Goal: Task Accomplishment & Management: Use online tool/utility

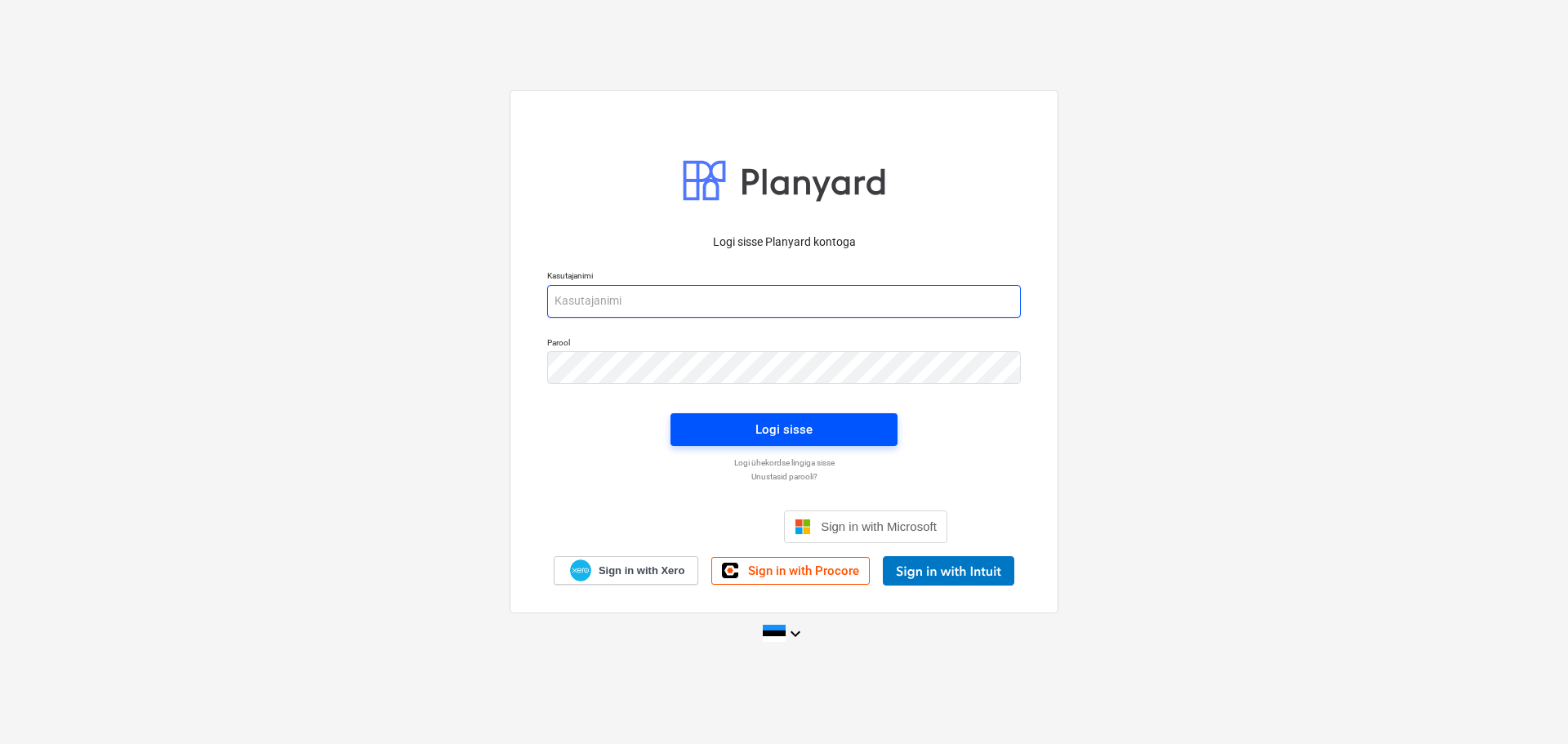
type input "[EMAIL_ADDRESS][DOMAIN_NAME]"
click at [768, 432] on div "Logi sisse" at bounding box center [784, 429] width 57 height 21
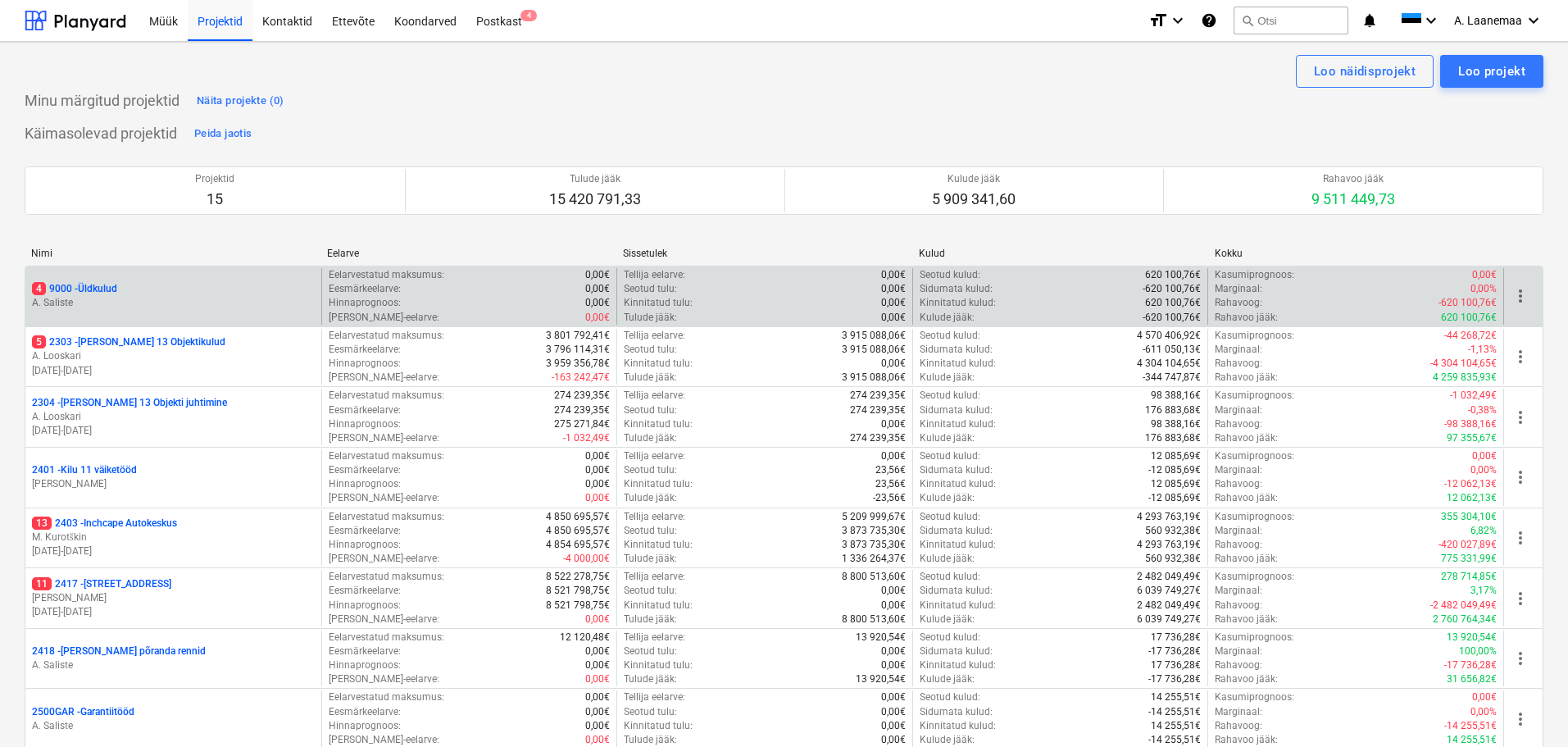
click at [39, 298] on p "A. Saliste" at bounding box center [173, 303] width 282 height 14
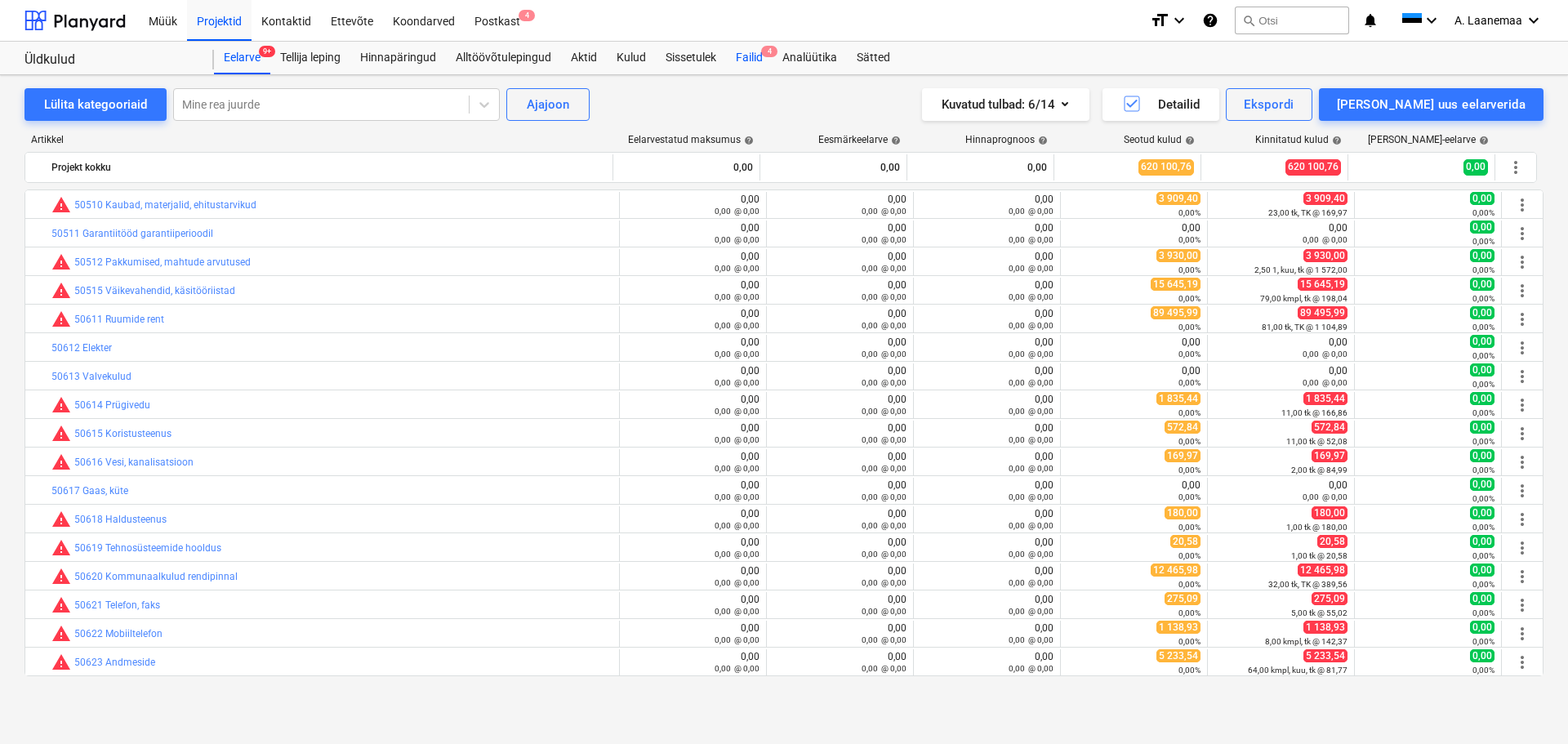
click at [761, 54] on div "Failid 4" at bounding box center [749, 58] width 46 height 32
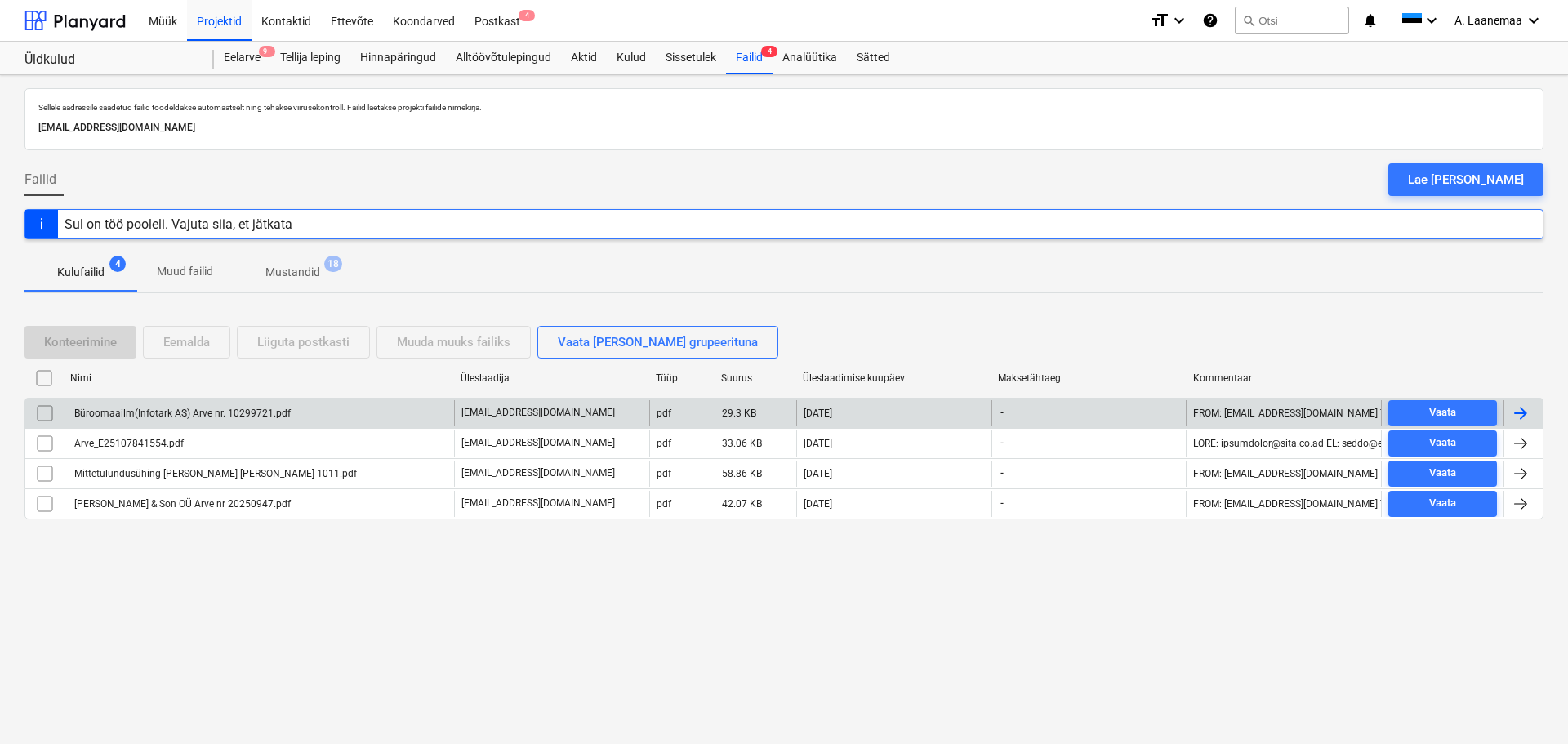
click at [216, 417] on div "Büroomaailm(Infotark AS) Arve nr. 10299721.pdf" at bounding box center [181, 412] width 219 height 11
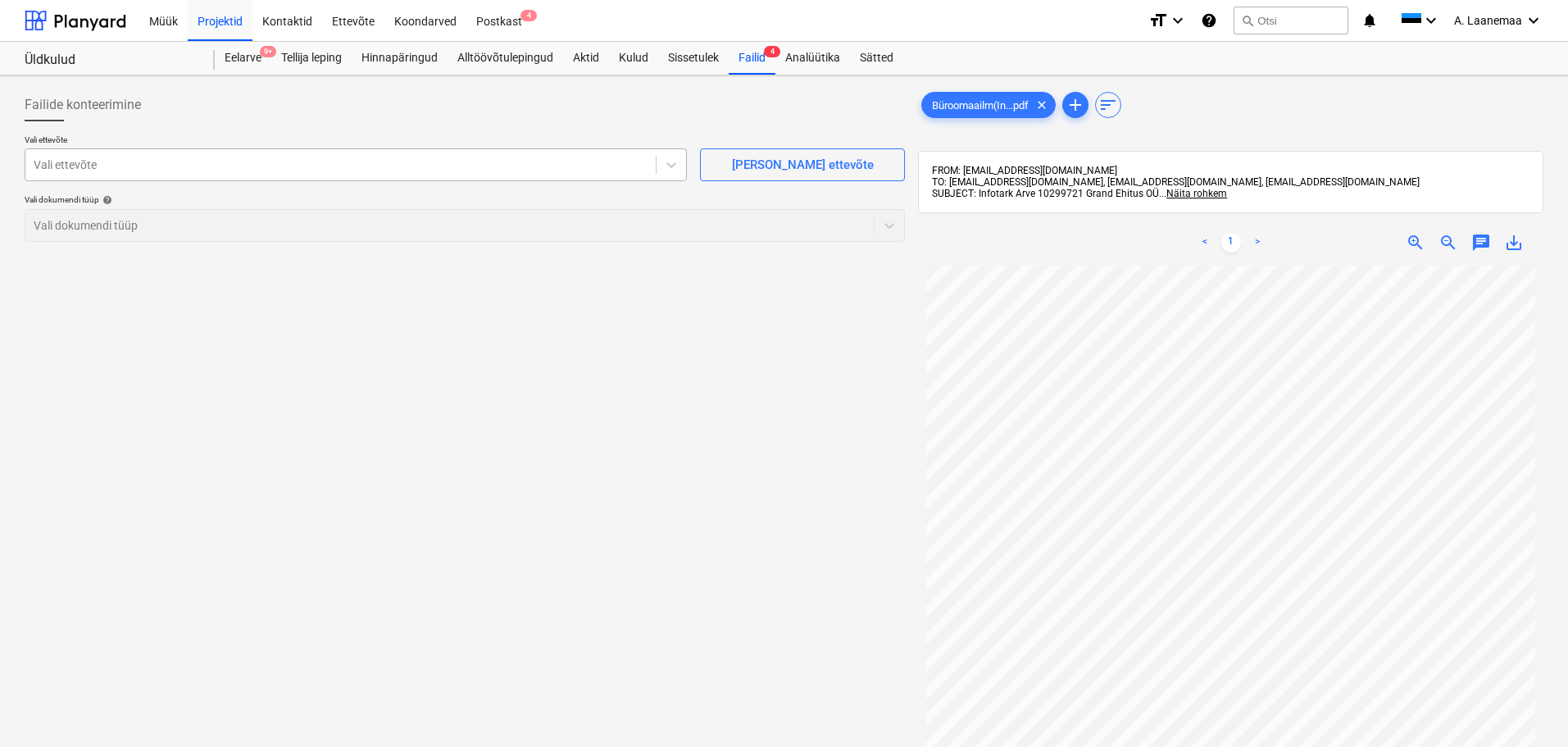
click at [77, 154] on div "Vali ettevõte" at bounding box center [341, 165] width 630 height 23
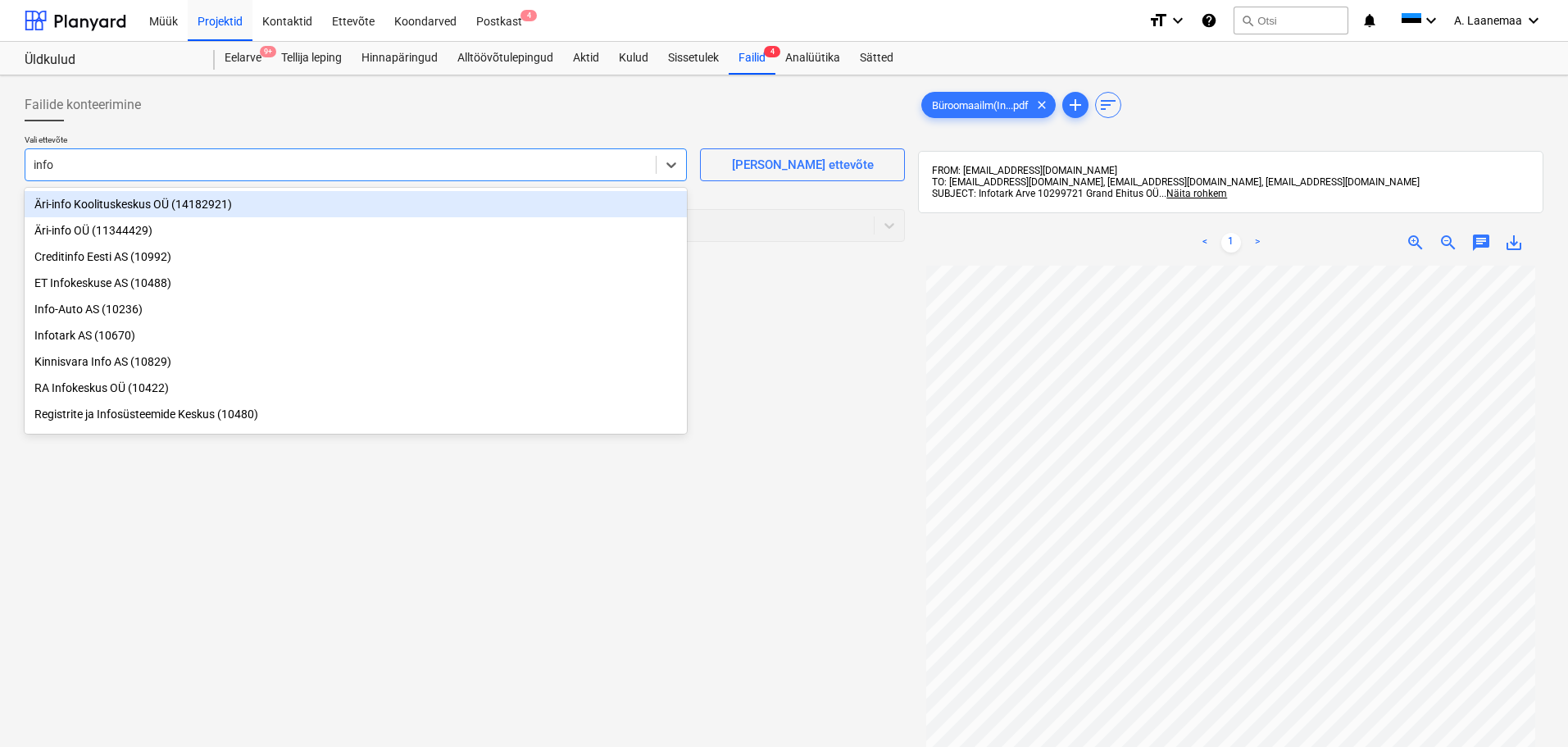
type input "infot"
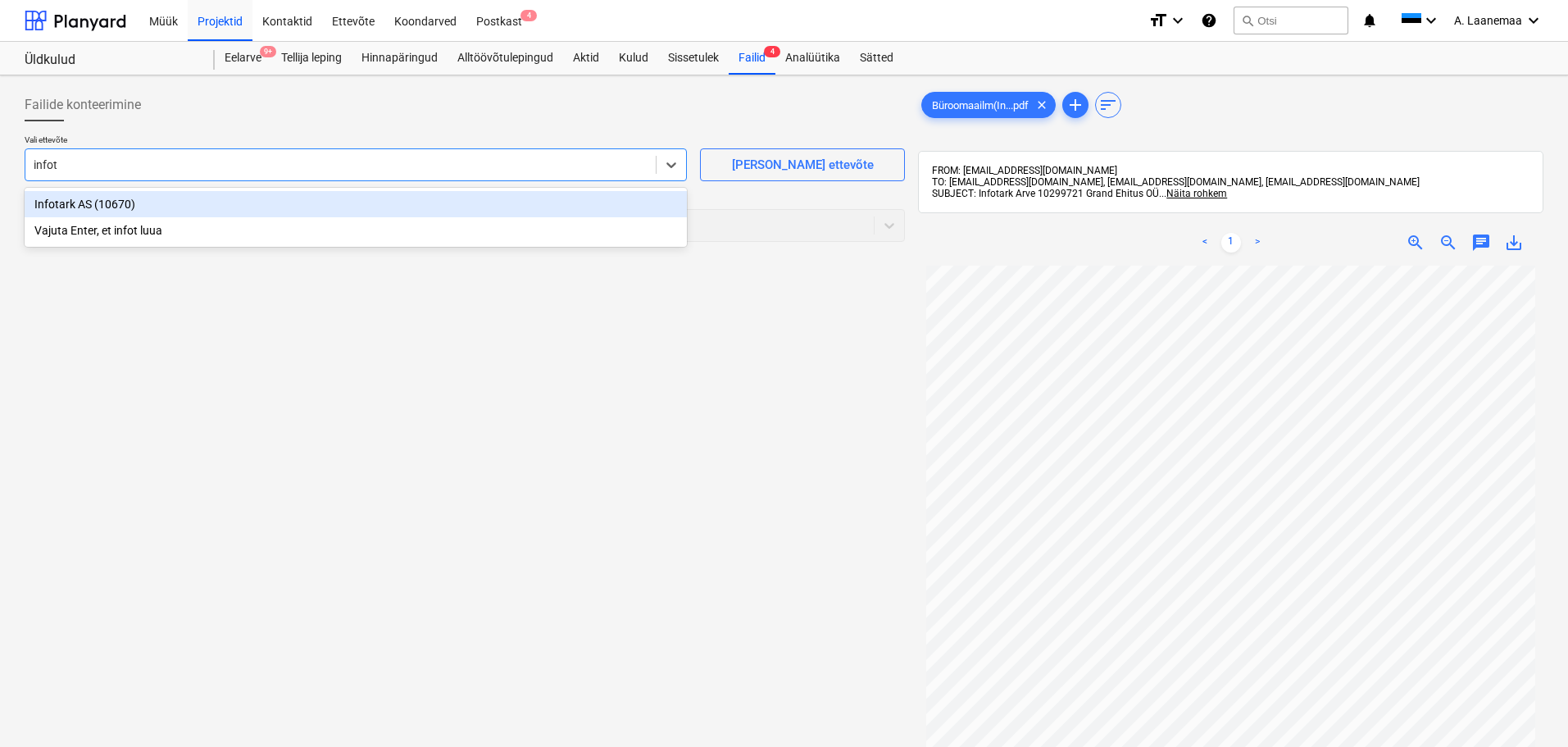
click at [102, 209] on div "Infotark AS (10670)" at bounding box center [355, 203] width 662 height 27
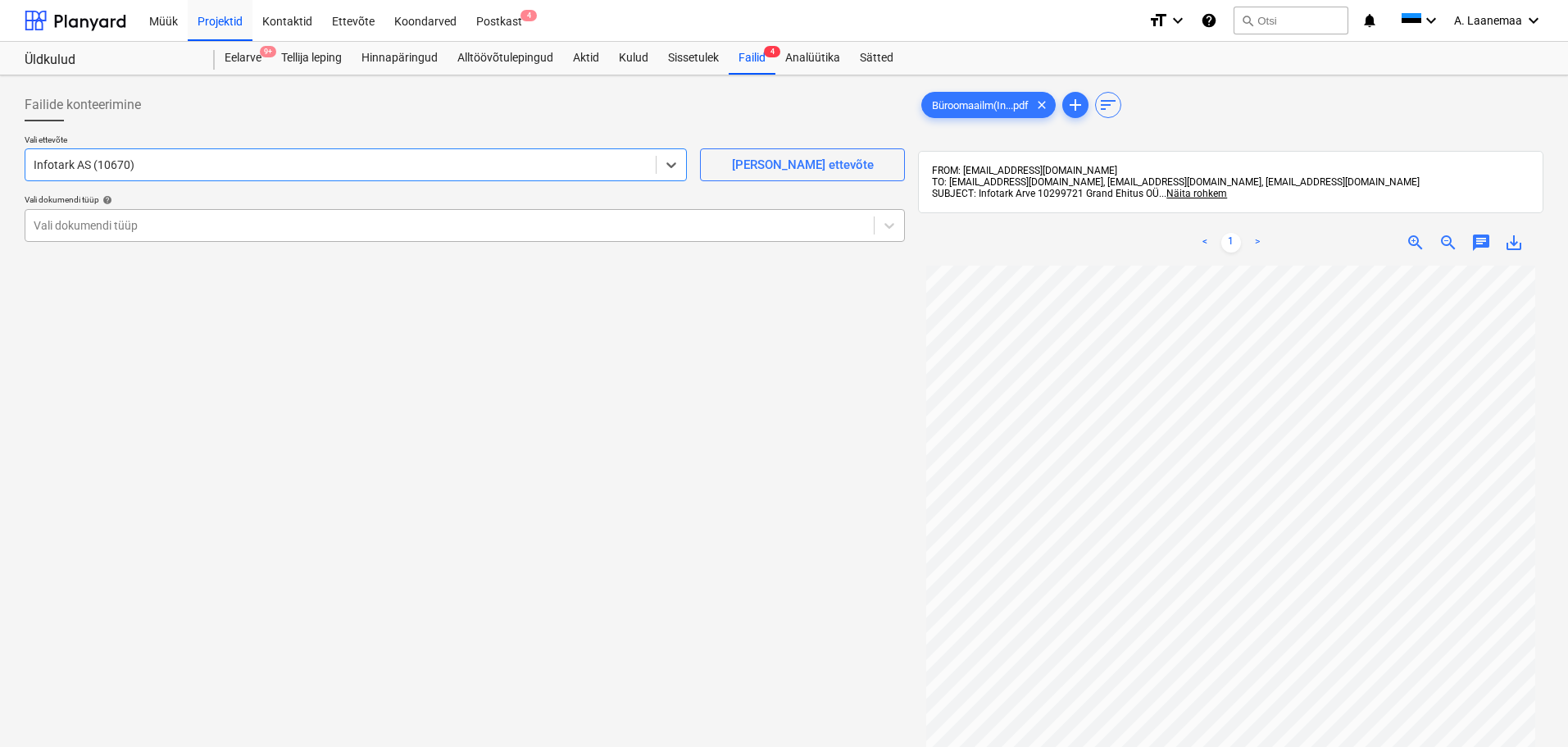
click at [98, 235] on div "Vali dokumendi tüüp" at bounding box center [450, 225] width 848 height 23
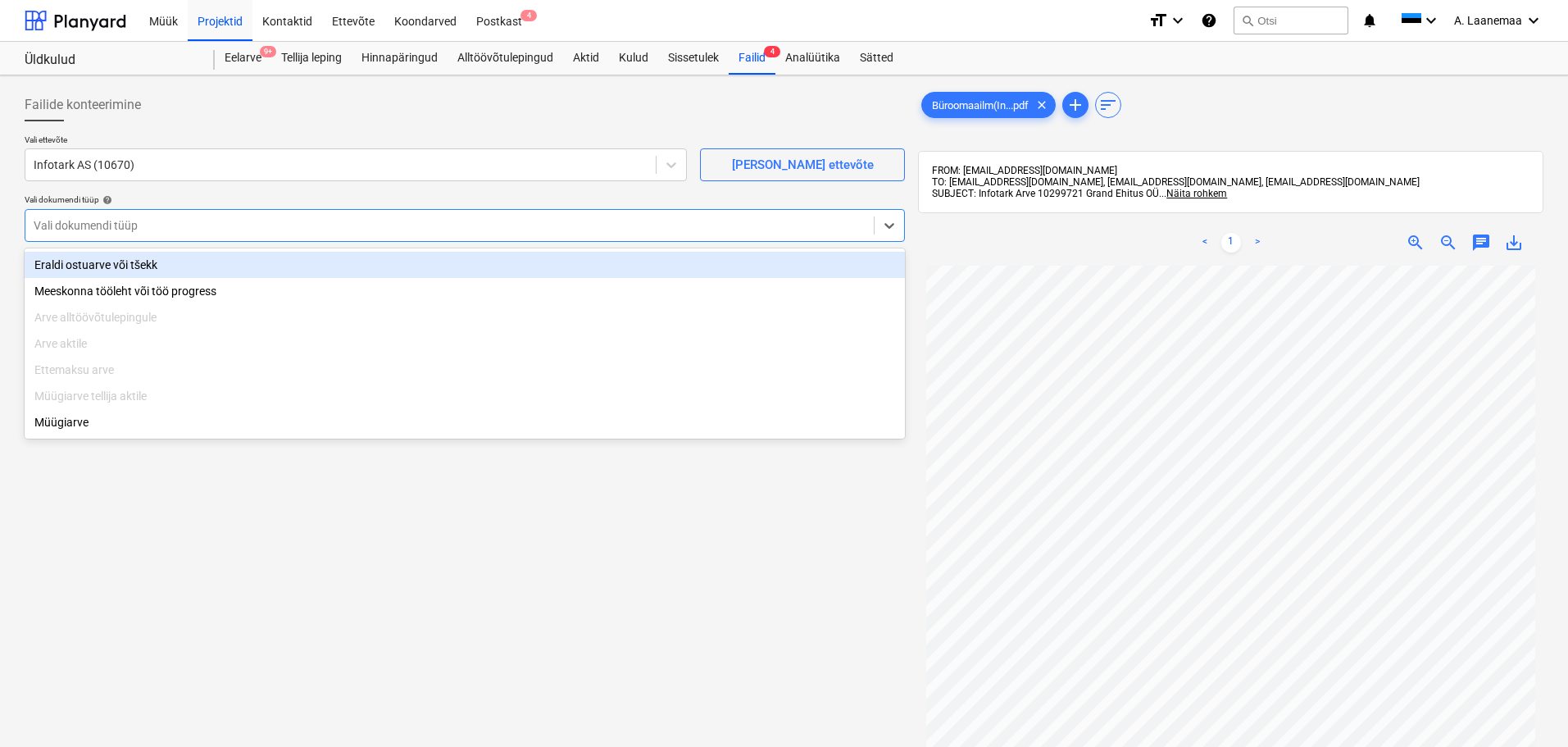
click at [124, 264] on div "Eraldi ostuarve või tšekk" at bounding box center [464, 264] width 880 height 27
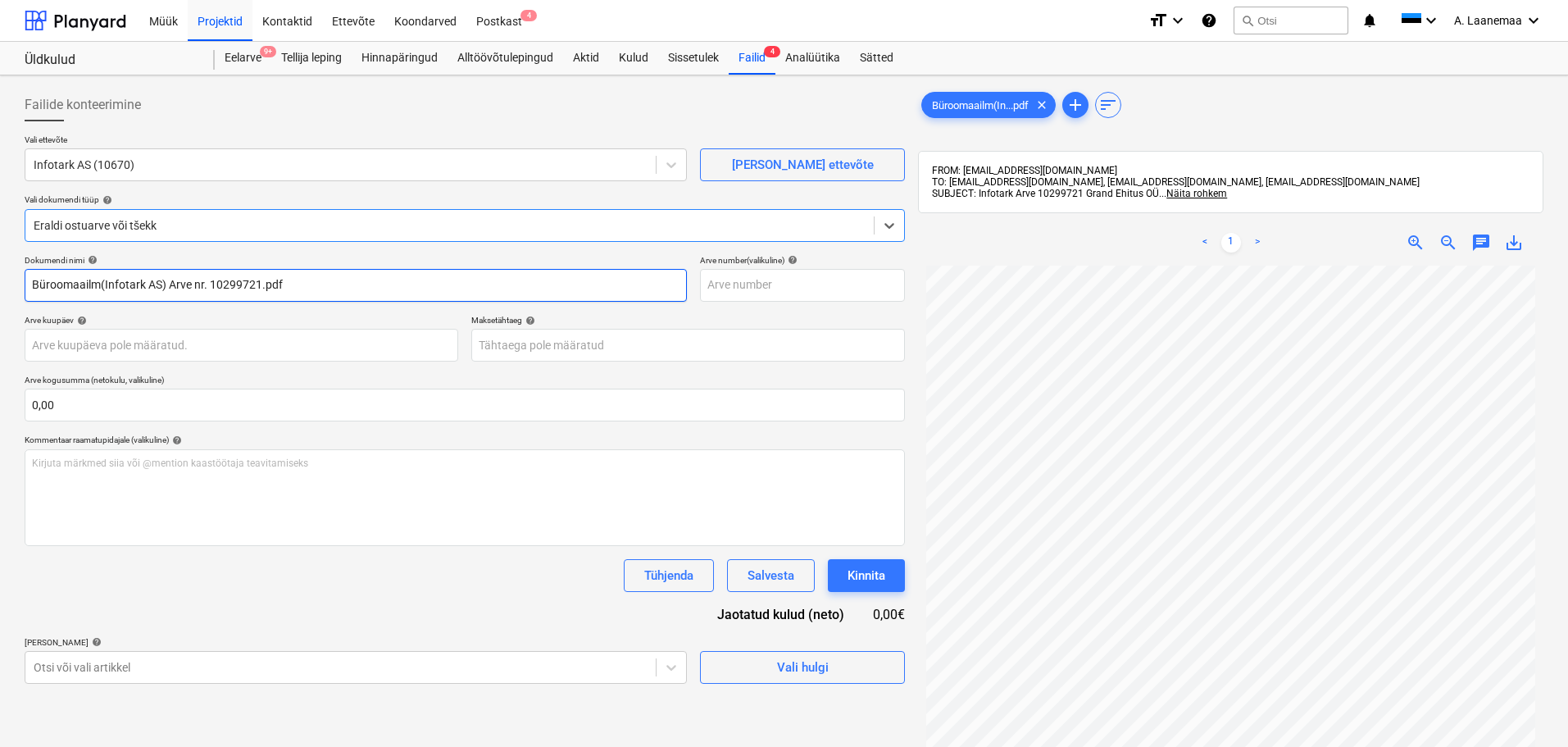
click at [329, 284] on input "Büroomaailm(Infotark AS) Arve nr. 10299721.pdf" at bounding box center [355, 285] width 662 height 33
type input "10299721"
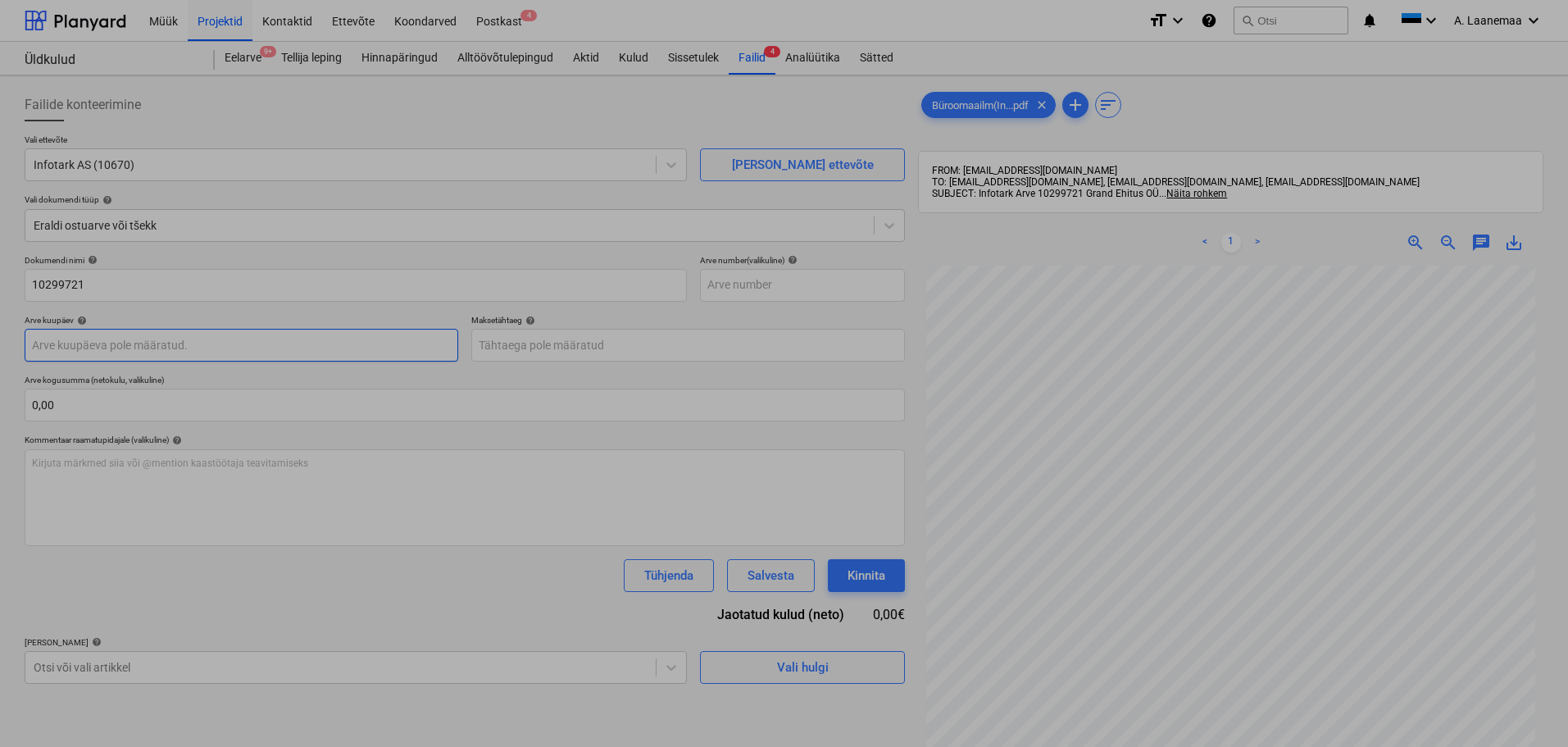
click at [170, 342] on body "Müük Projektid Kontaktid Ettevõte Koondarved Postkast 4 format_size keyboard_ar…" at bounding box center [784, 374] width 1568 height 747
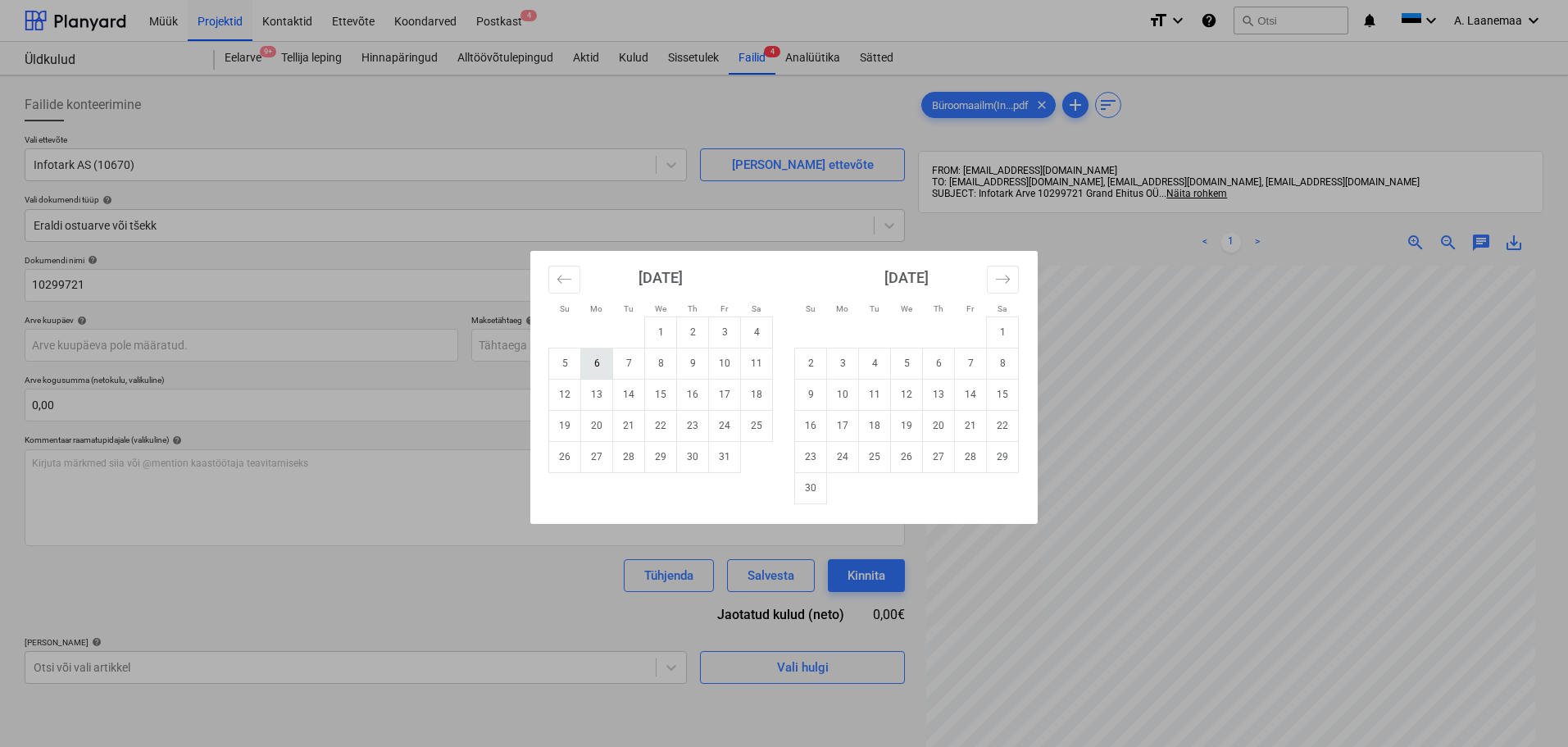
click at [594, 362] on td "6" at bounding box center [596, 363] width 32 height 31
type input "[DATE]"
click at [656, 337] on body "Müük Projektid Kontaktid Ettevõte Koondarved Postkast 4 format_size keyboard_ar…" at bounding box center [784, 374] width 1568 height 747
click at [596, 433] on td "20" at bounding box center [596, 425] width 32 height 31
type input "[DATE]"
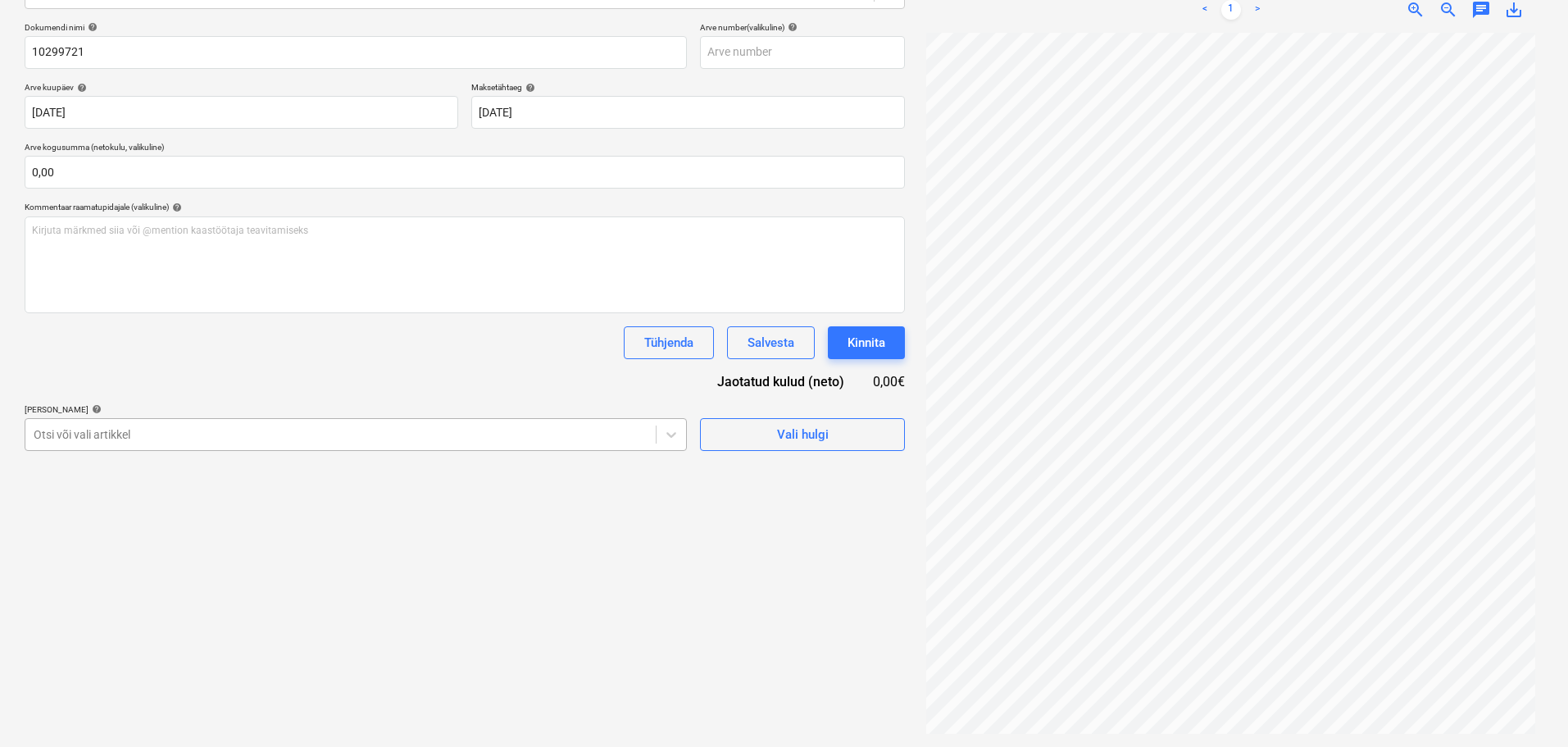
click at [154, 437] on div at bounding box center [340, 434] width 614 height 16
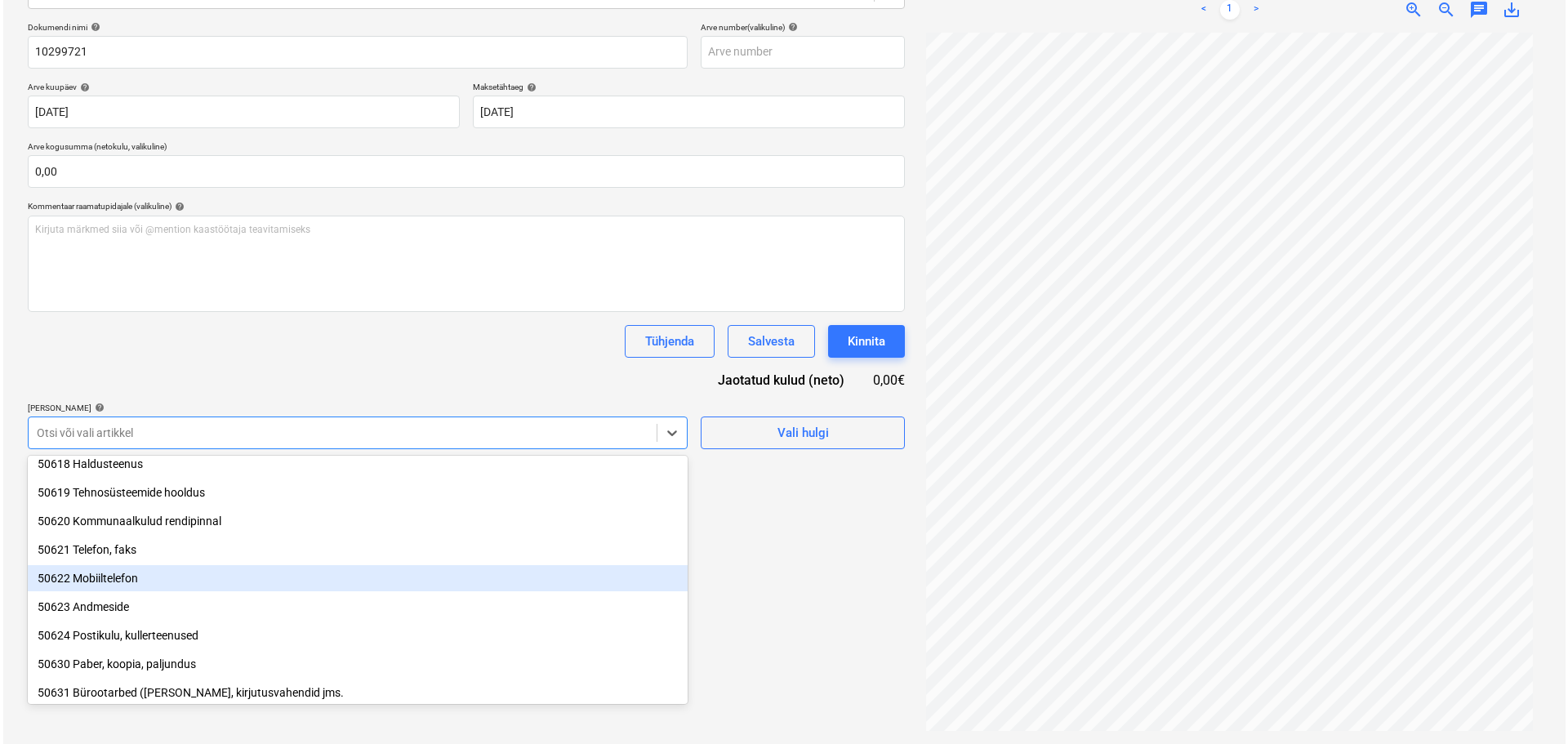
scroll to position [490, 0]
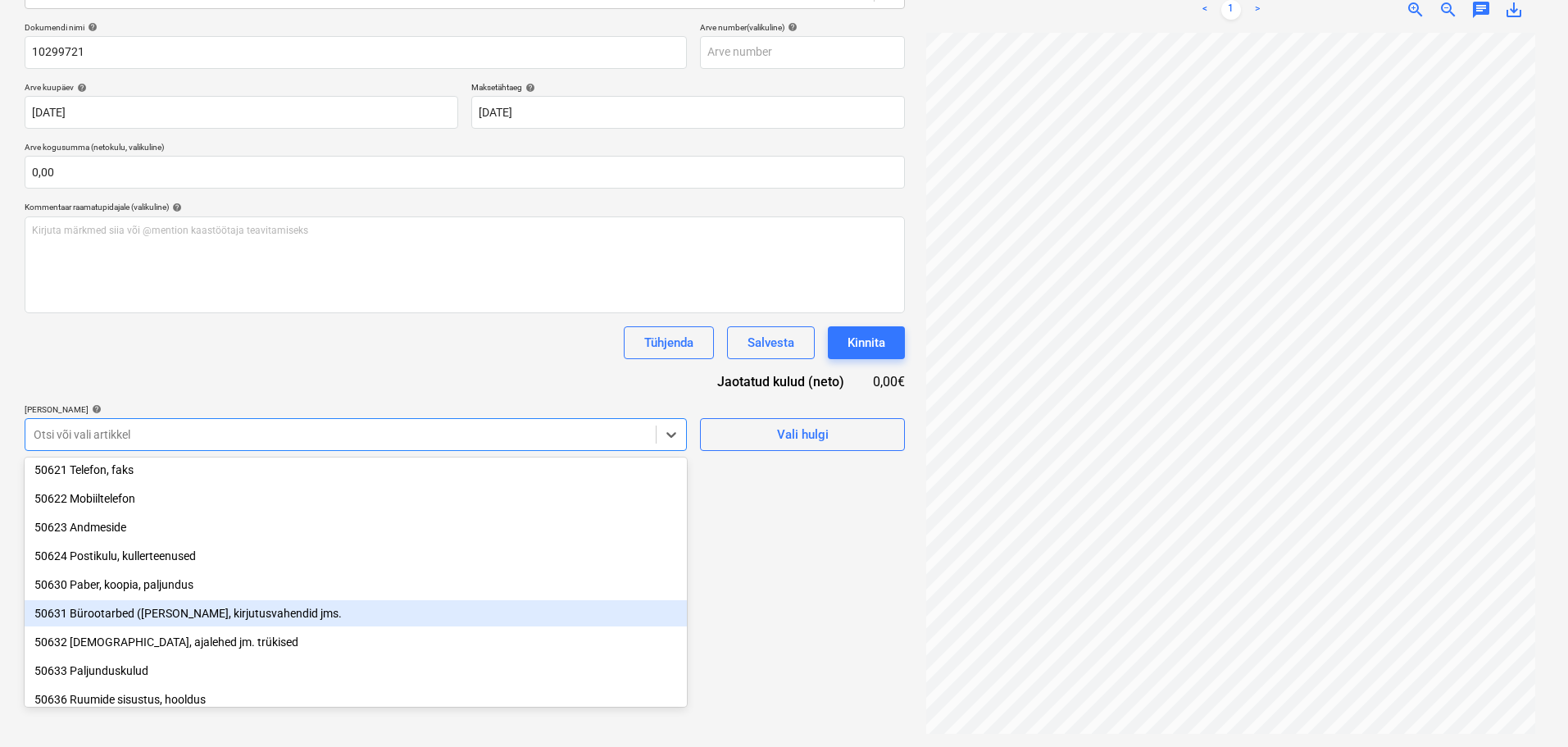
drag, startPoint x: 173, startPoint y: 601, endPoint x: 170, endPoint y: 609, distance: 8.5
click at [170, 609] on div "50631 Bürootarbed ([PERSON_NAME], kirjutusvahendid jms." at bounding box center [355, 613] width 662 height 27
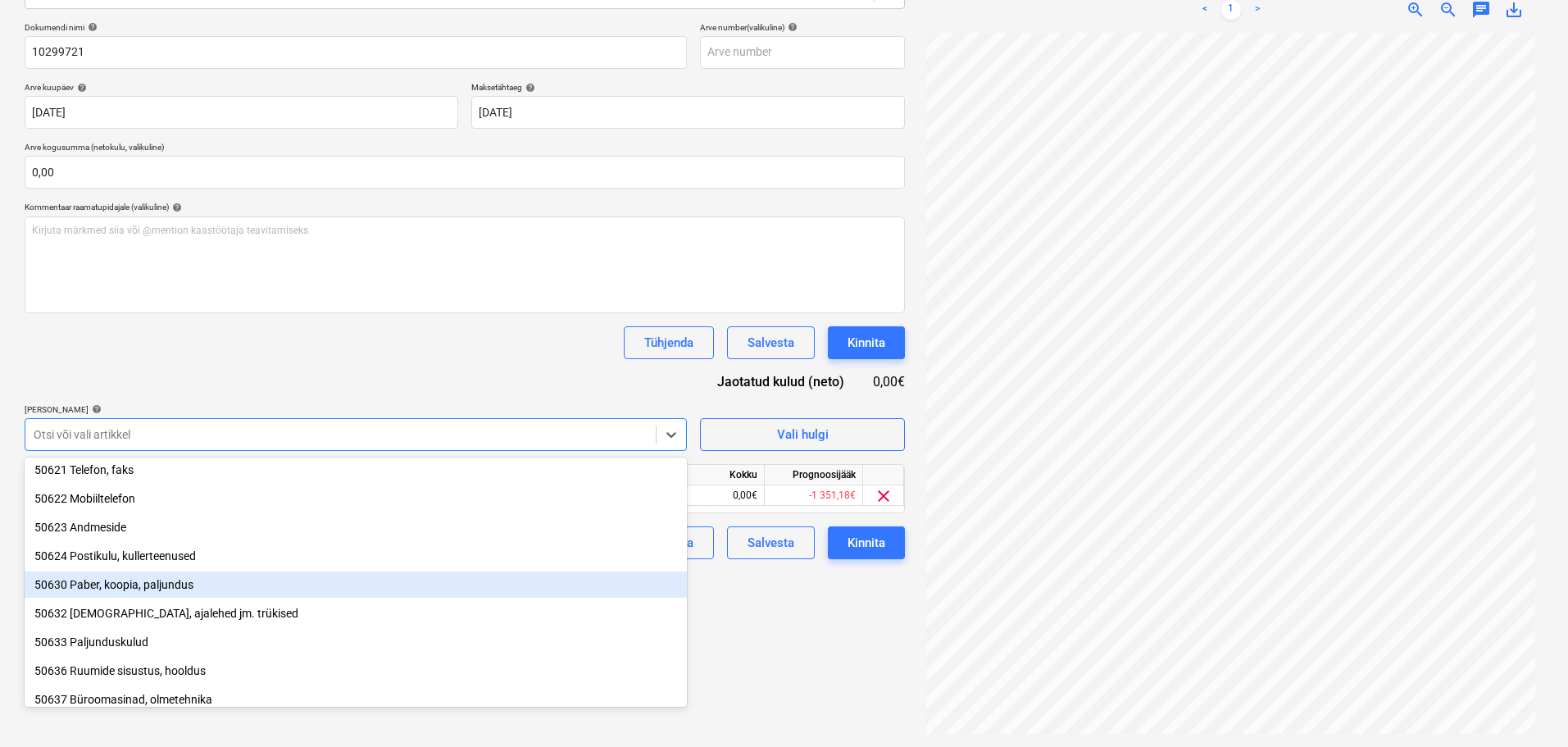
click at [881, 596] on div "Failide konteerimine Vali ettevõte Infotark AS (10670) [PERSON_NAME] ettevõte V…" at bounding box center [464, 295] width 893 height 891
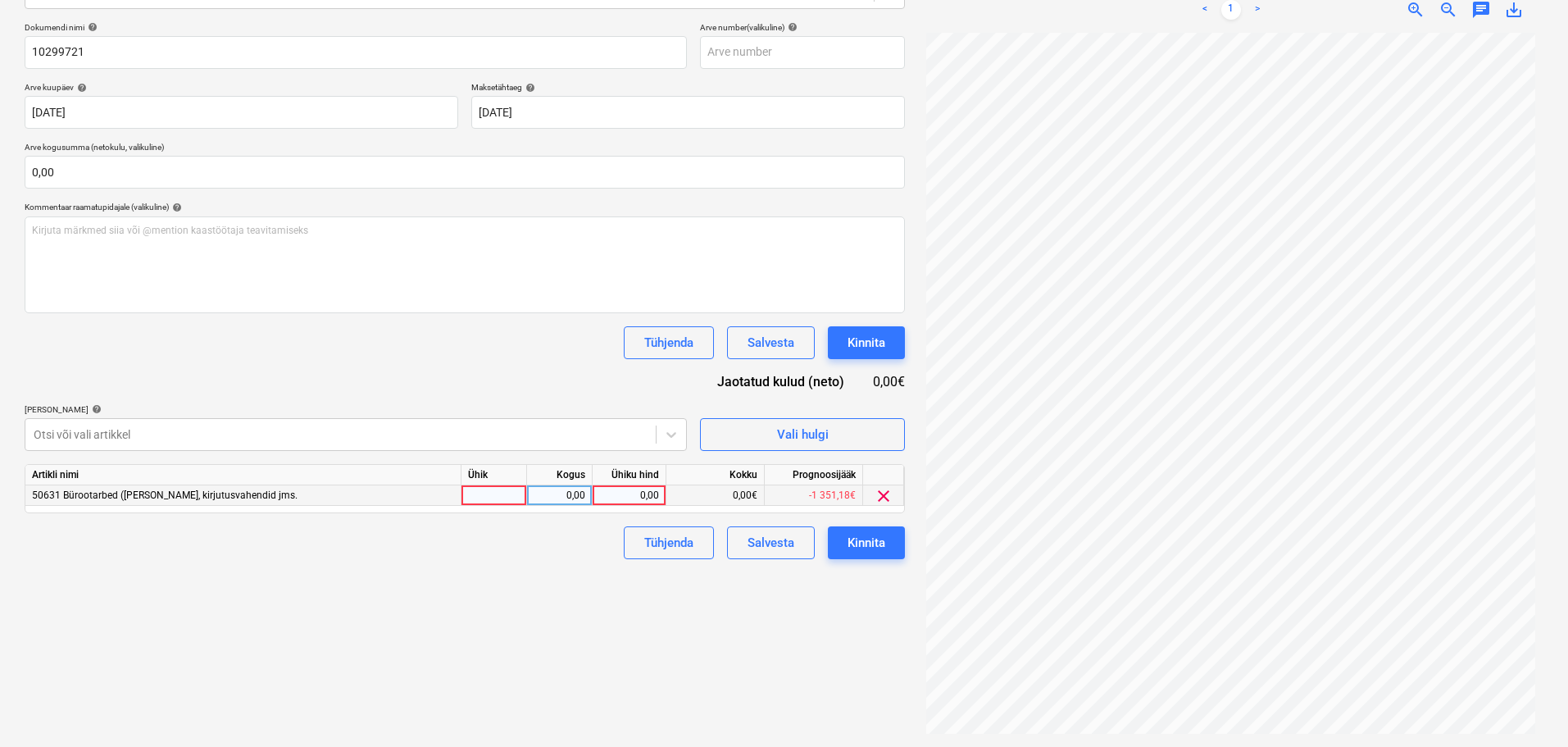
click at [627, 485] on div "0,00" at bounding box center [629, 495] width 60 height 21
click at [642, 501] on div "0,00" at bounding box center [629, 495] width 60 height 21
type input "62,45"
click at [437, 556] on div "Tühjenda Salvesta Kinnita" at bounding box center [464, 543] width 880 height 33
click at [292, 428] on div at bounding box center [340, 434] width 614 height 16
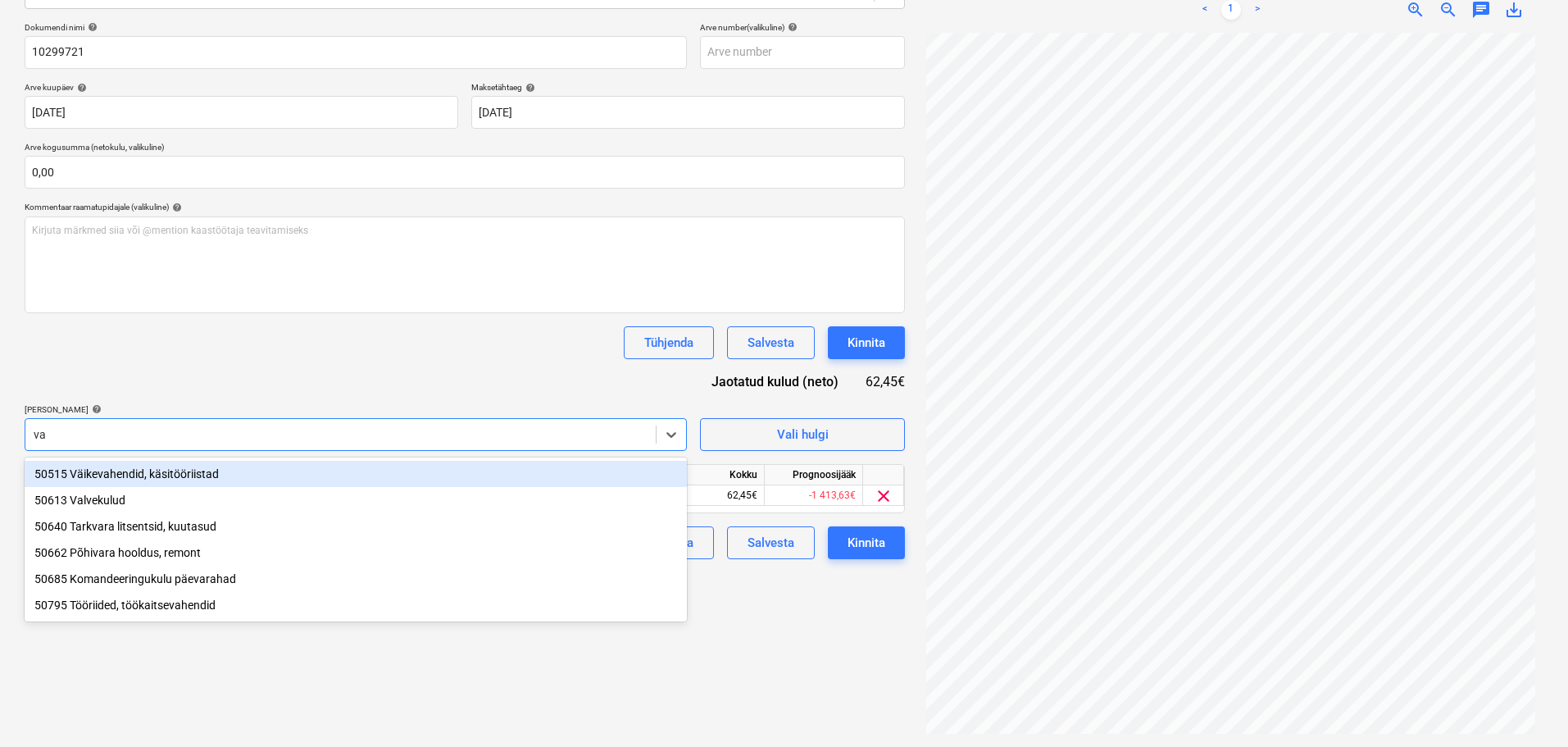
type input "v"
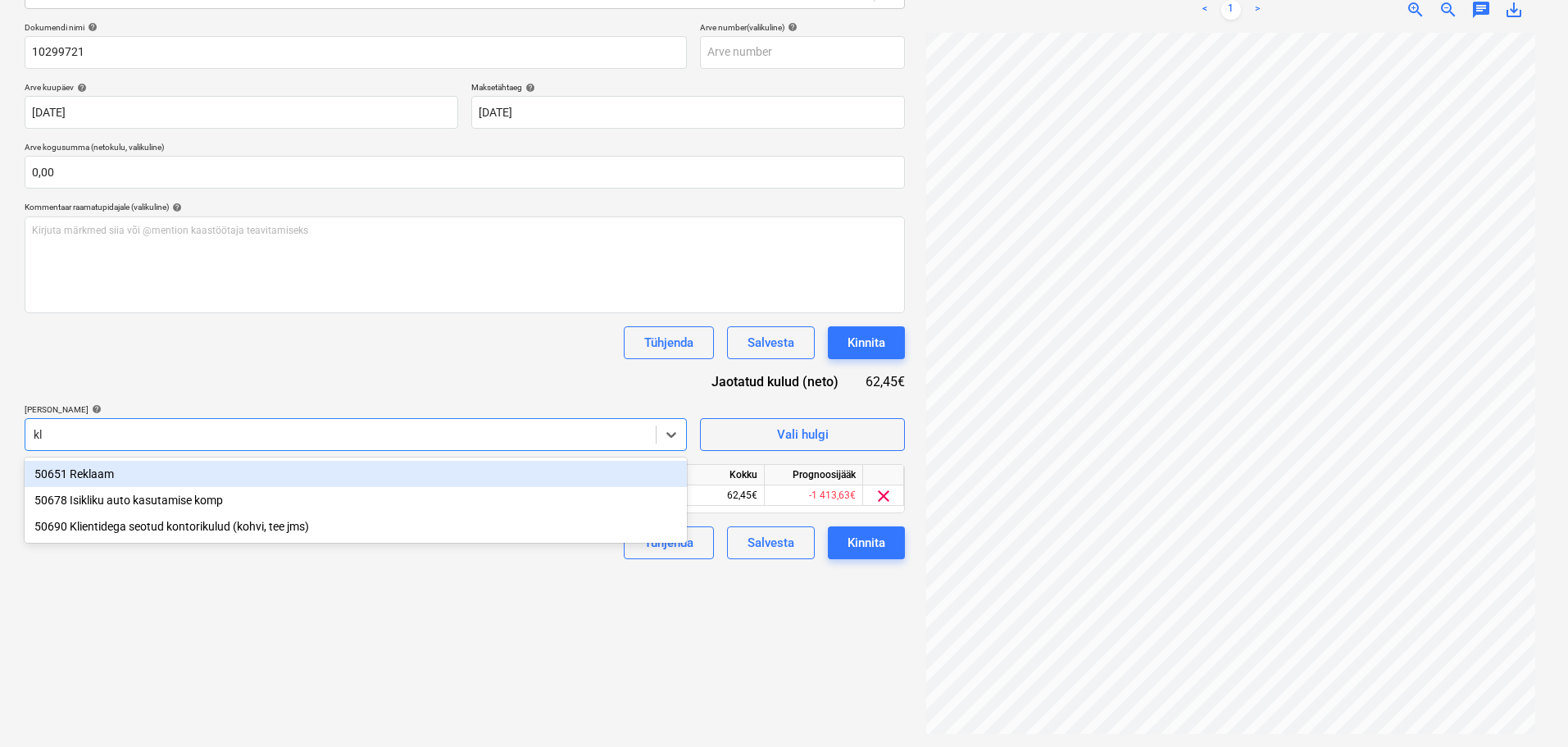
type input "kli"
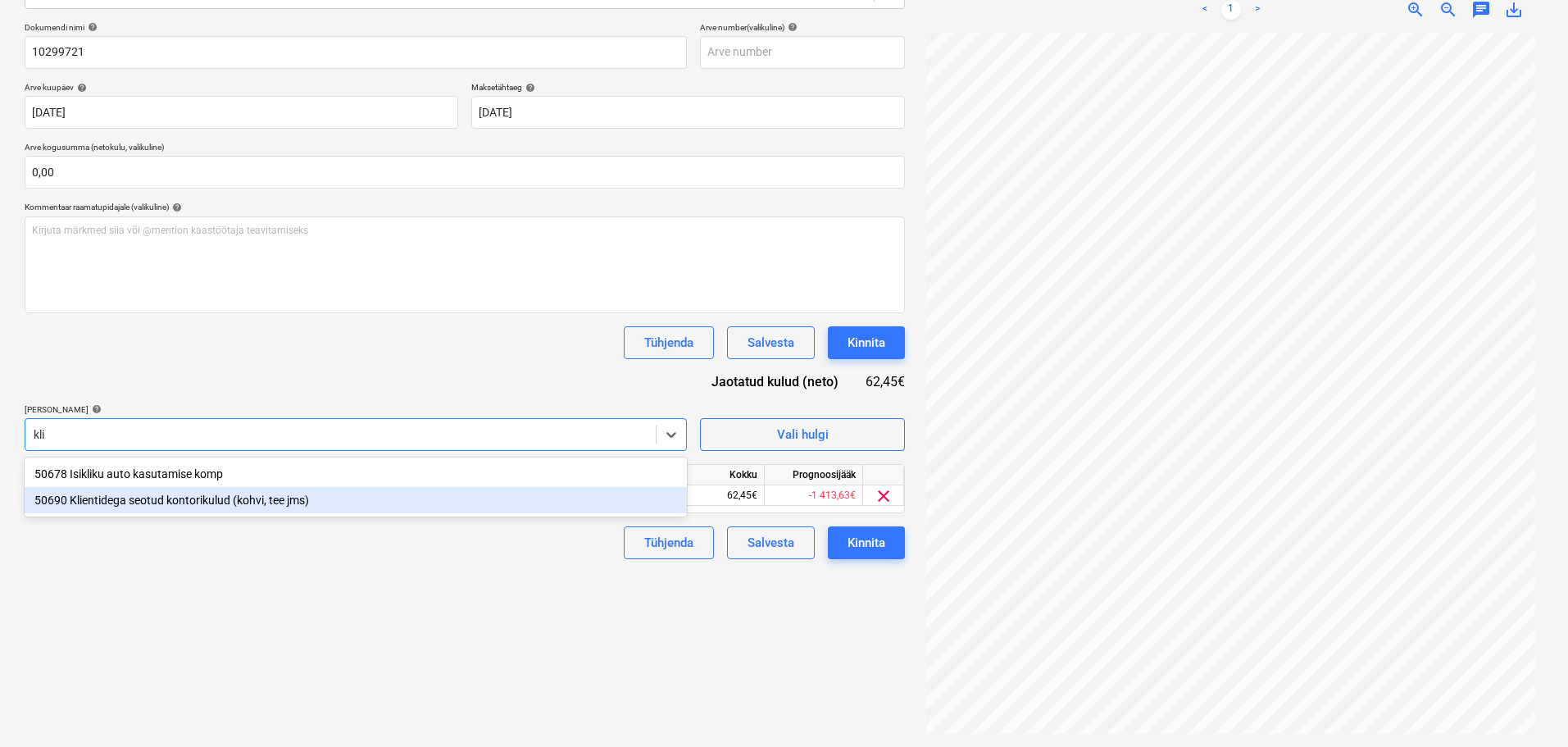
click at [245, 501] on div "50690 Klientidega seotud kontorikulud (kohvi, tee jms)" at bounding box center [355, 500] width 662 height 27
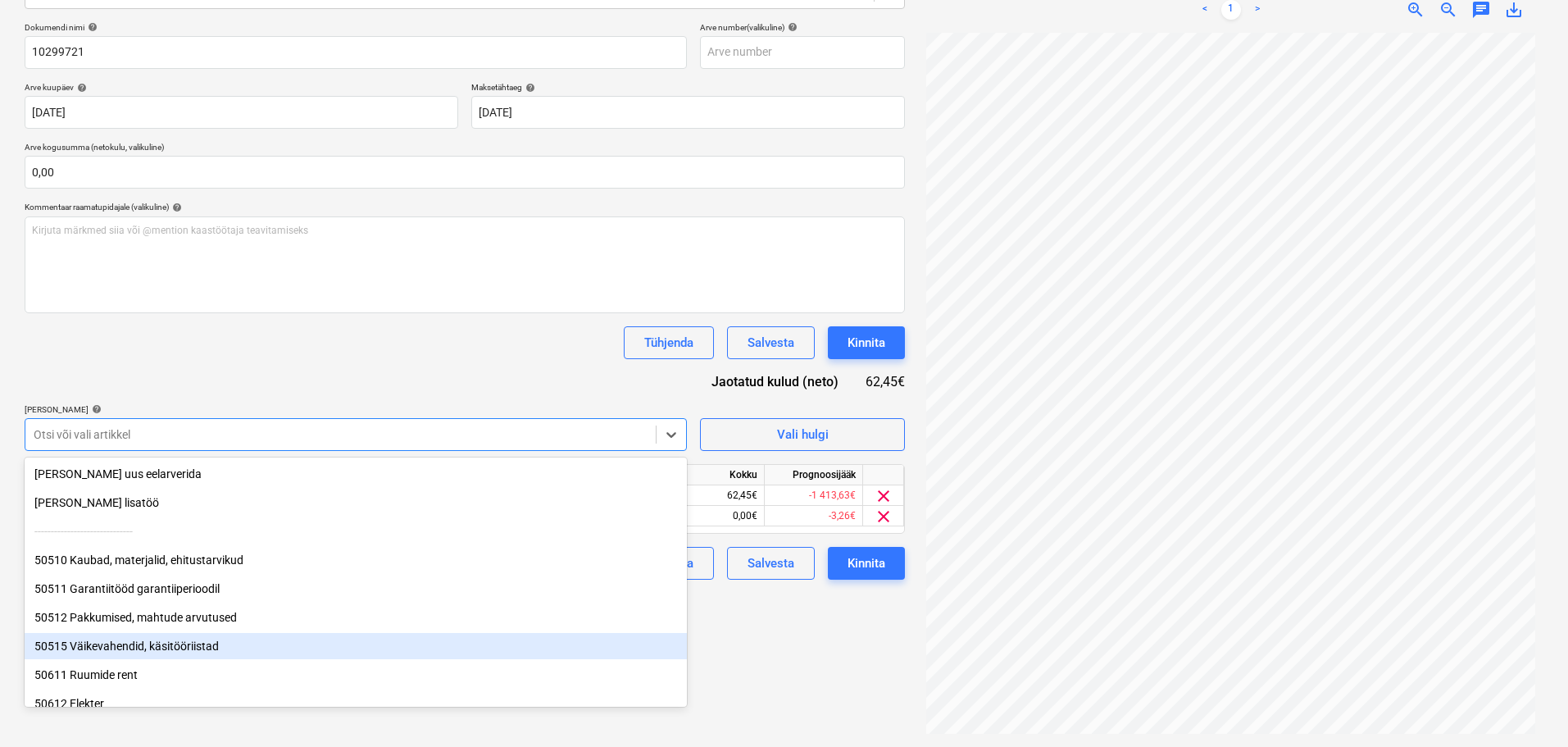
click at [807, 688] on div "Failide konteerimine Vali ettevõte Infotark AS (10670) [PERSON_NAME] ettevõte V…" at bounding box center [464, 295] width 893 height 891
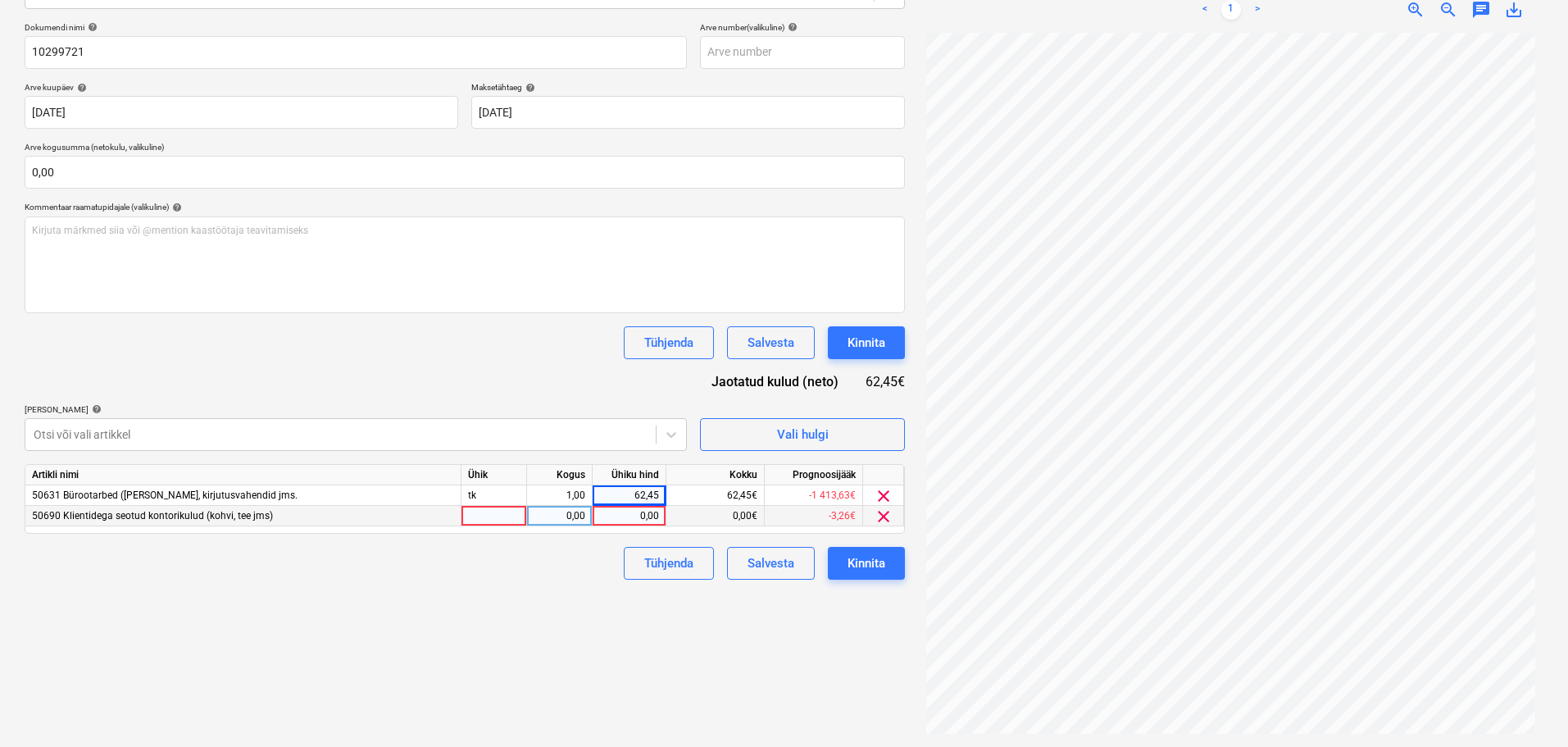
click at [630, 515] on div "0,00" at bounding box center [629, 516] width 60 height 21
type input "31,85"
click at [614, 492] on div "62,45" at bounding box center [629, 495] width 60 height 21
click at [624, 496] on div "62,45" at bounding box center [629, 495] width 60 height 21
type input "77,44"
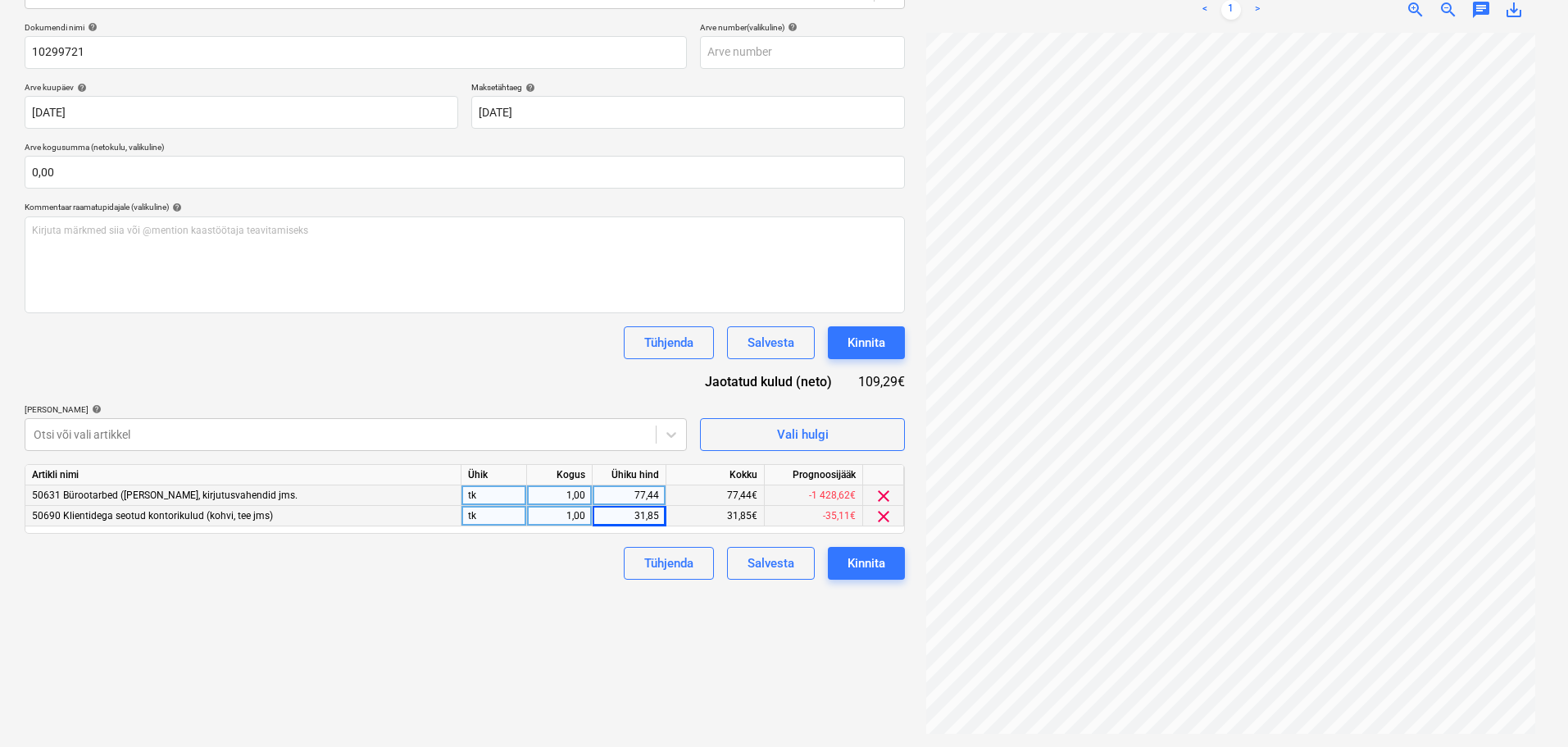
click at [629, 515] on div "31,85" at bounding box center [629, 516] width 60 height 21
type input "39,49"
click at [866, 566] on div "Kinnita" at bounding box center [866, 563] width 38 height 21
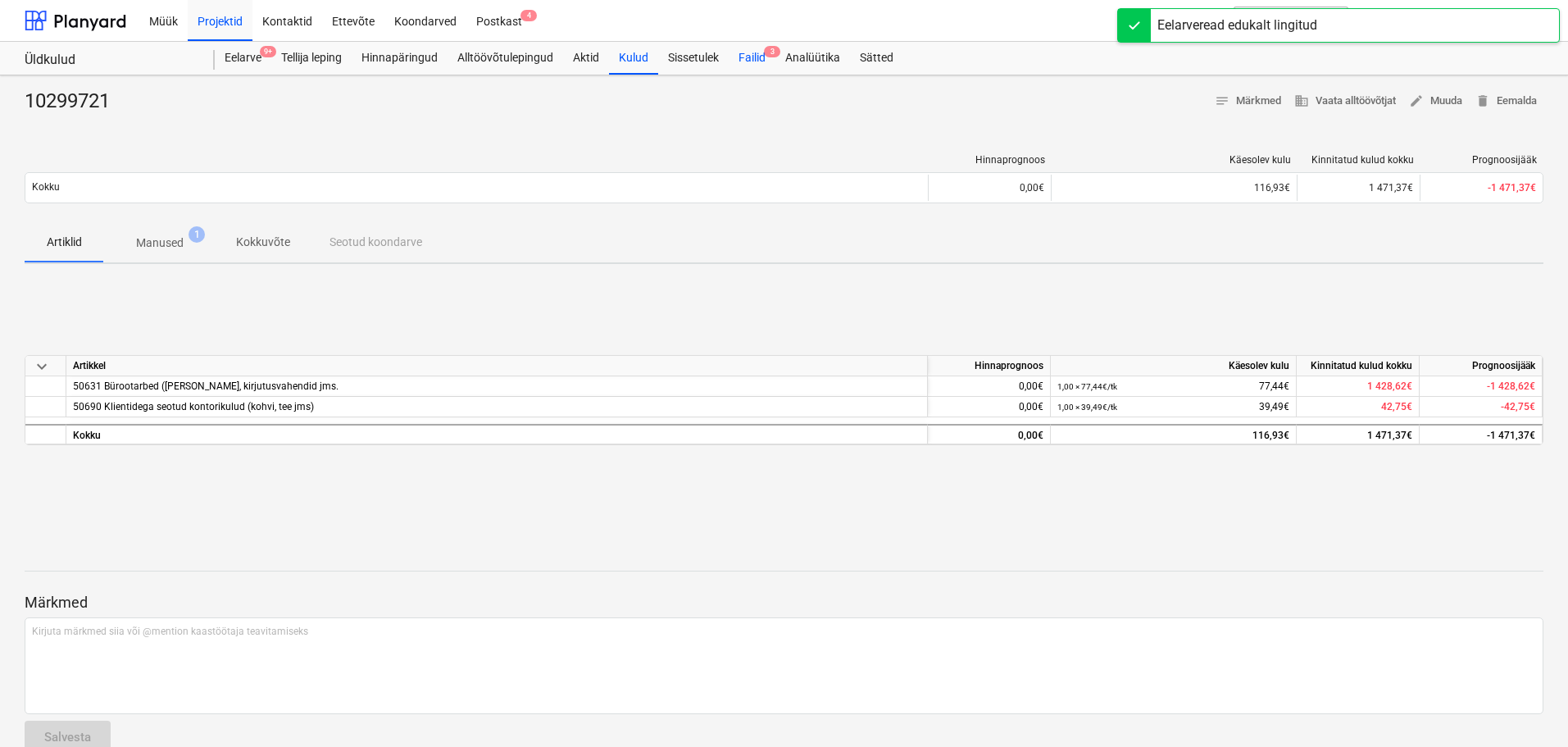
click at [762, 52] on div "Failid 3" at bounding box center [752, 58] width 46 height 33
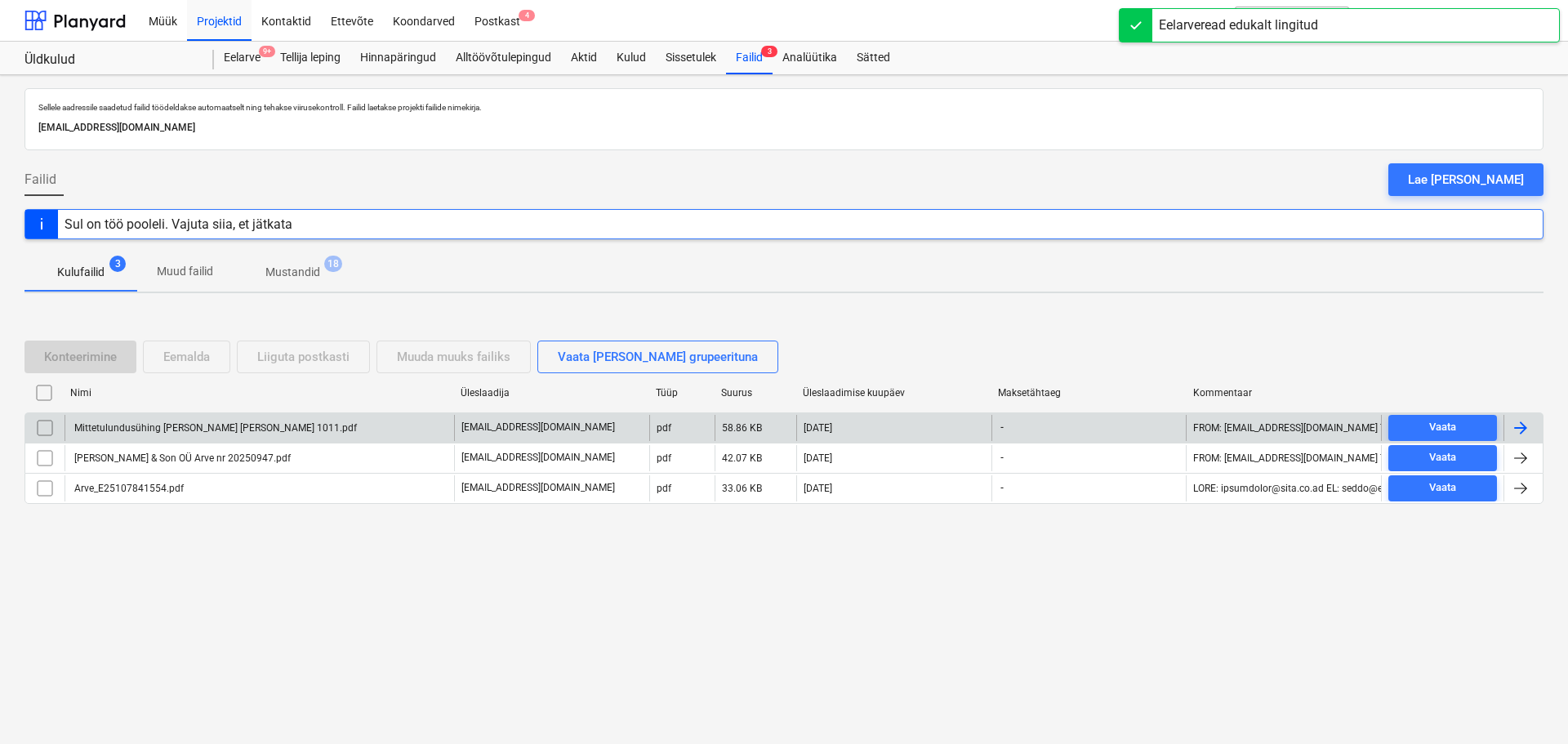
click at [108, 422] on div "Mittetulundusühing [PERSON_NAME] [PERSON_NAME] 1011.pdf" at bounding box center [214, 428] width 285 height 11
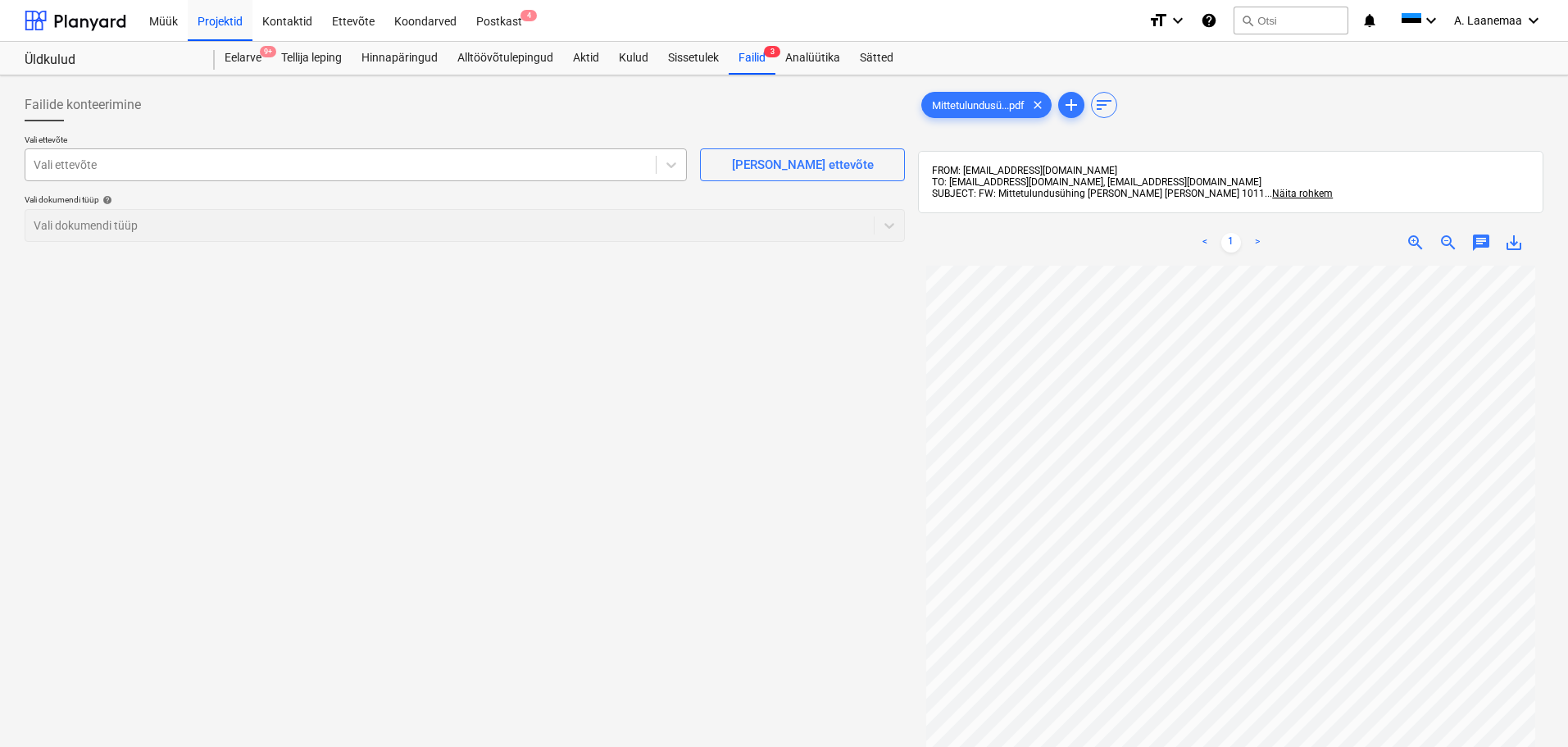
click at [106, 165] on div at bounding box center [340, 164] width 614 height 16
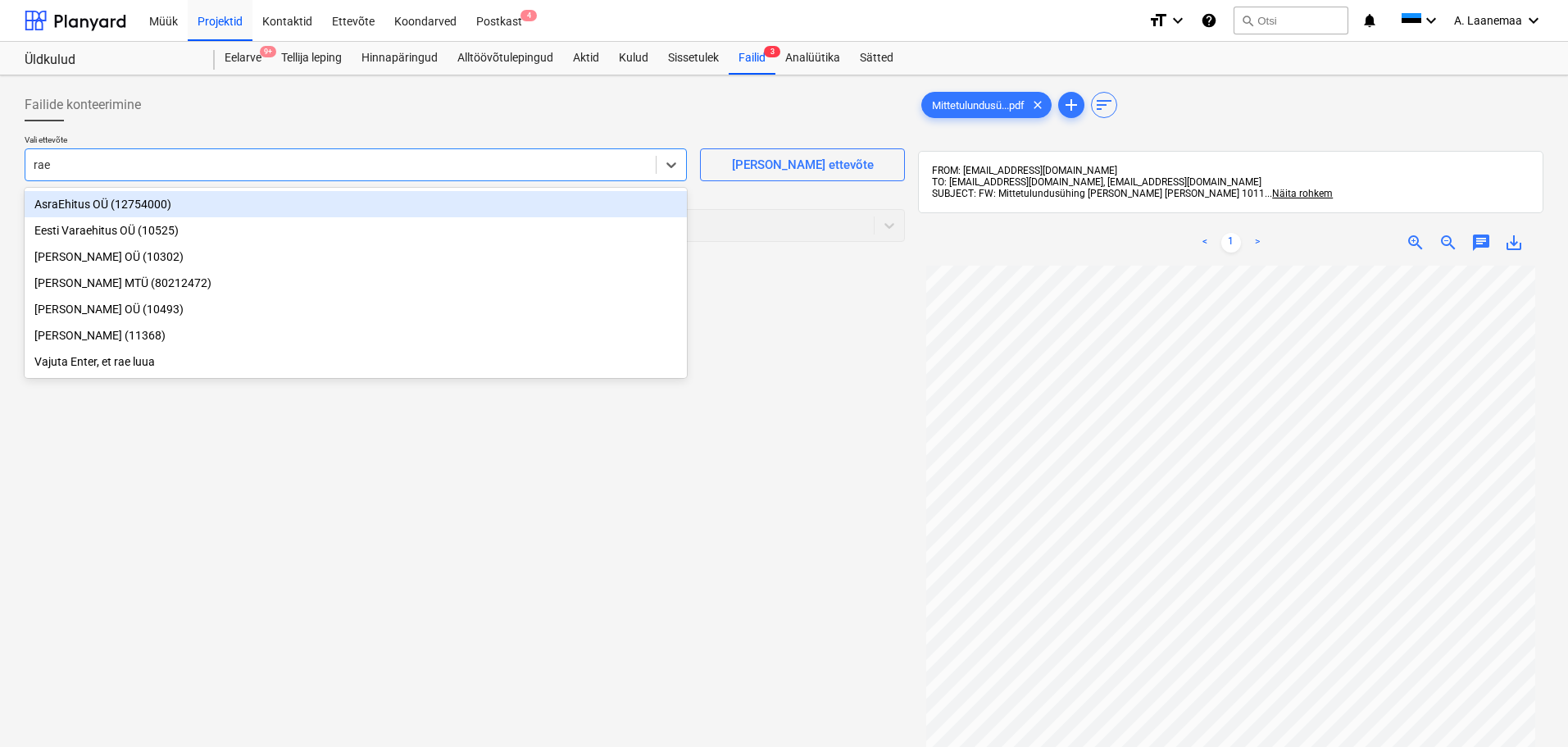
type input "[PERSON_NAME]"
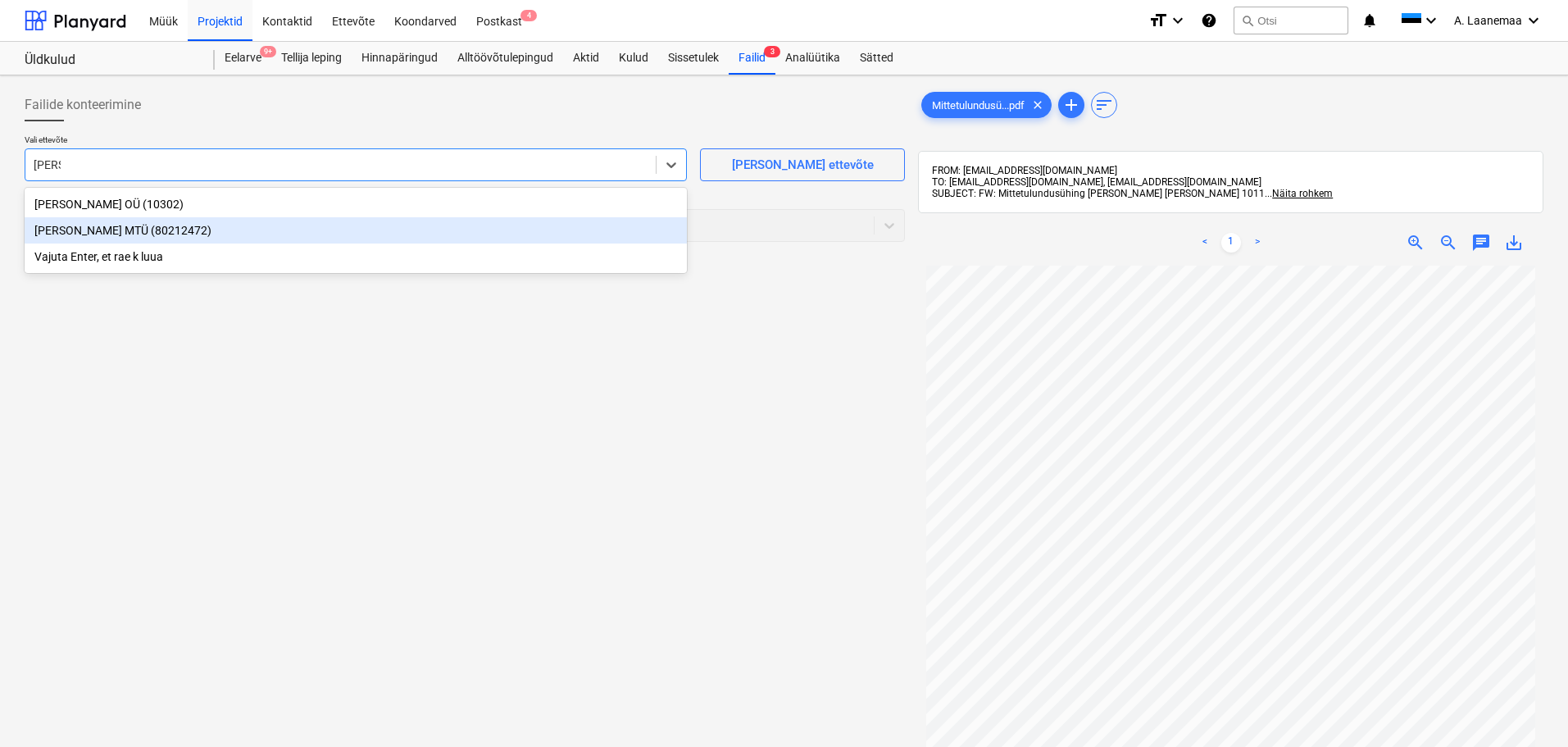
click at [86, 228] on div "[PERSON_NAME] MTÜ (80212472)" at bounding box center [355, 230] width 662 height 27
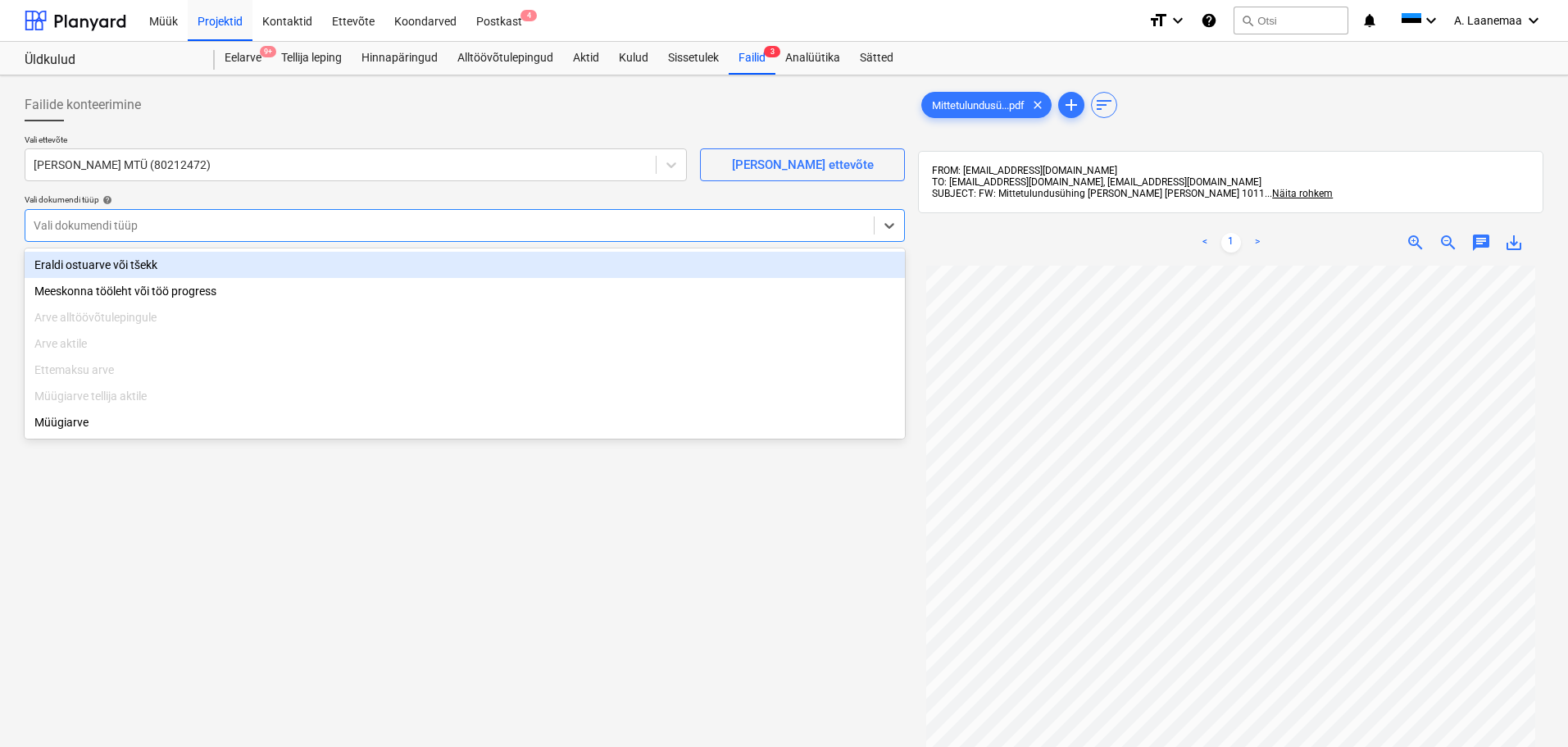
click at [86, 228] on div at bounding box center [449, 225] width 832 height 16
click at [94, 270] on div "Eraldi ostuarve või tšekk" at bounding box center [464, 264] width 880 height 27
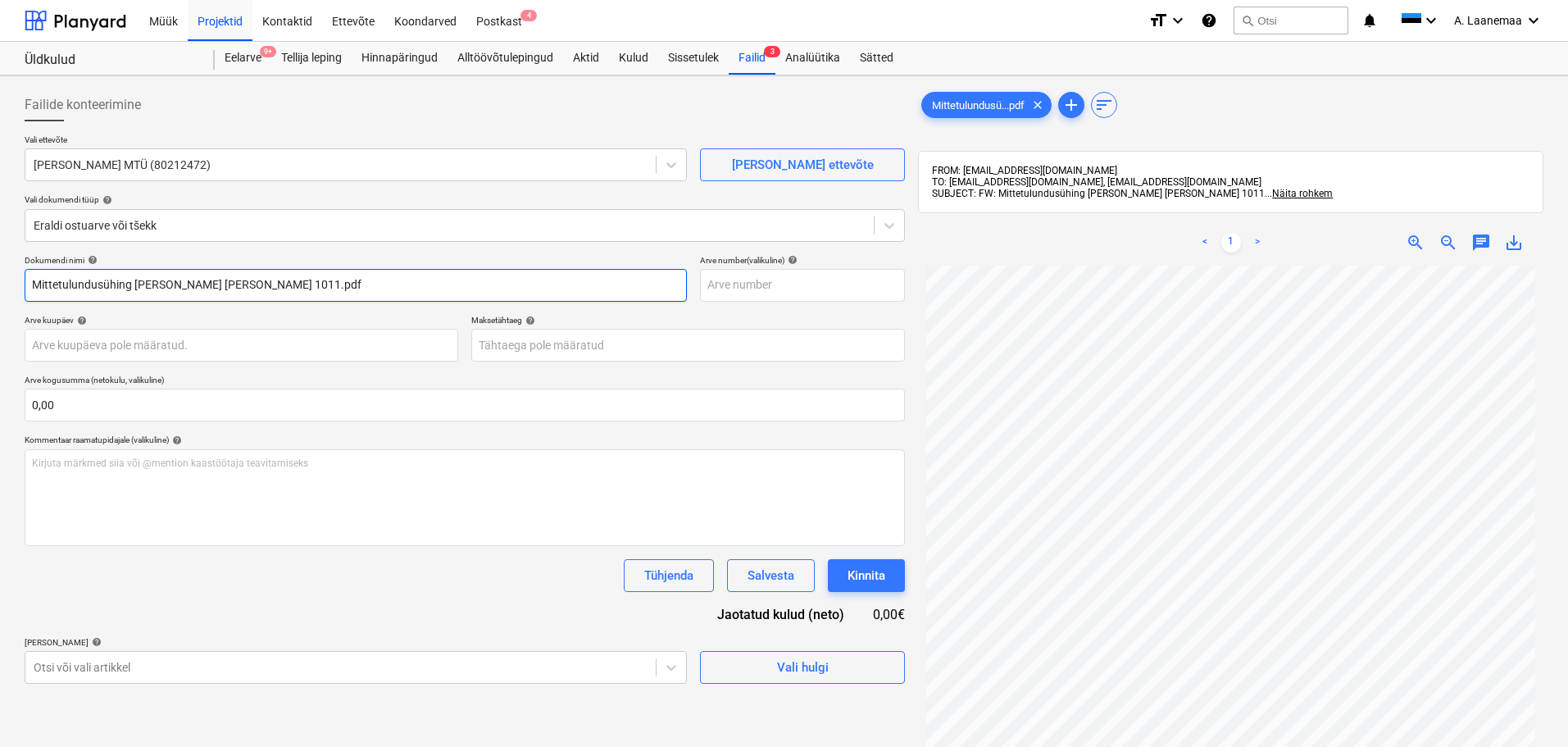
drag, startPoint x: 295, startPoint y: 281, endPoint x: 0, endPoint y: 223, distance: 300.6
click at [0, 223] on div "Failide konteerimine Vali ettevõte [PERSON_NAME] MTÜ (80212472) [PERSON_NAME] u…" at bounding box center [784, 527] width 1568 height 904
type input "1011"
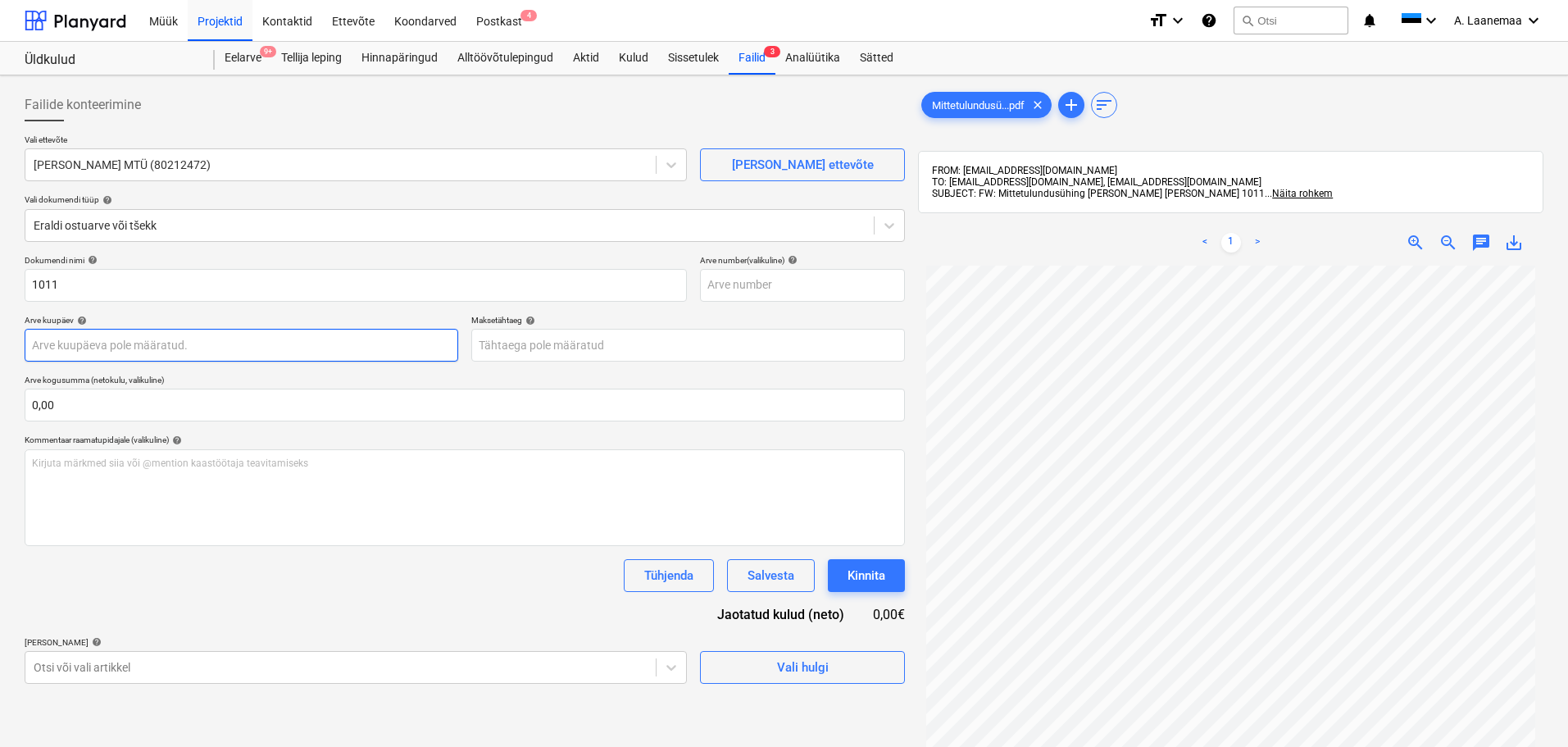
click at [195, 350] on body "Müük Projektid Kontaktid Ettevõte Koondarved Postkast 4 format_size keyboard_ar…" at bounding box center [784, 374] width 1568 height 747
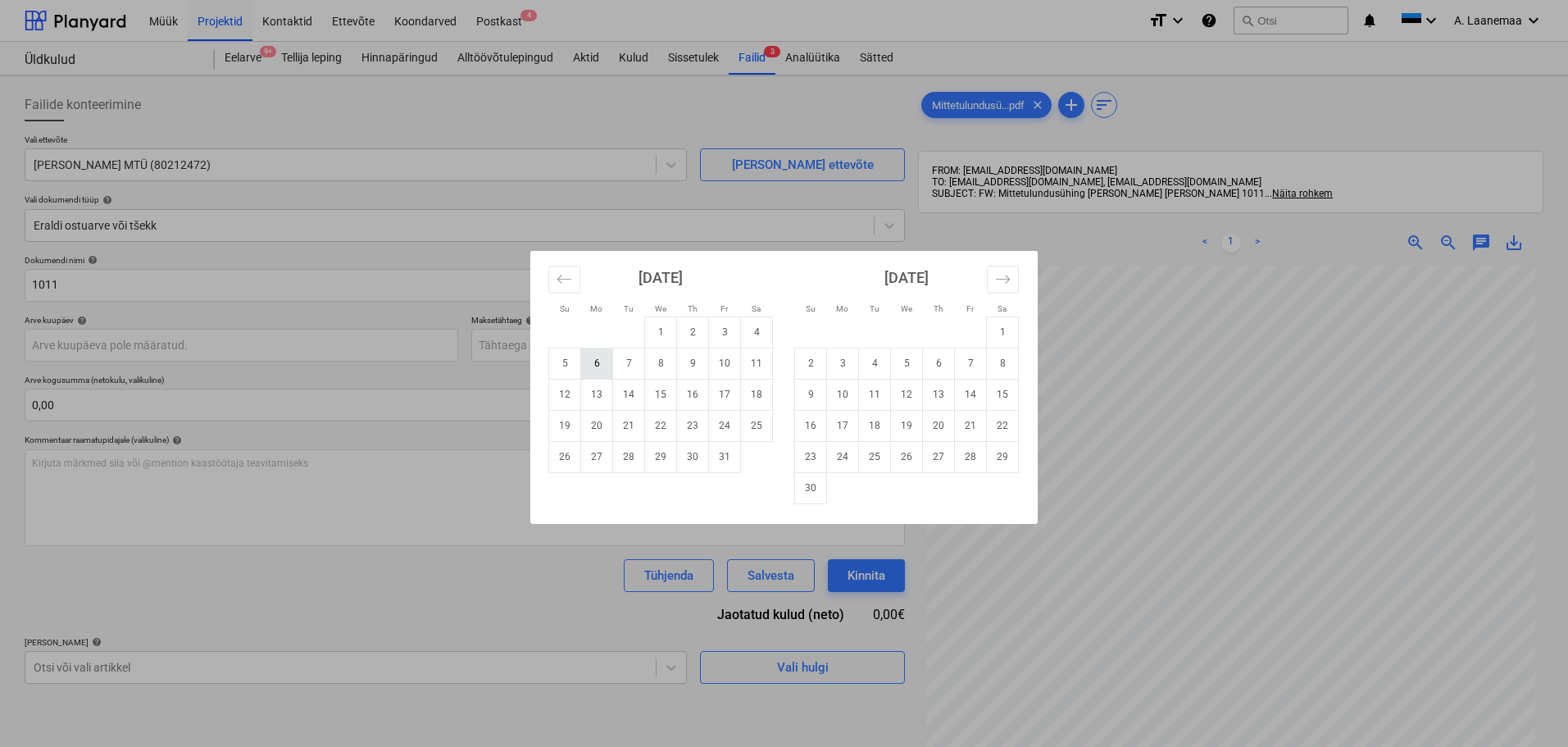
click at [605, 372] on td "6" at bounding box center [596, 363] width 32 height 31
type input "[DATE]"
click at [629, 343] on body "Müük Projektid Kontaktid Ettevõte Koondarved Postkast 4 format_size keyboard_ar…" at bounding box center [784, 374] width 1568 height 747
click at [592, 392] on td "13" at bounding box center [596, 394] width 32 height 31
type input "[DATE]"
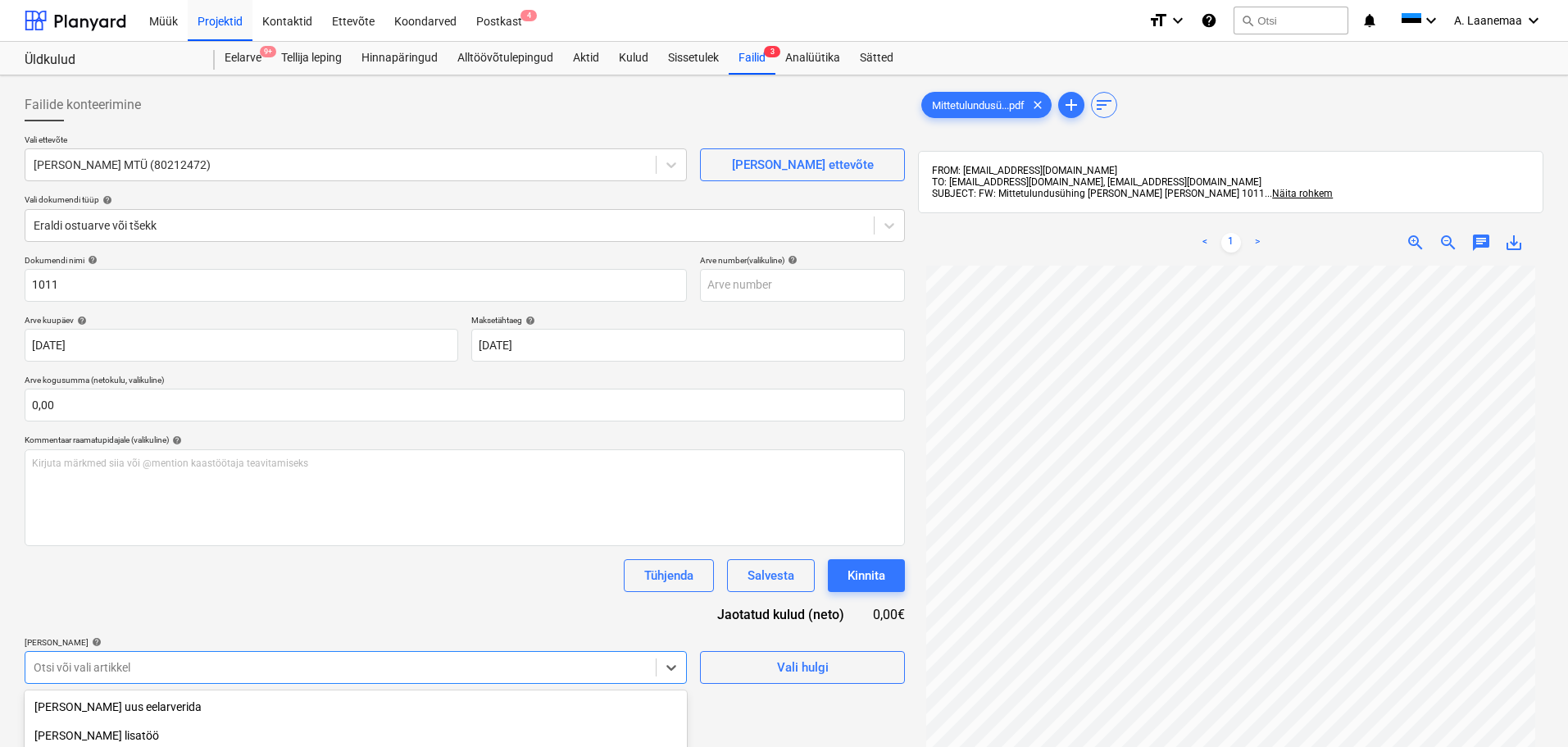
click at [133, 672] on body "Müük Projektid Kontaktid Ettevõte Koondarved Postkast 4 format_size keyboard_ar…" at bounding box center [784, 374] width 1568 height 747
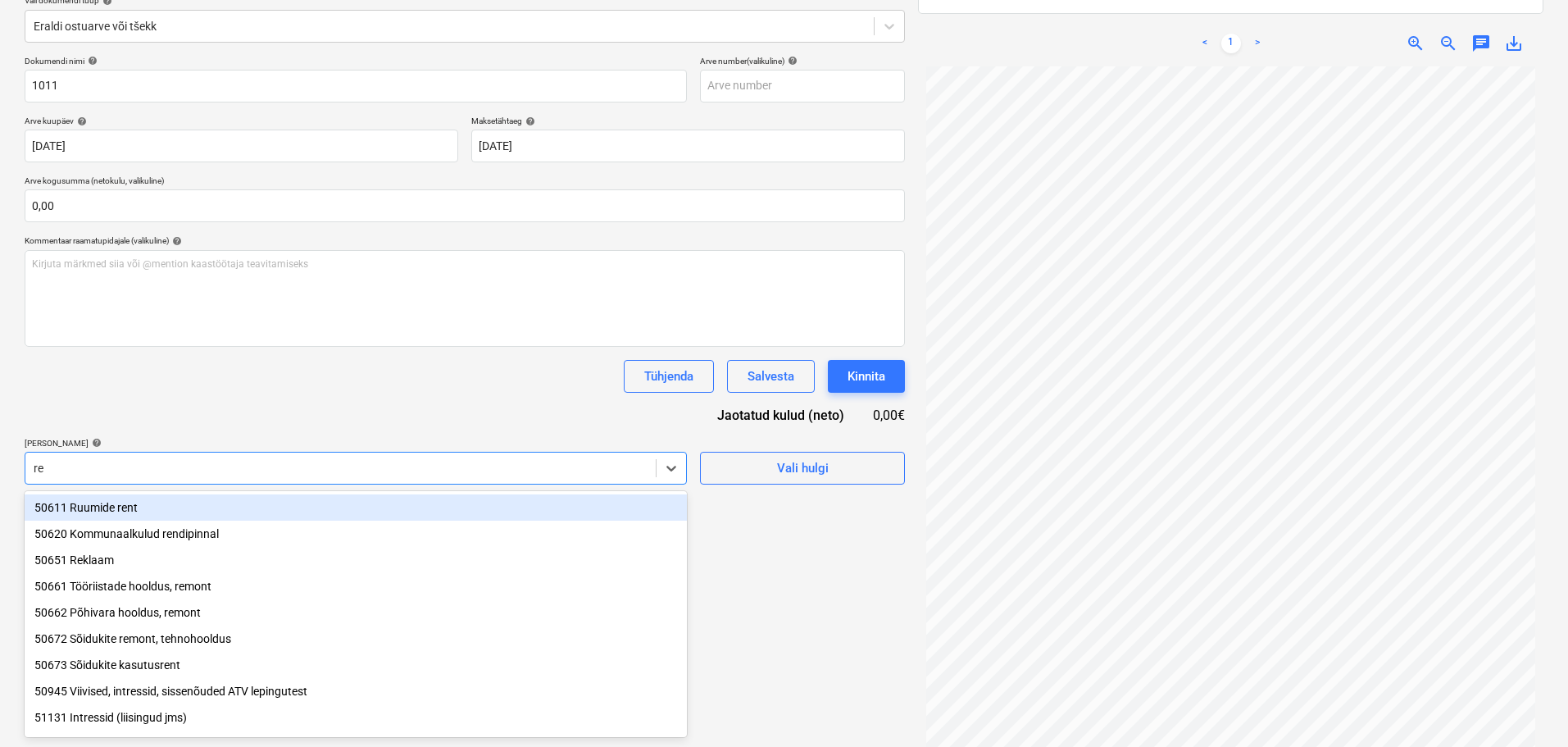
type input "rek"
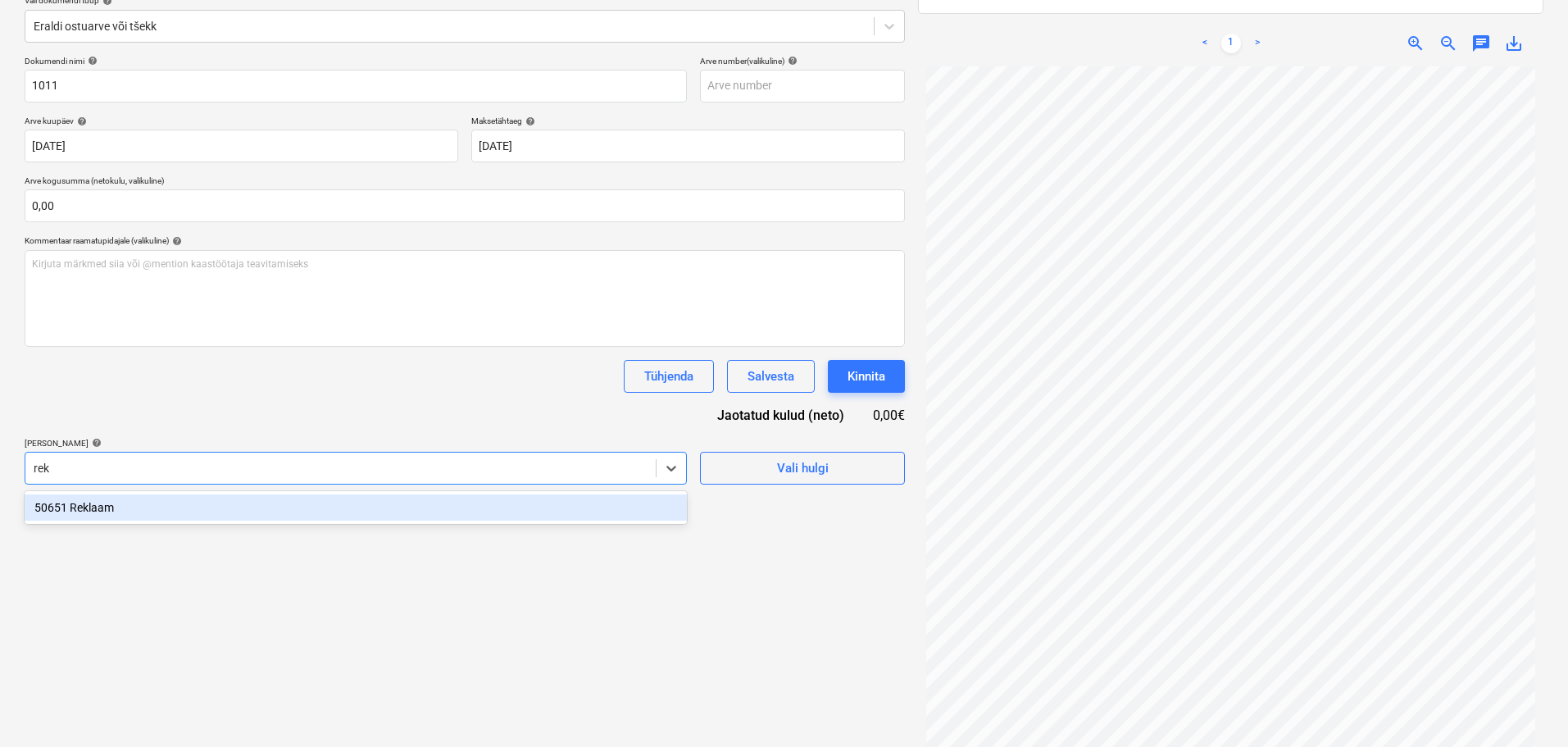
click at [107, 513] on div "50651 Reklaam" at bounding box center [355, 507] width 662 height 27
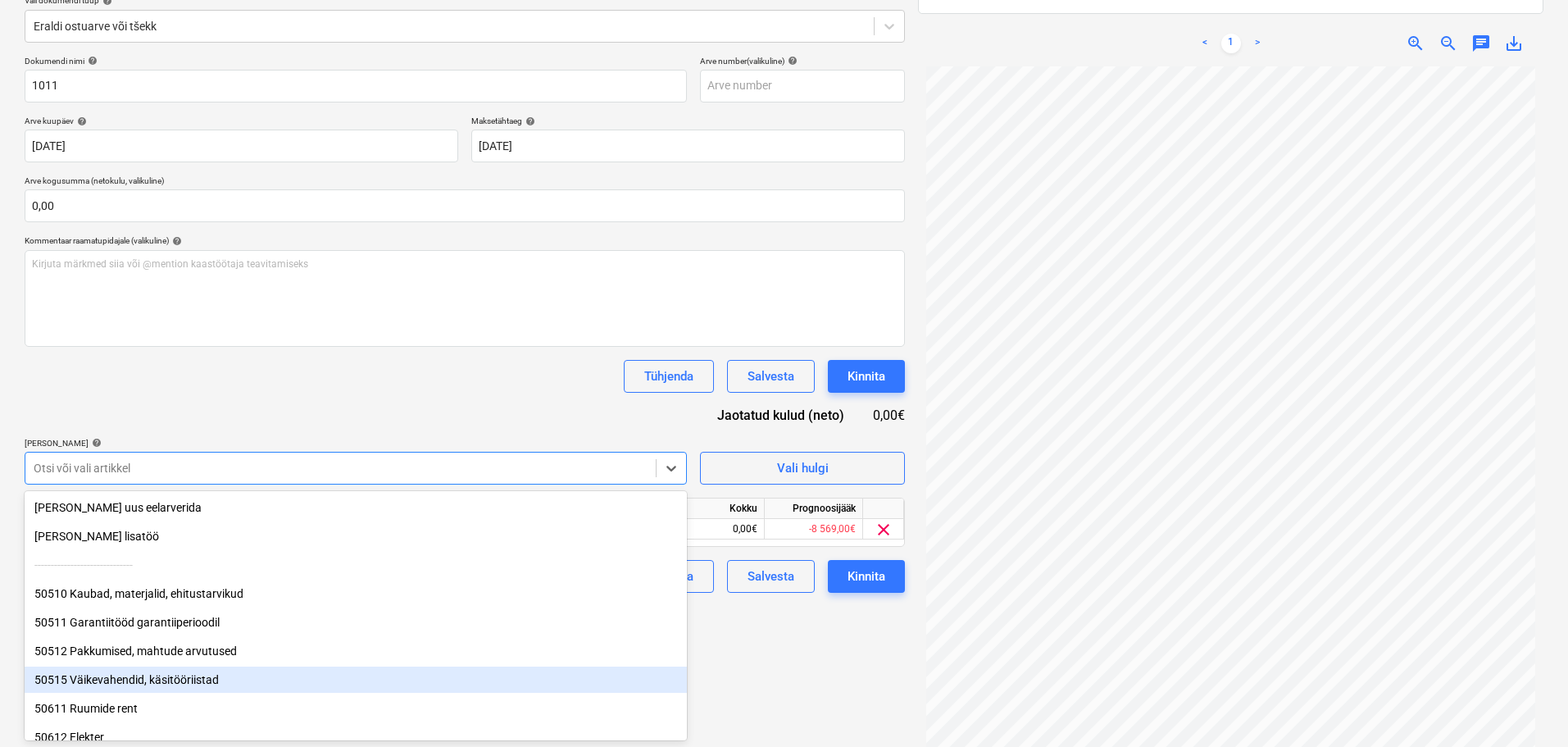
click at [717, 689] on div "Failide konteerimine Vali ettevõte [PERSON_NAME] MTÜ (80212472) [PERSON_NAME] u…" at bounding box center [464, 328] width 893 height 891
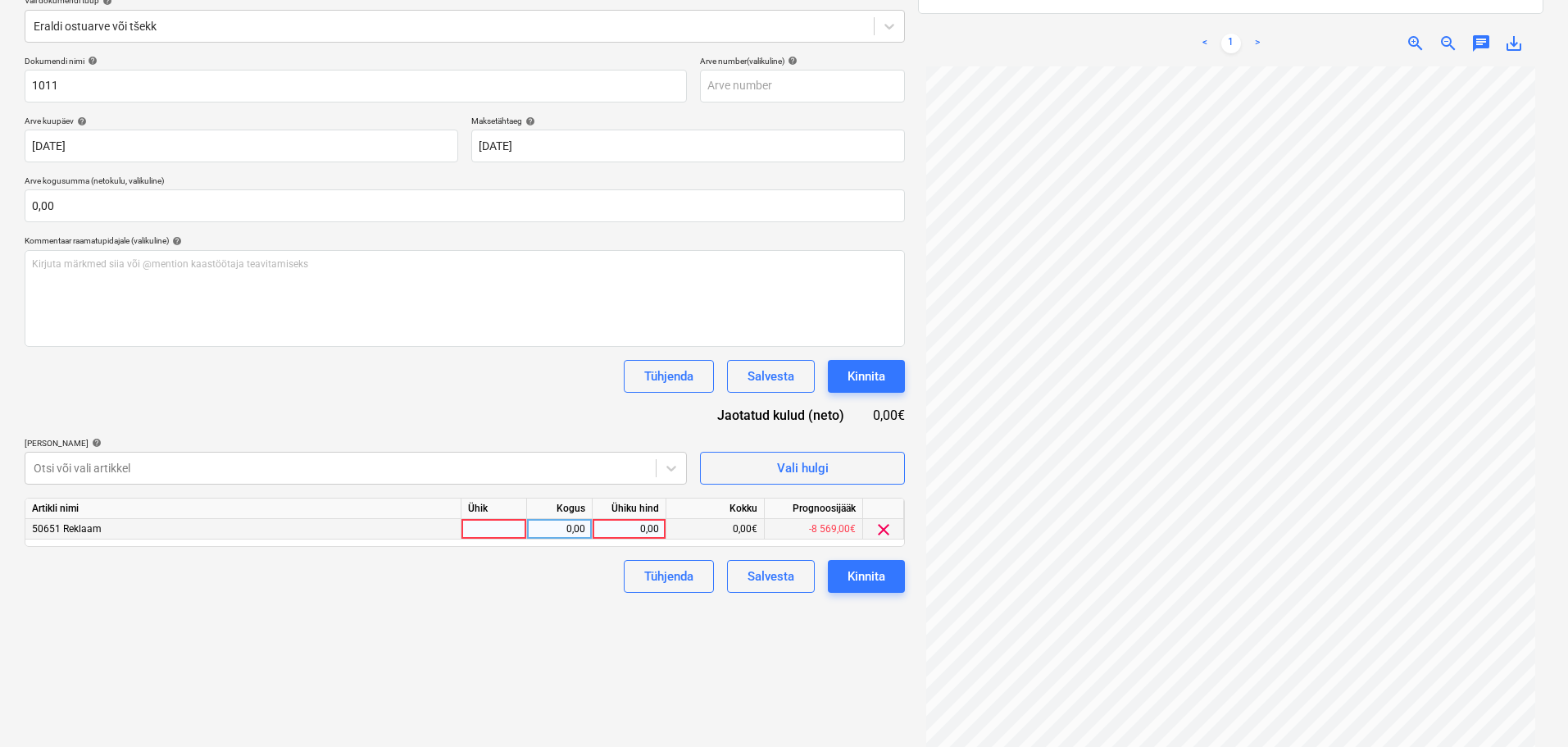
click at [608, 526] on div "0,00" at bounding box center [629, 529] width 60 height 21
type input "3000"
click at [875, 567] on div "Kinnita" at bounding box center [866, 576] width 38 height 21
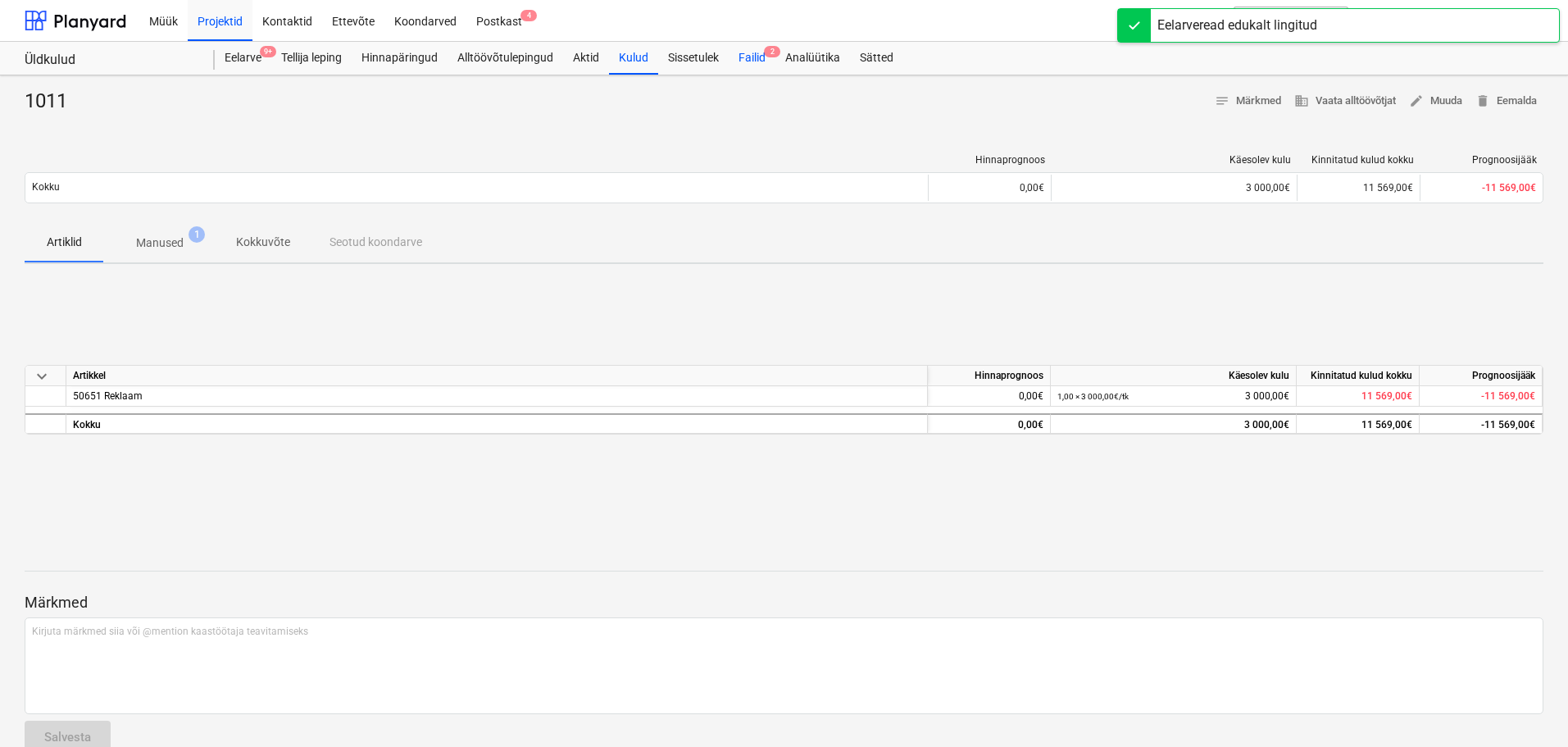
click at [757, 58] on div "Failid 2" at bounding box center [752, 58] width 46 height 33
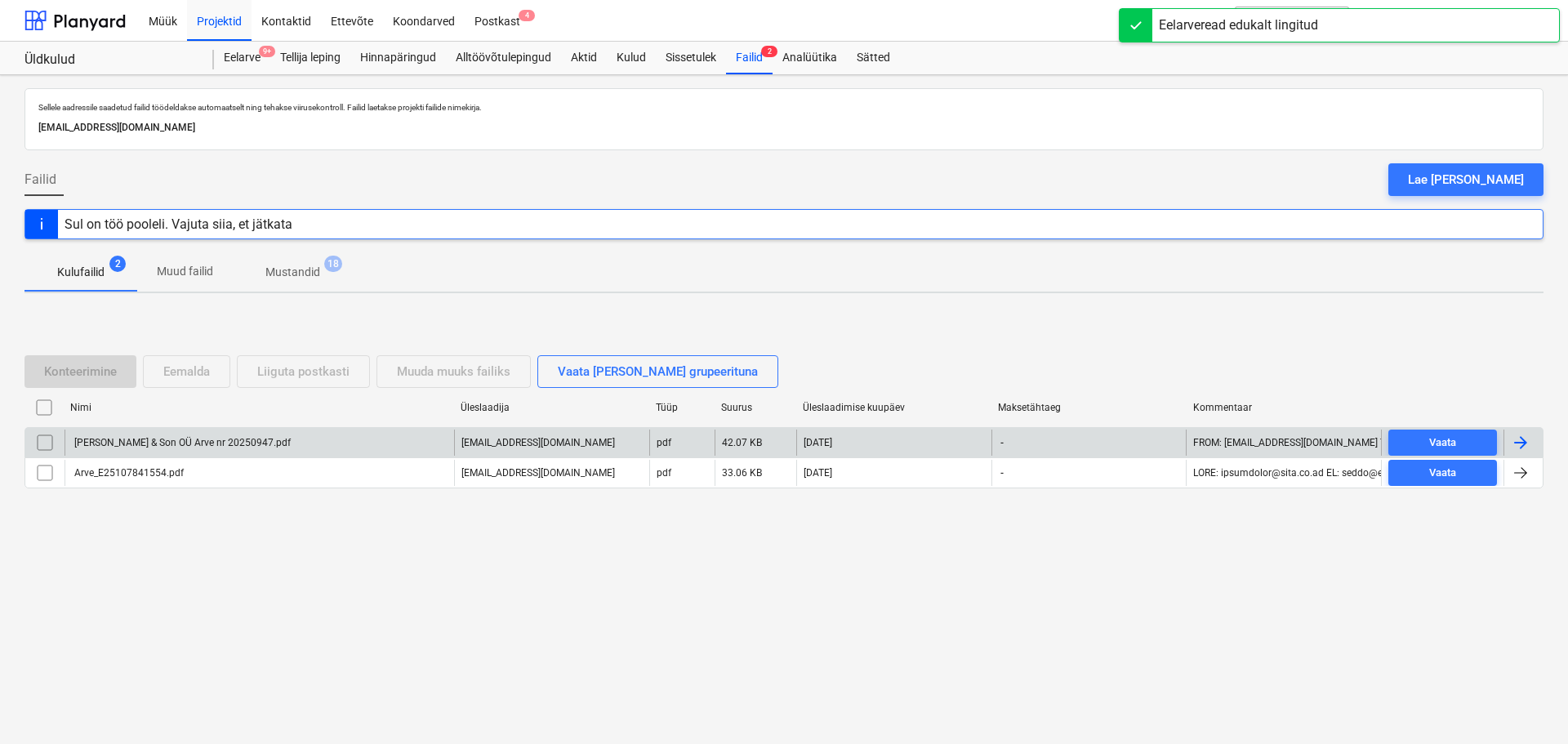
click at [211, 444] on div "[PERSON_NAME] & Son OÜ Arve nr 20250947.pdf" at bounding box center [181, 442] width 219 height 11
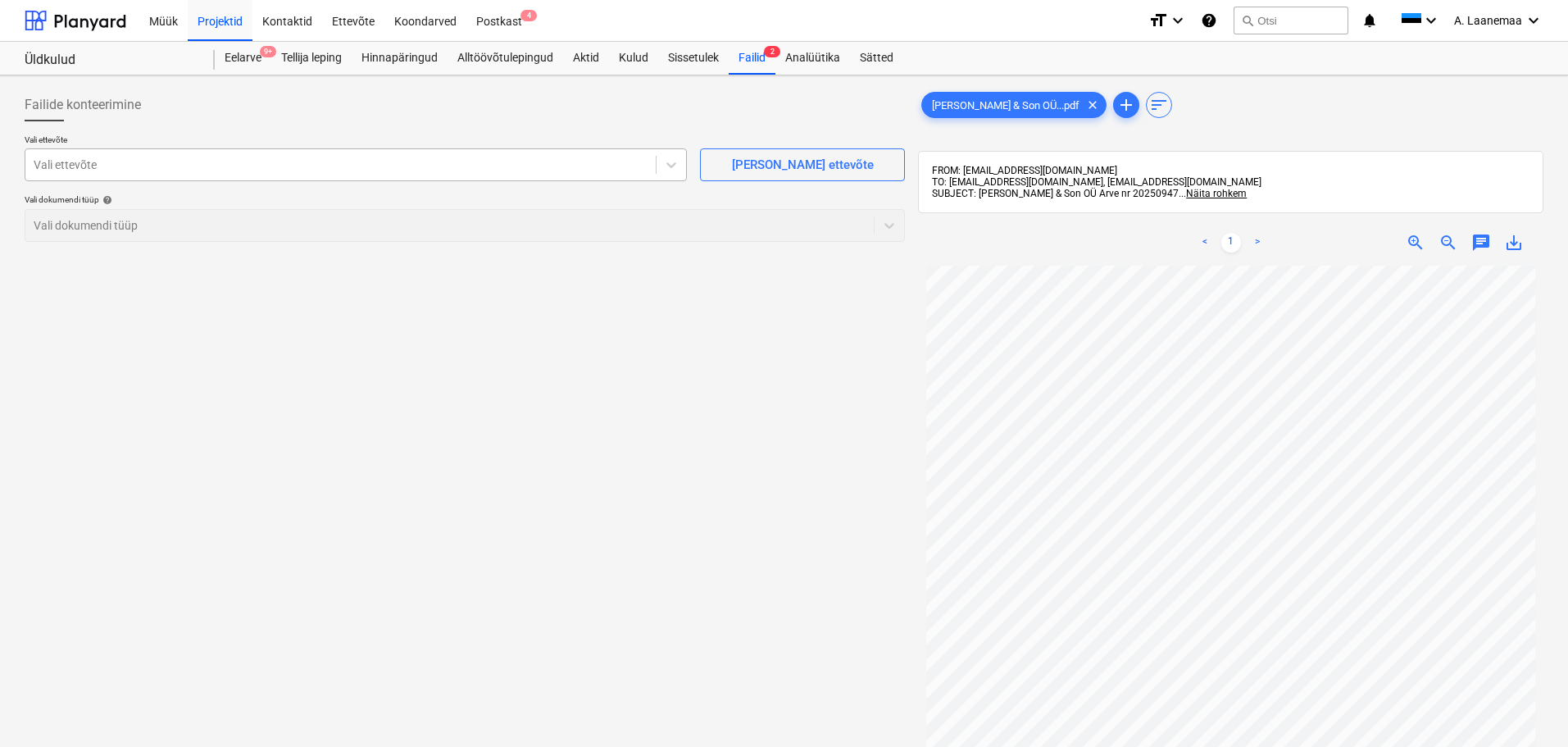
click at [130, 170] on div at bounding box center [340, 164] width 614 height 16
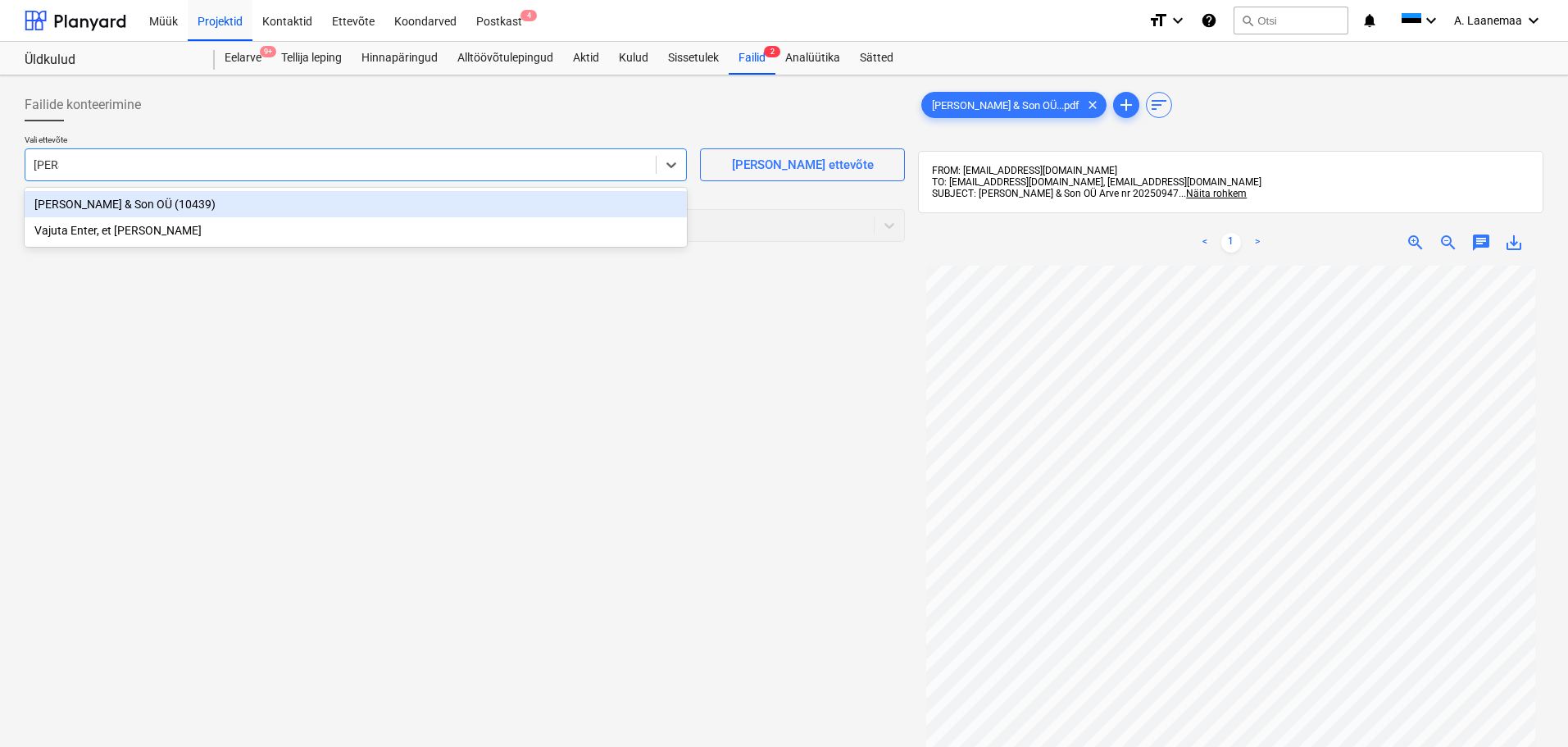
type input "[PERSON_NAME]"
click at [120, 202] on div "[PERSON_NAME] & Son OÜ (10439)" at bounding box center [355, 203] width 662 height 27
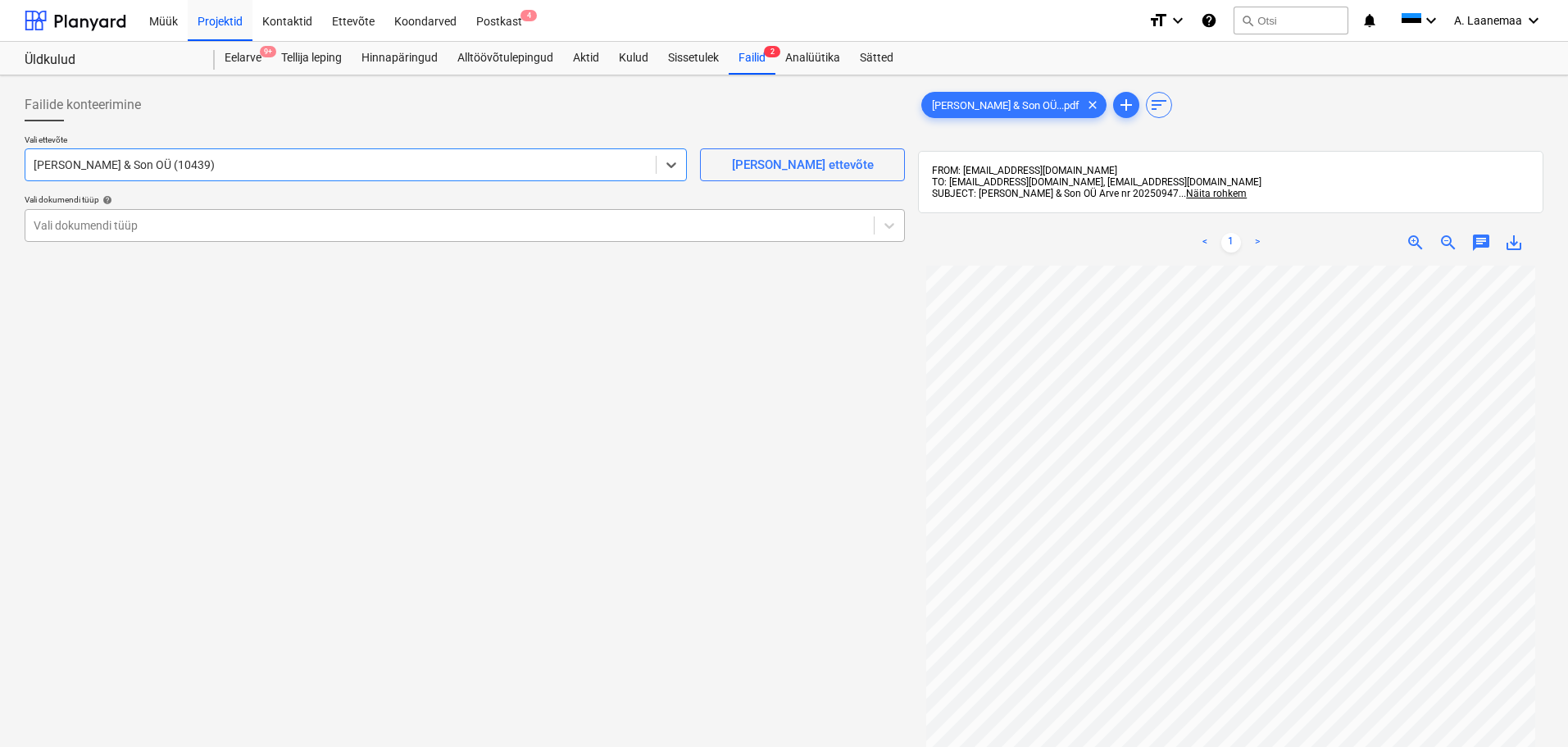
click at [110, 222] on div at bounding box center [449, 225] width 832 height 16
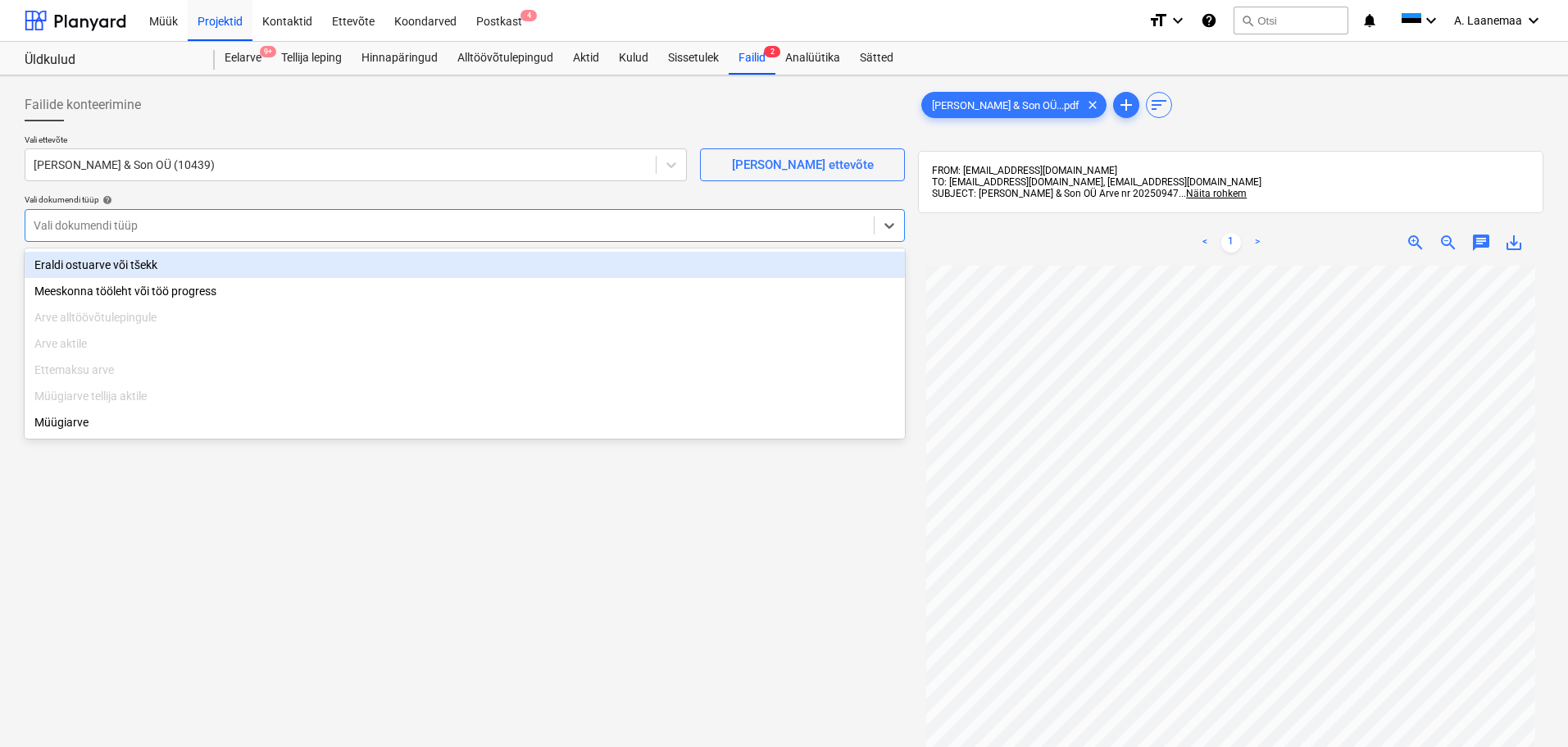
click at [100, 259] on div "Eraldi ostuarve või tšekk" at bounding box center [464, 264] width 880 height 27
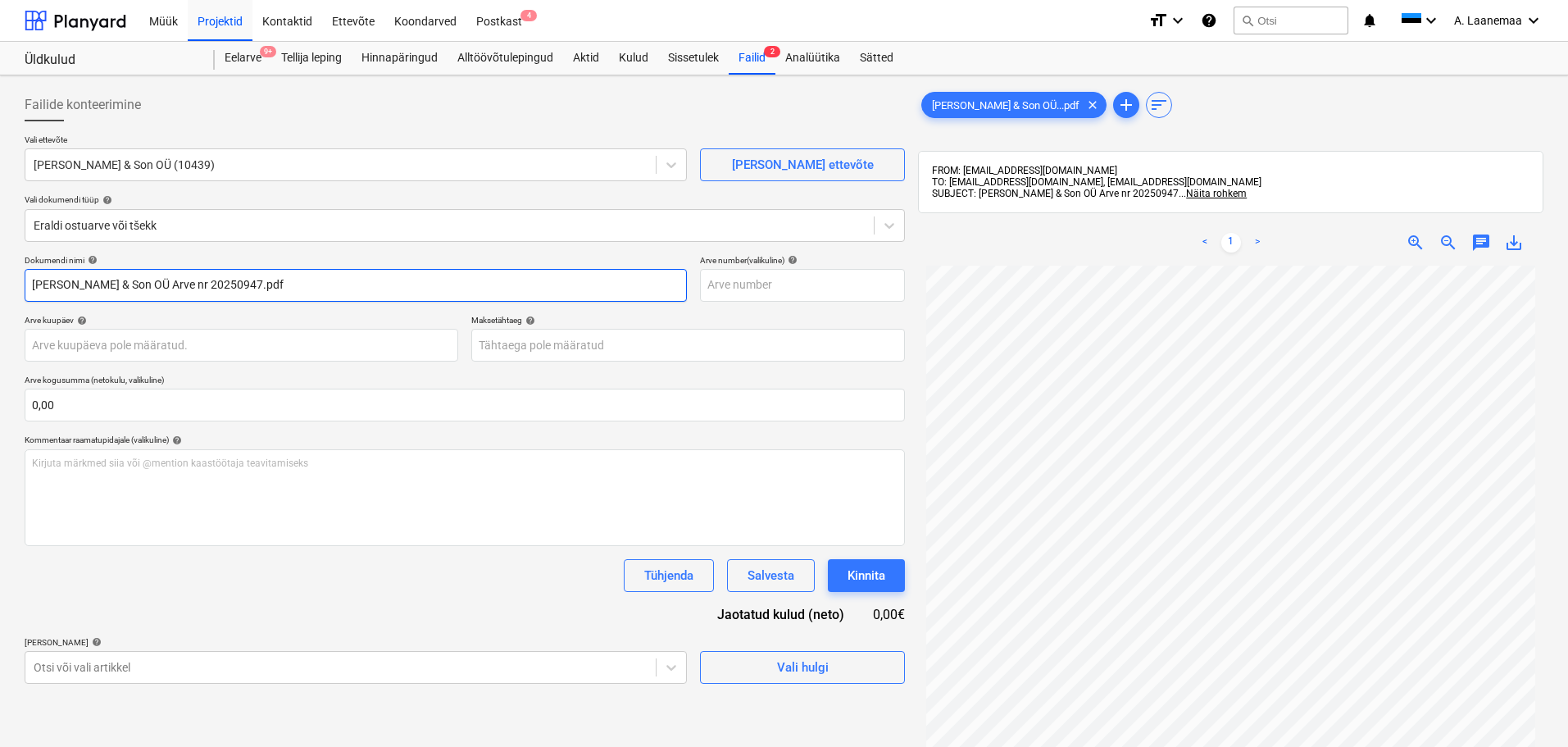
click at [253, 289] on input "[PERSON_NAME] & Son OÜ Arve nr 20250947.pdf" at bounding box center [355, 285] width 662 height 33
type input "20250947"
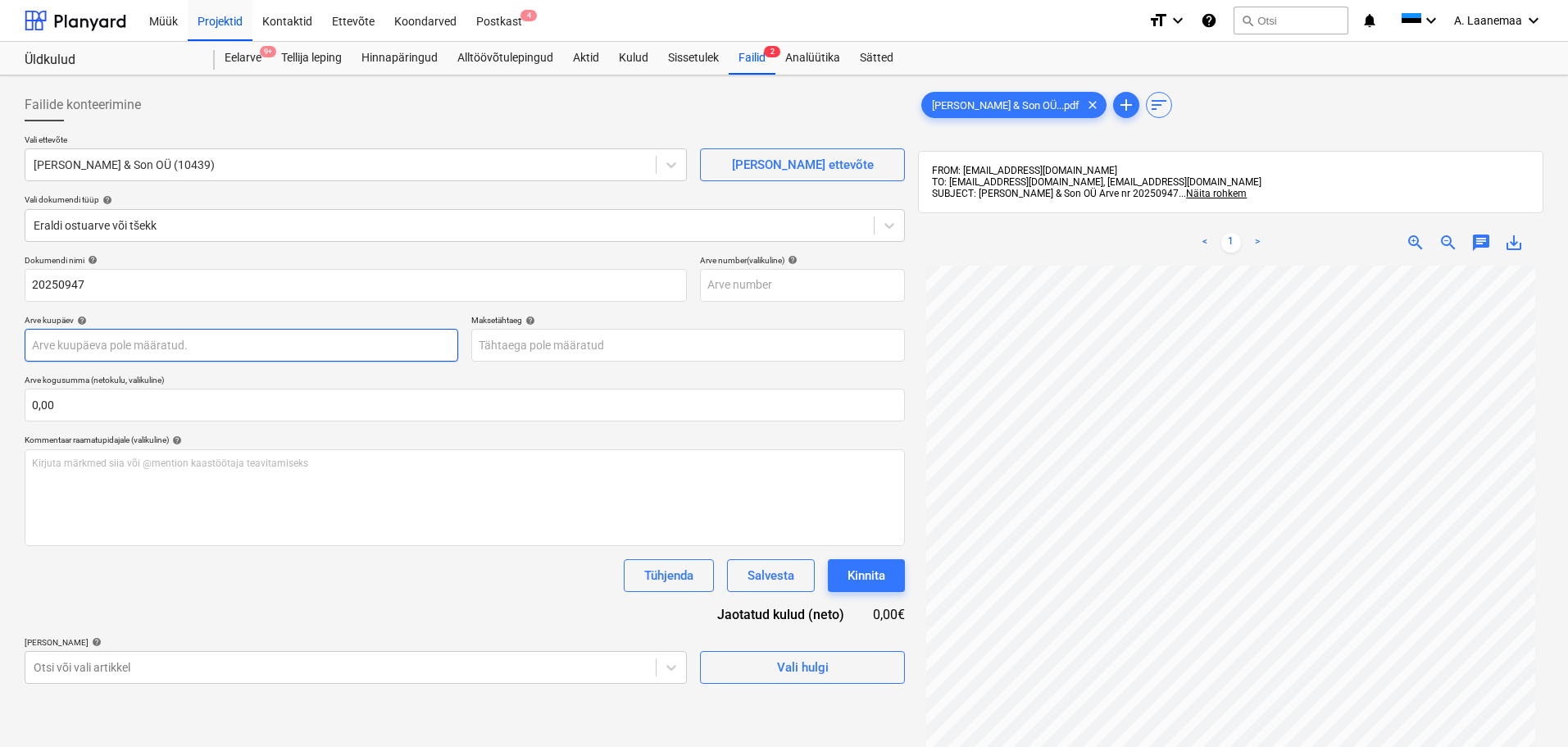
click at [221, 341] on body "Müük Projektid Kontaktid Ettevõte Koondarved Postkast 4 format_size keyboard_ar…" at bounding box center [784, 374] width 1568 height 747
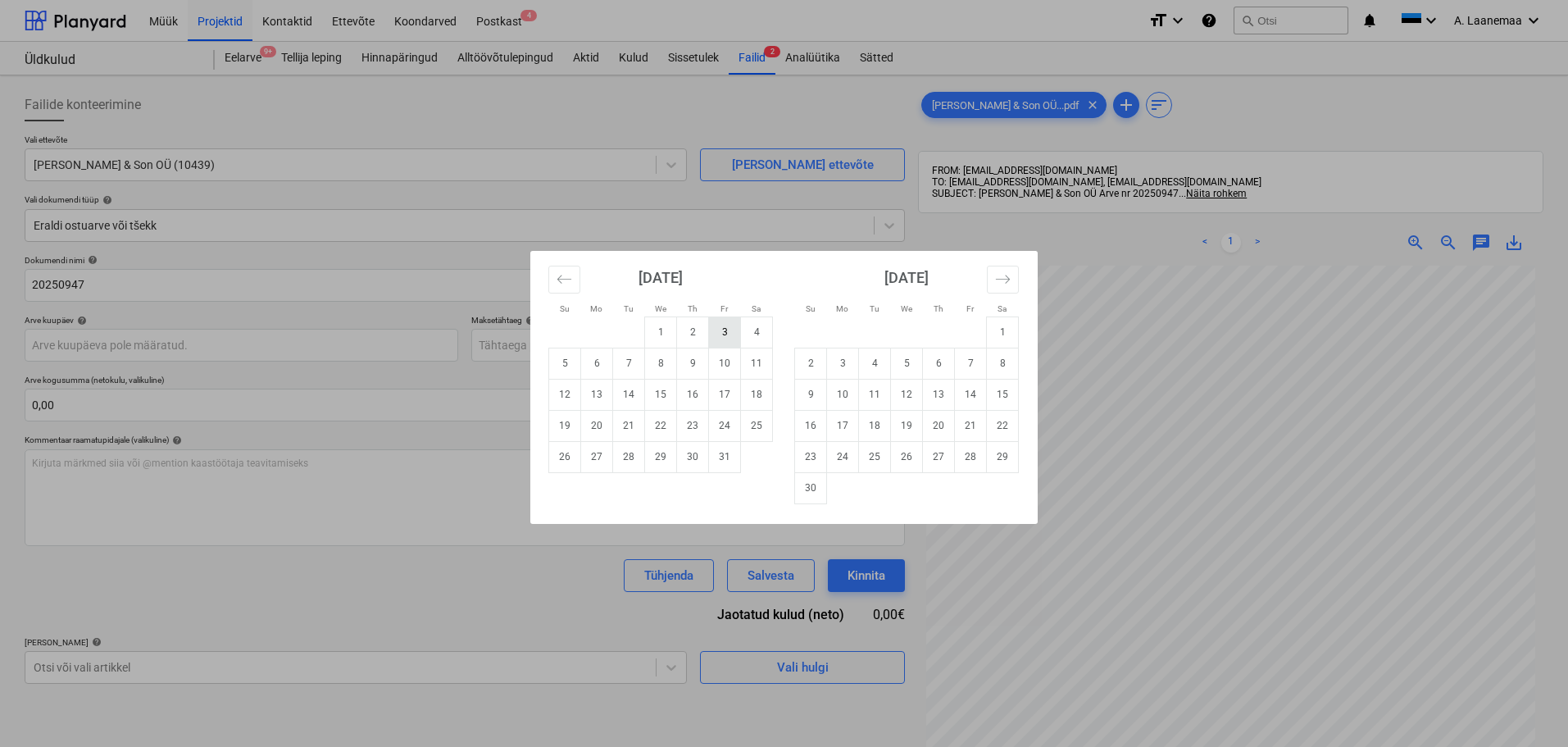
click at [729, 336] on td "3" at bounding box center [724, 332] width 32 height 31
type input "[DATE]"
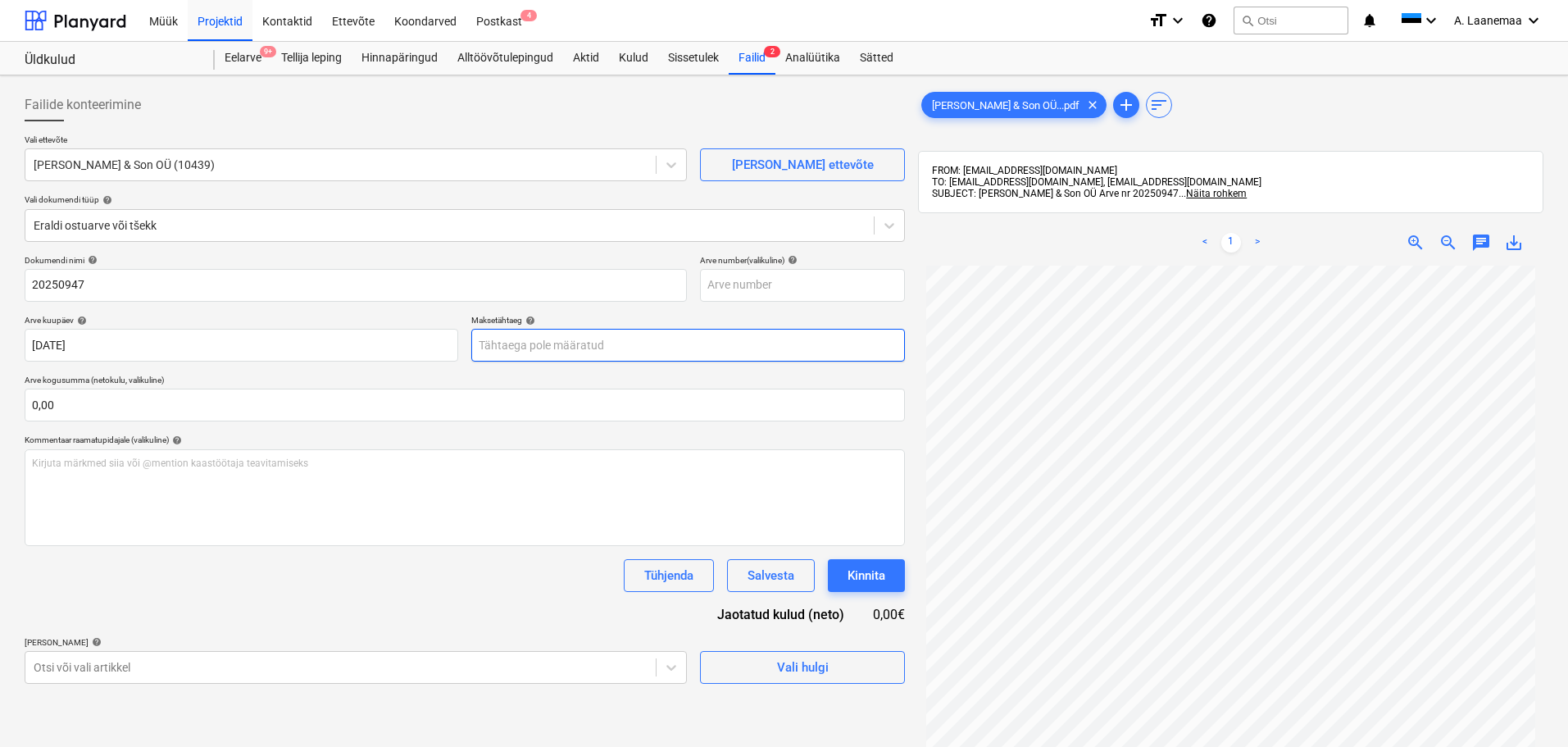
click at [650, 335] on body "Müük Projektid Kontaktid Ettevõte Koondarved Postkast 4 format_size keyboard_ar…" at bounding box center [784, 374] width 1568 height 747
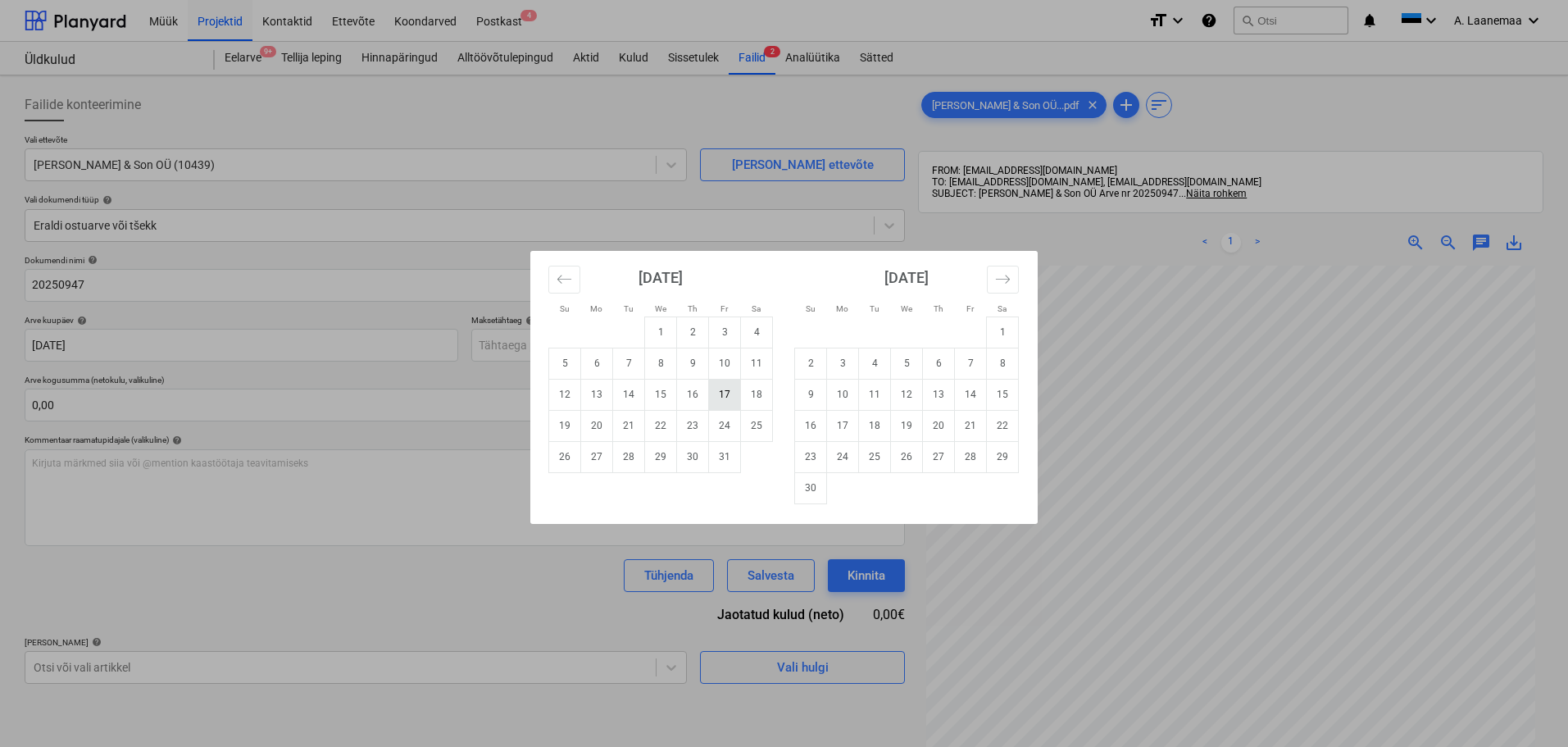
click at [717, 391] on td "17" at bounding box center [724, 394] width 32 height 31
type input "[DATE]"
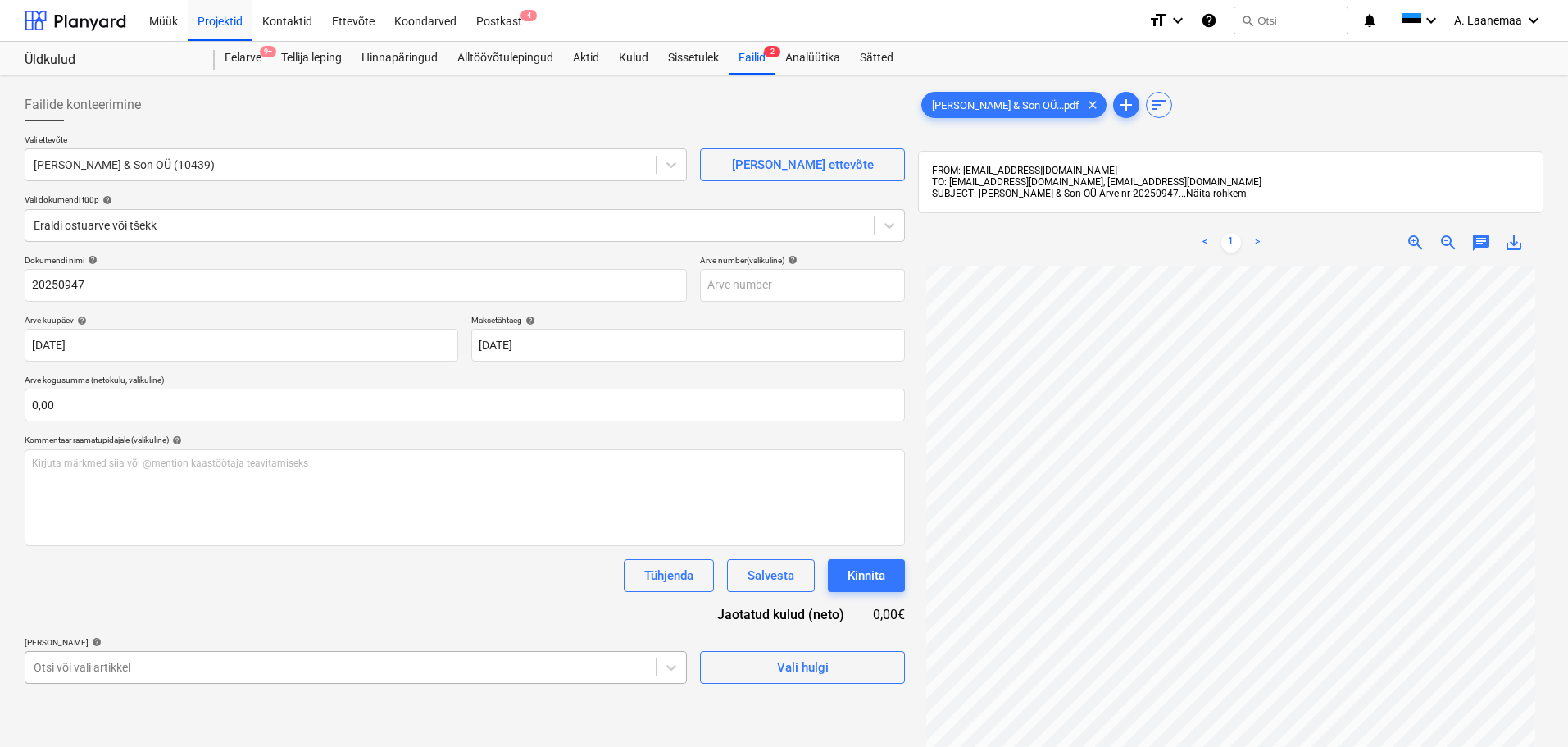
click at [280, 666] on body "Müük Projektid Kontaktid Ettevõte Koondarved Postkast 4 format_size keyboard_ar…" at bounding box center [784, 374] width 1568 height 747
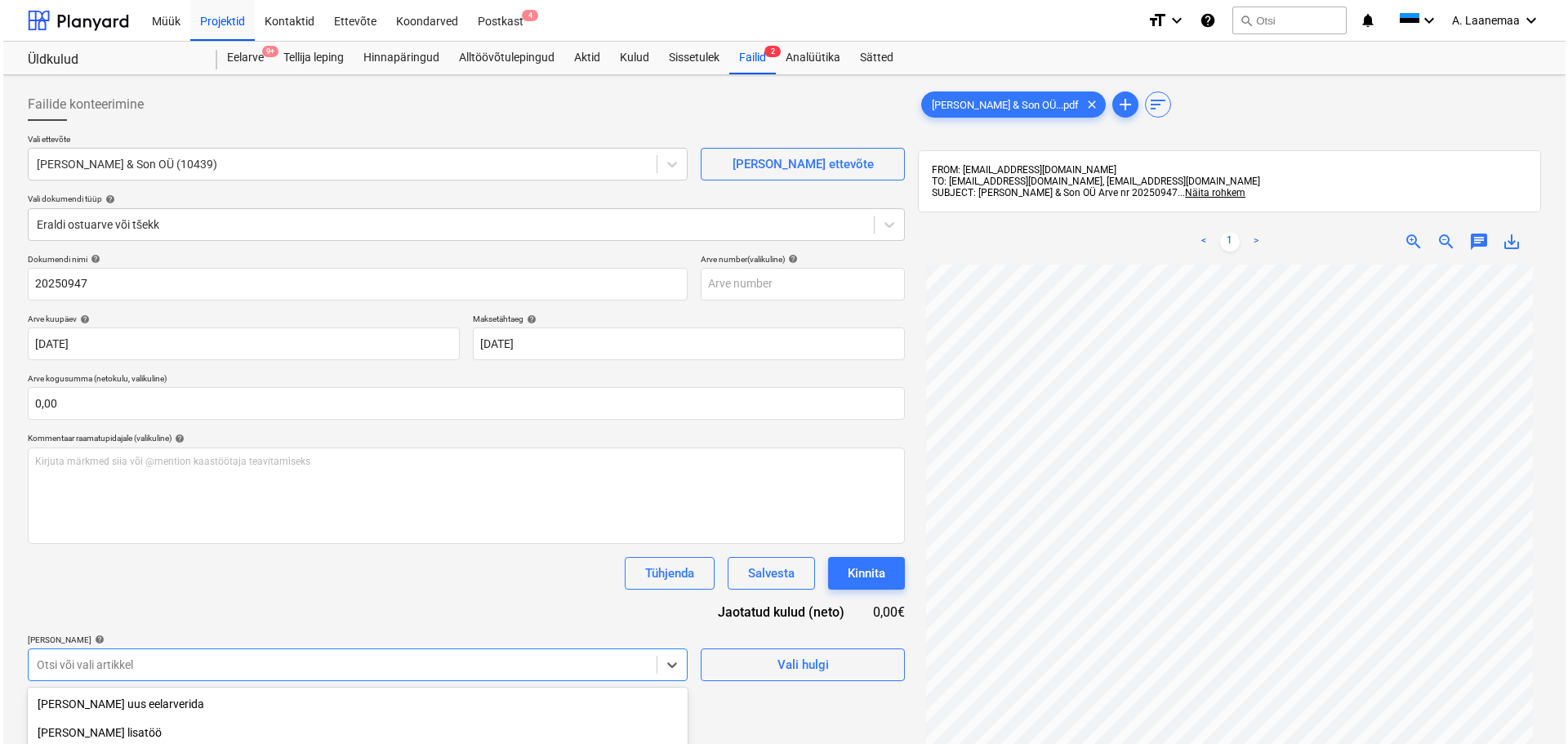
scroll to position [198, 0]
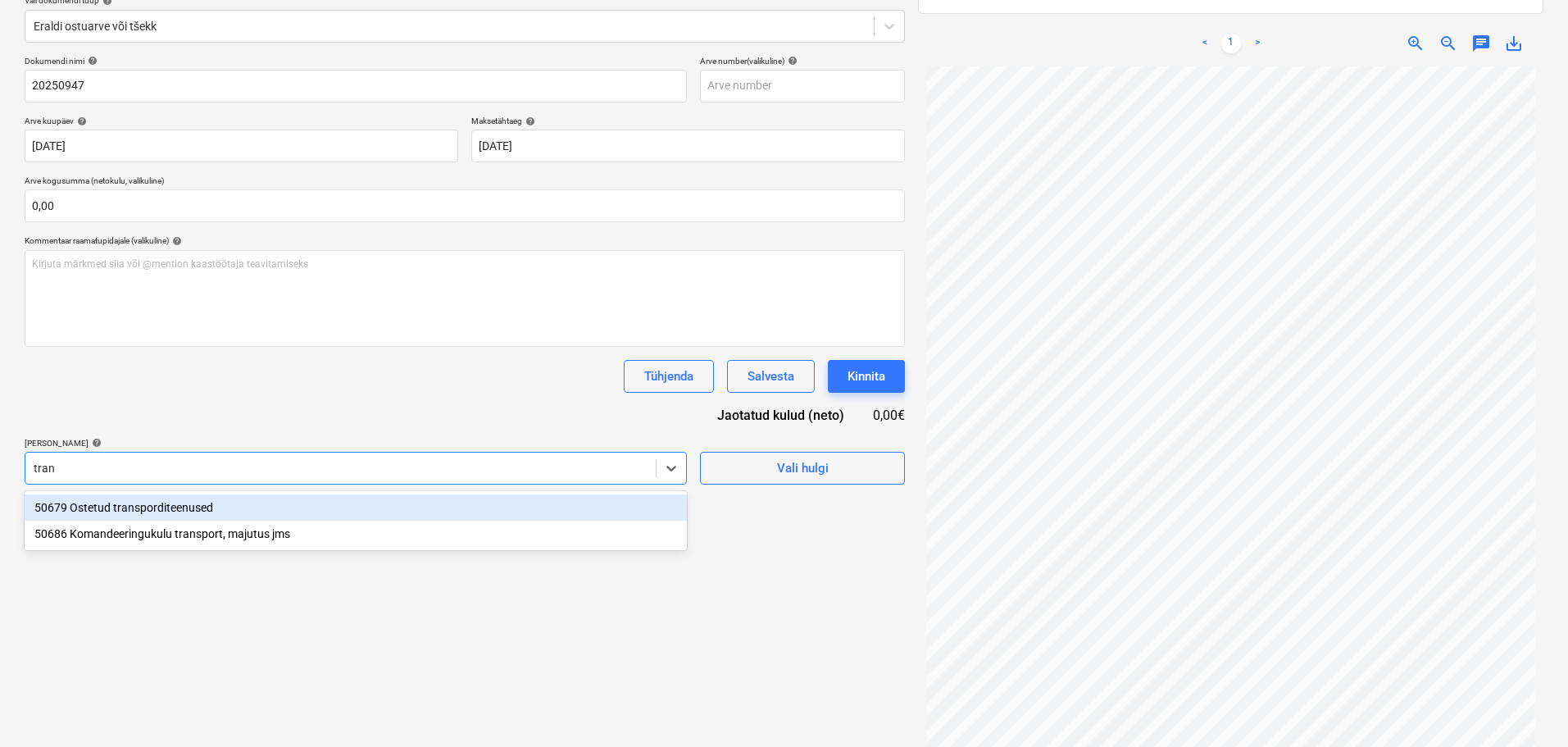
type input "trans"
click at [130, 511] on div "50679 Ostetud transporditeenused" at bounding box center [355, 507] width 662 height 27
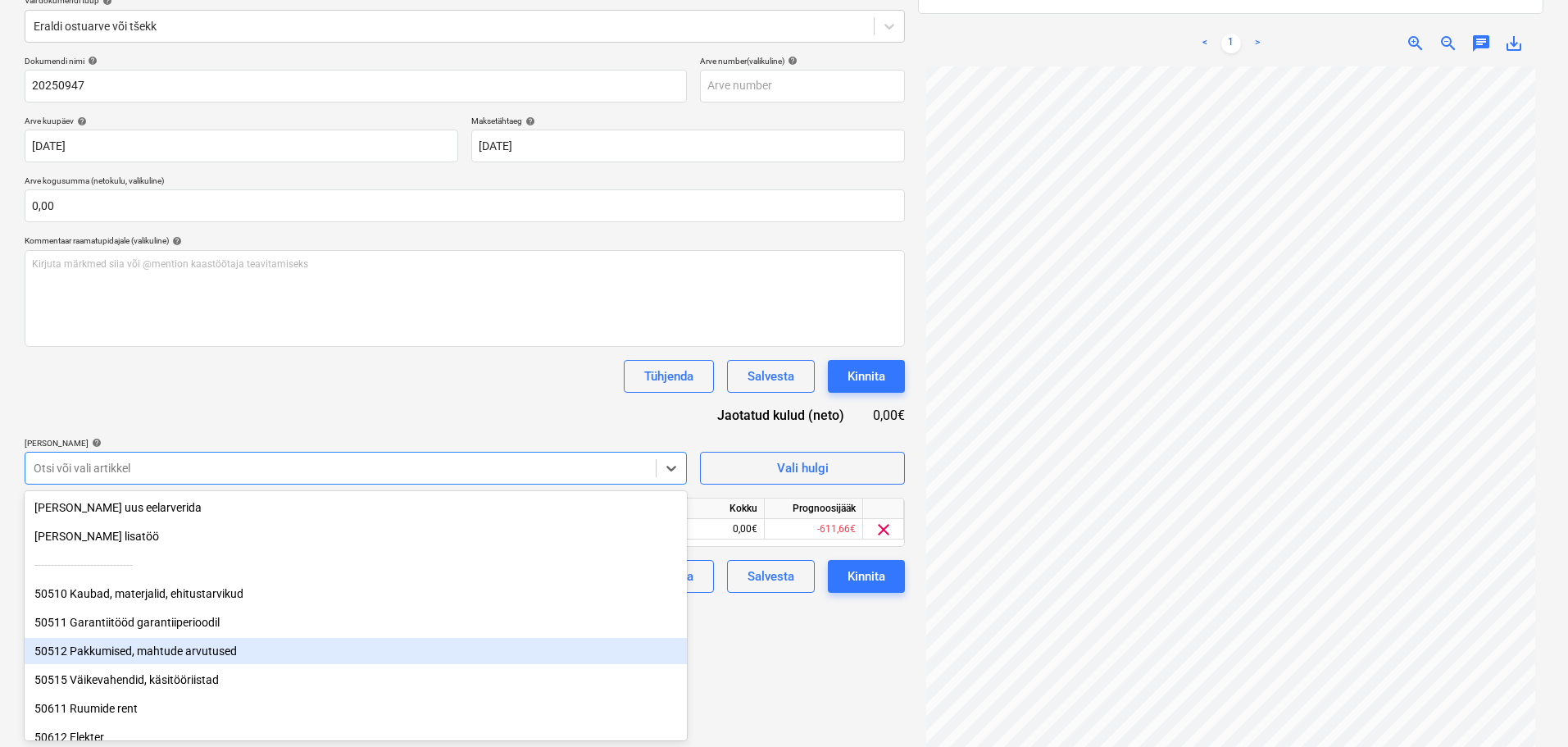
click at [757, 660] on div "Failide konteerimine Vali ettevõte [PERSON_NAME] & Son OÜ (10439) [PERSON_NAME]…" at bounding box center [464, 328] width 893 height 891
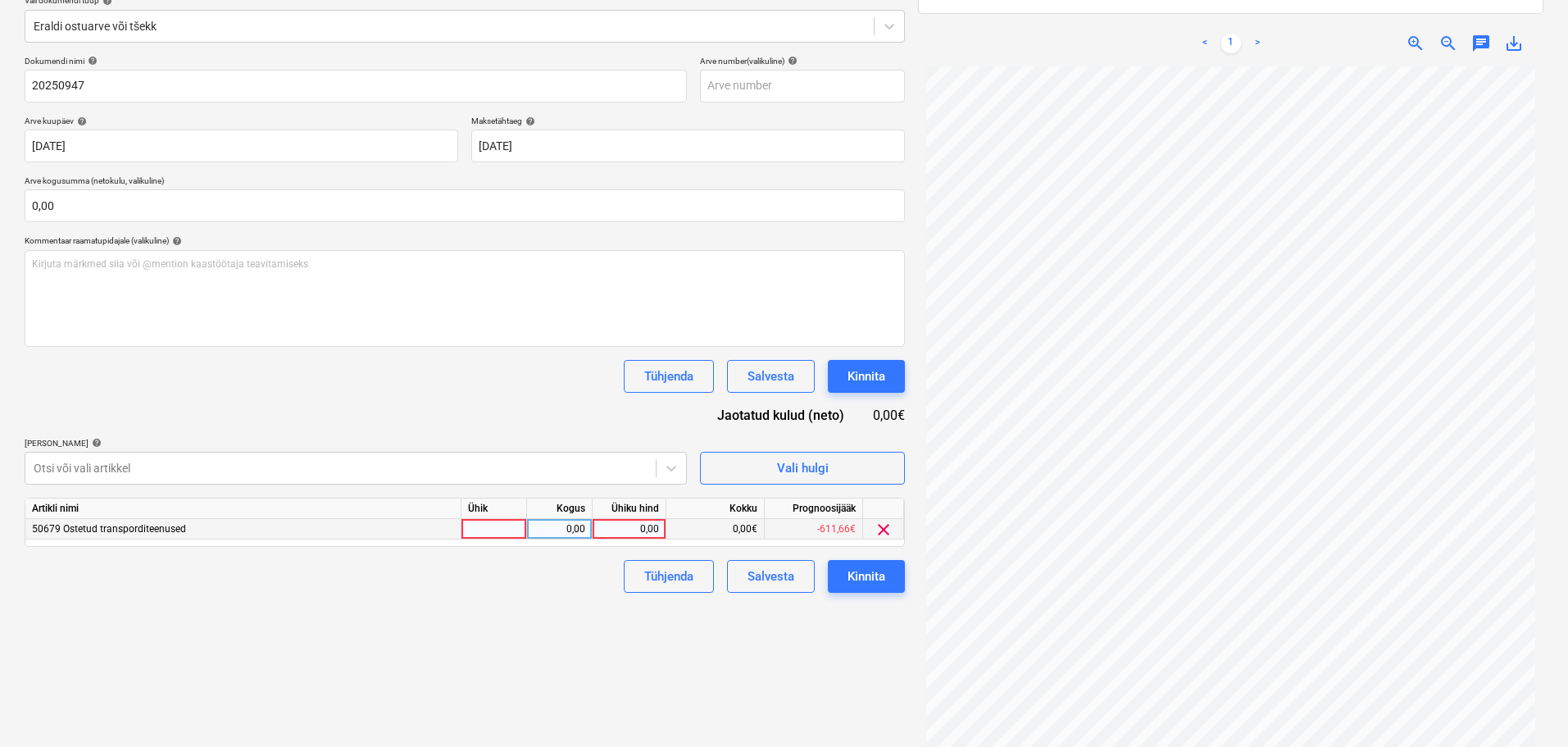
click at [610, 536] on div "0,00" at bounding box center [629, 529] width 60 height 21
type input "88,5"
click at [862, 579] on div "Kinnita" at bounding box center [866, 576] width 38 height 21
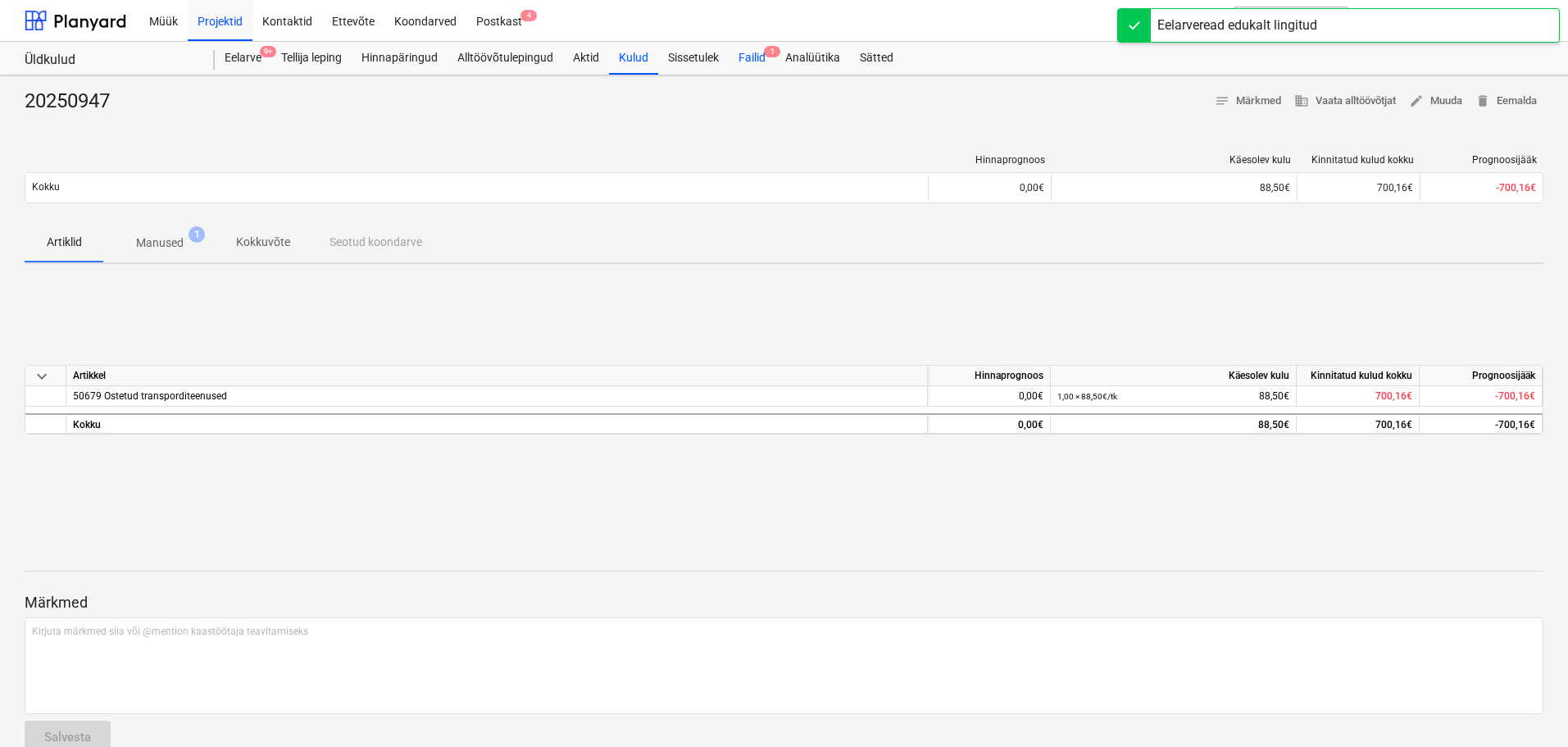
click at [753, 57] on div "Failid 1" at bounding box center [752, 58] width 46 height 33
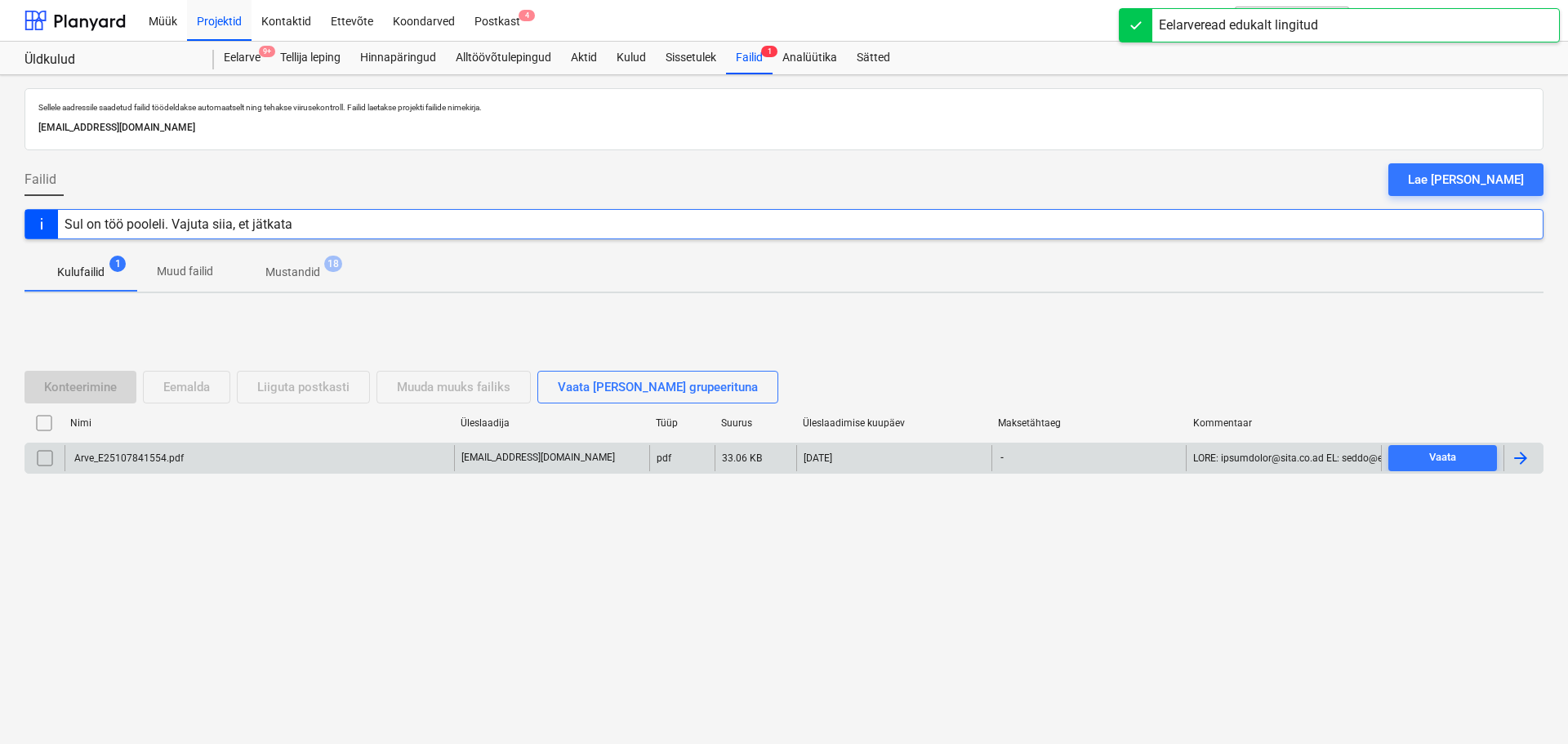
click at [125, 452] on div "Arve_E25107841554.pdf" at bounding box center [127, 458] width 112 height 11
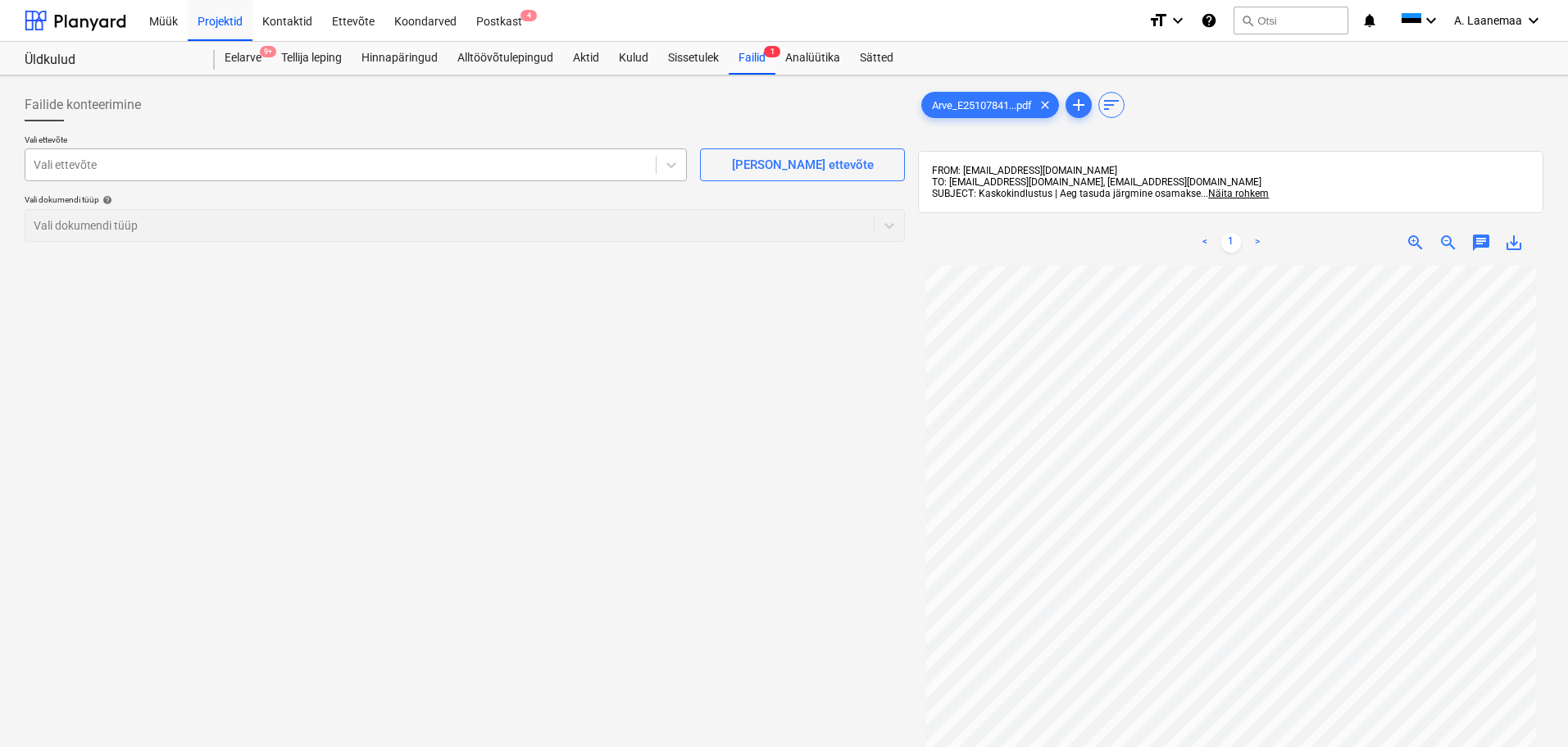
click at [143, 157] on div at bounding box center [340, 164] width 614 height 16
click at [147, 173] on div at bounding box center [340, 164] width 614 height 16
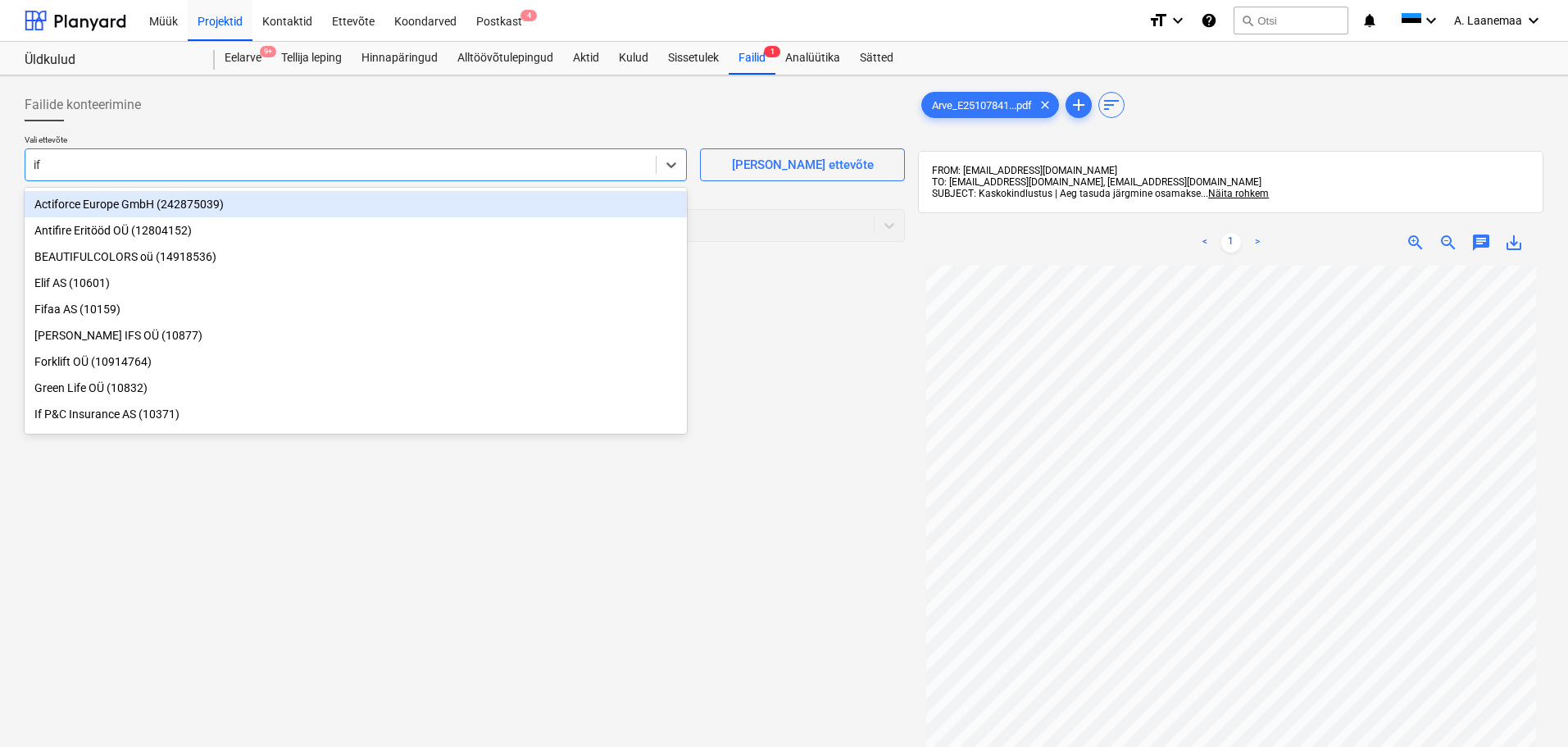
type input "if p"
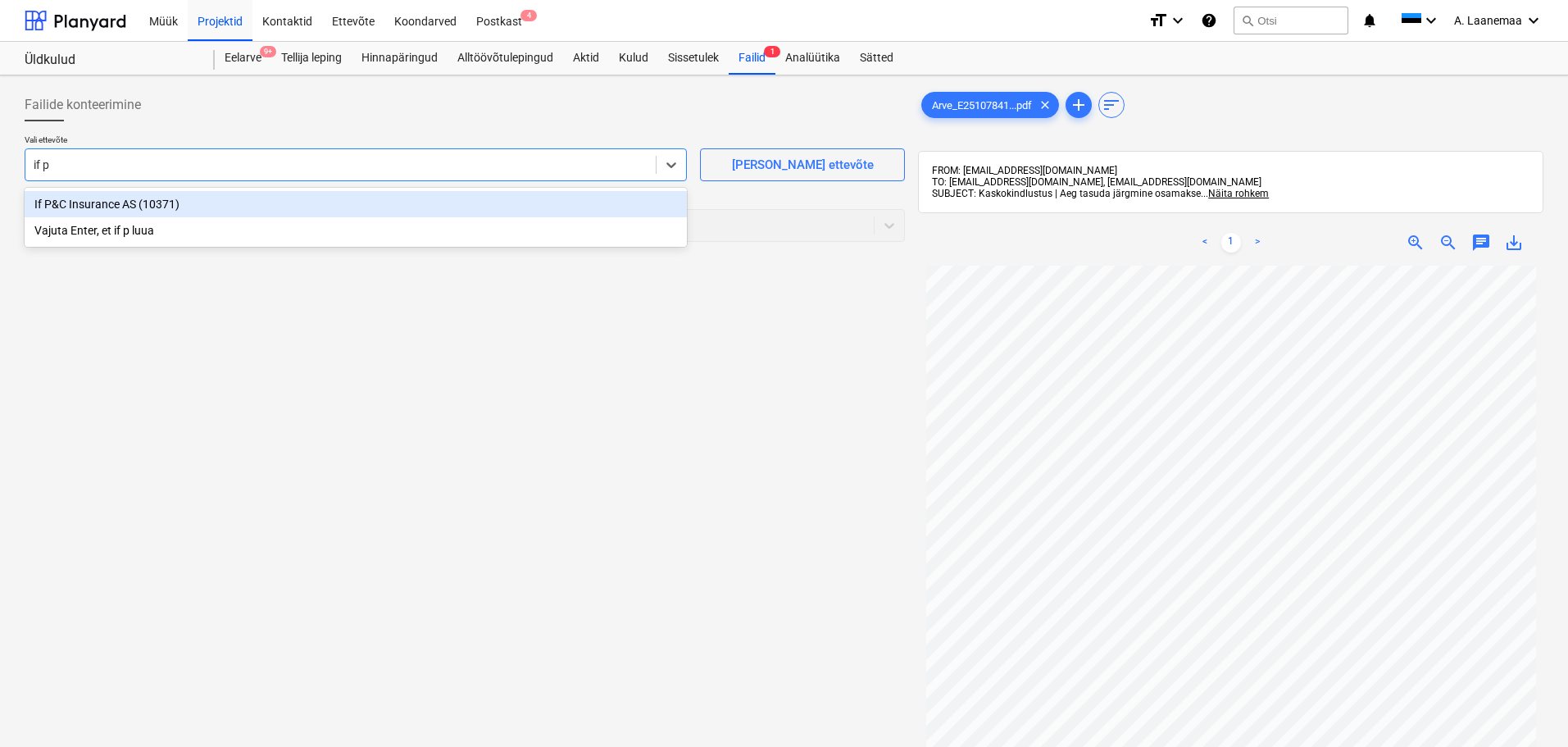
click at [134, 200] on div "If P&C Insurance AS (10371)" at bounding box center [355, 203] width 662 height 27
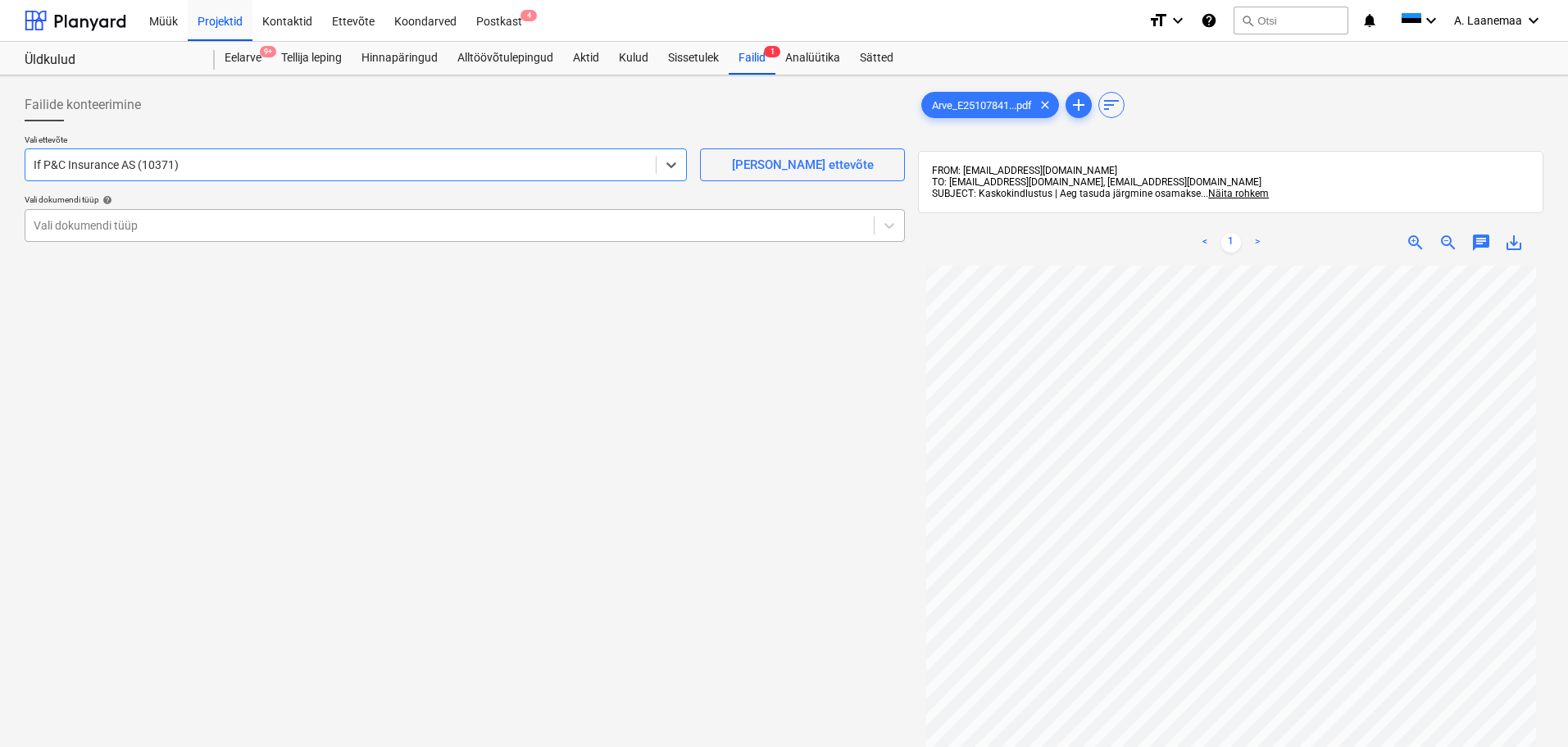
click at [136, 221] on div at bounding box center [449, 225] width 832 height 16
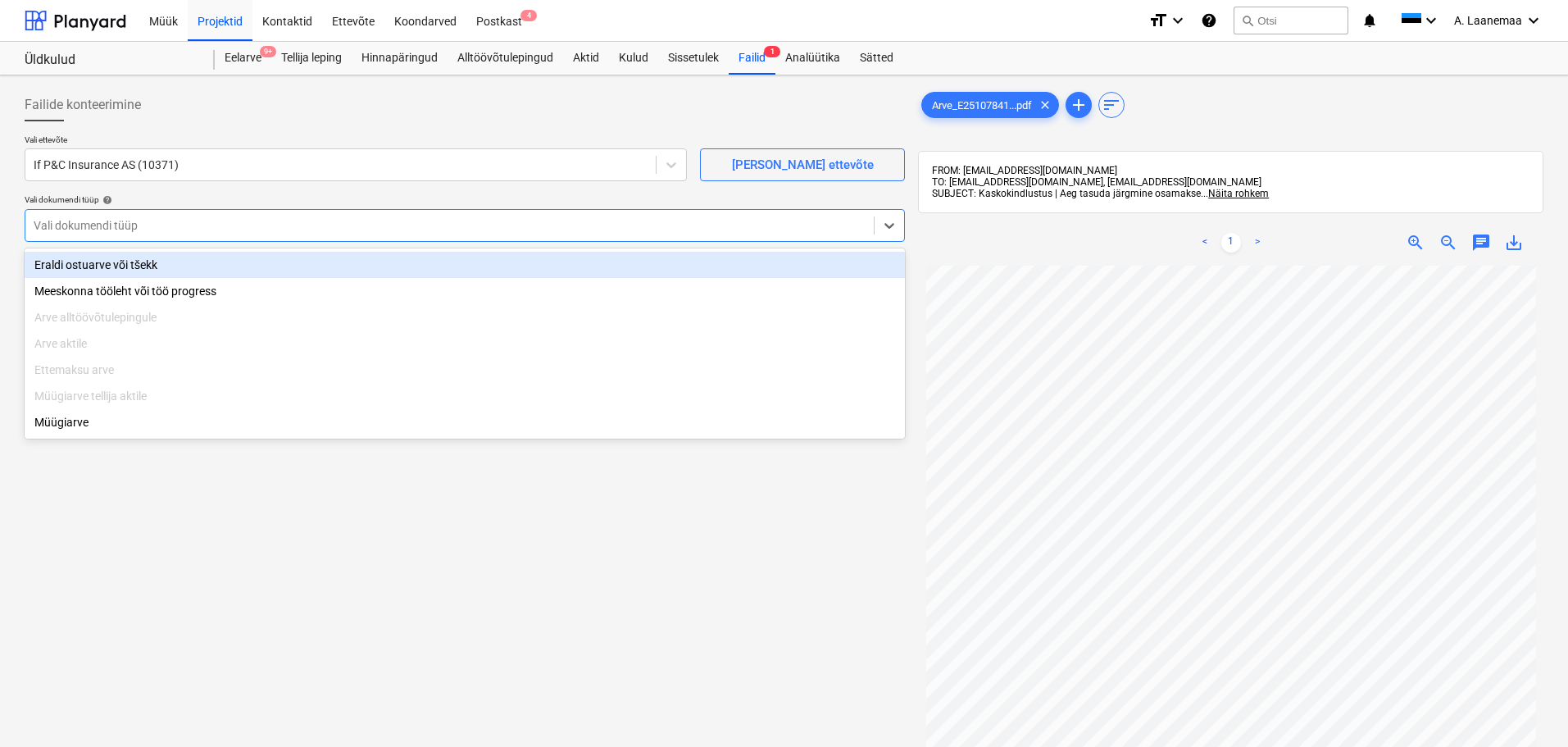
click at [146, 267] on div "Eraldi ostuarve või tšekk" at bounding box center [464, 264] width 880 height 27
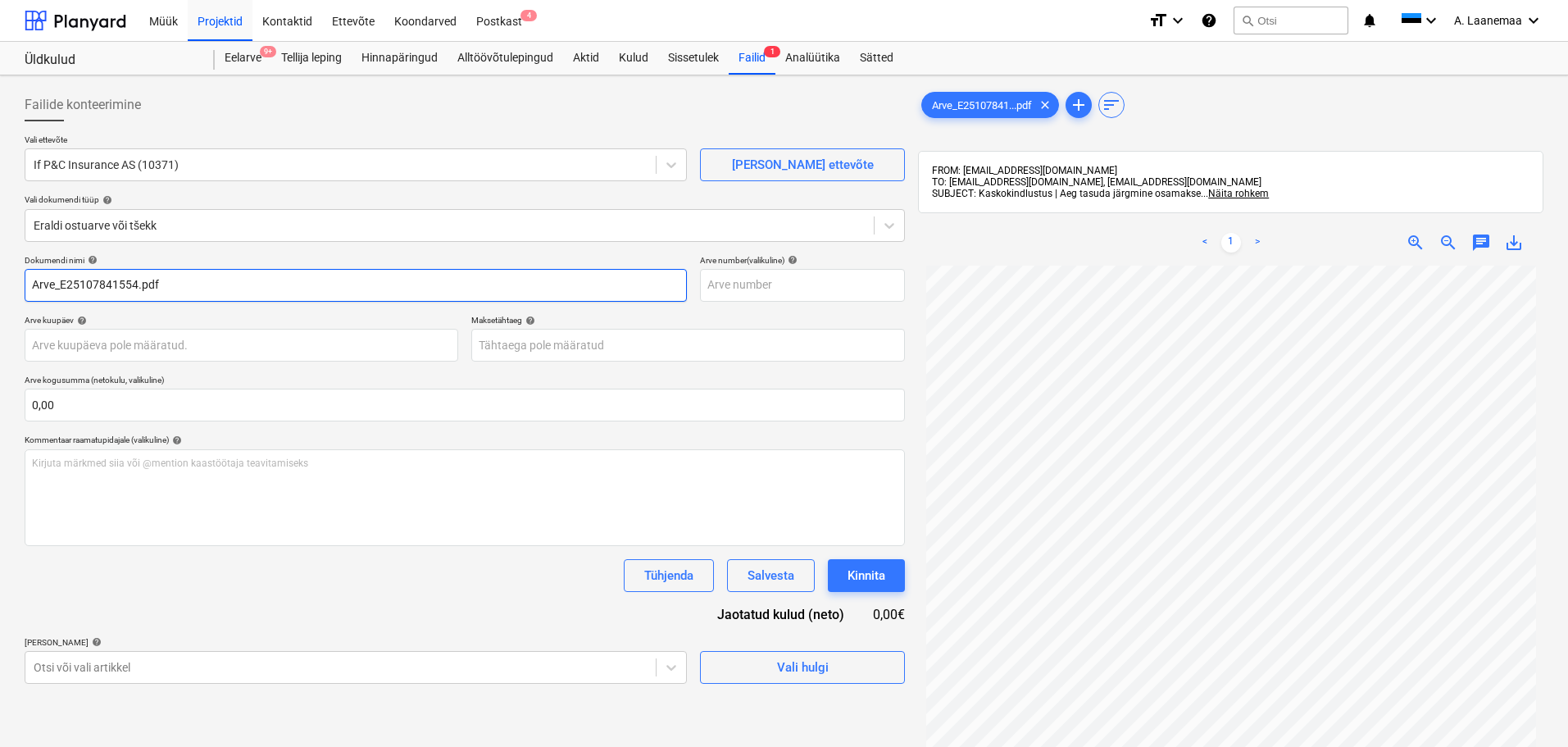
click at [178, 284] on input "Arve_E25107841554.pdf" at bounding box center [355, 285] width 662 height 33
type input "E25107841554"
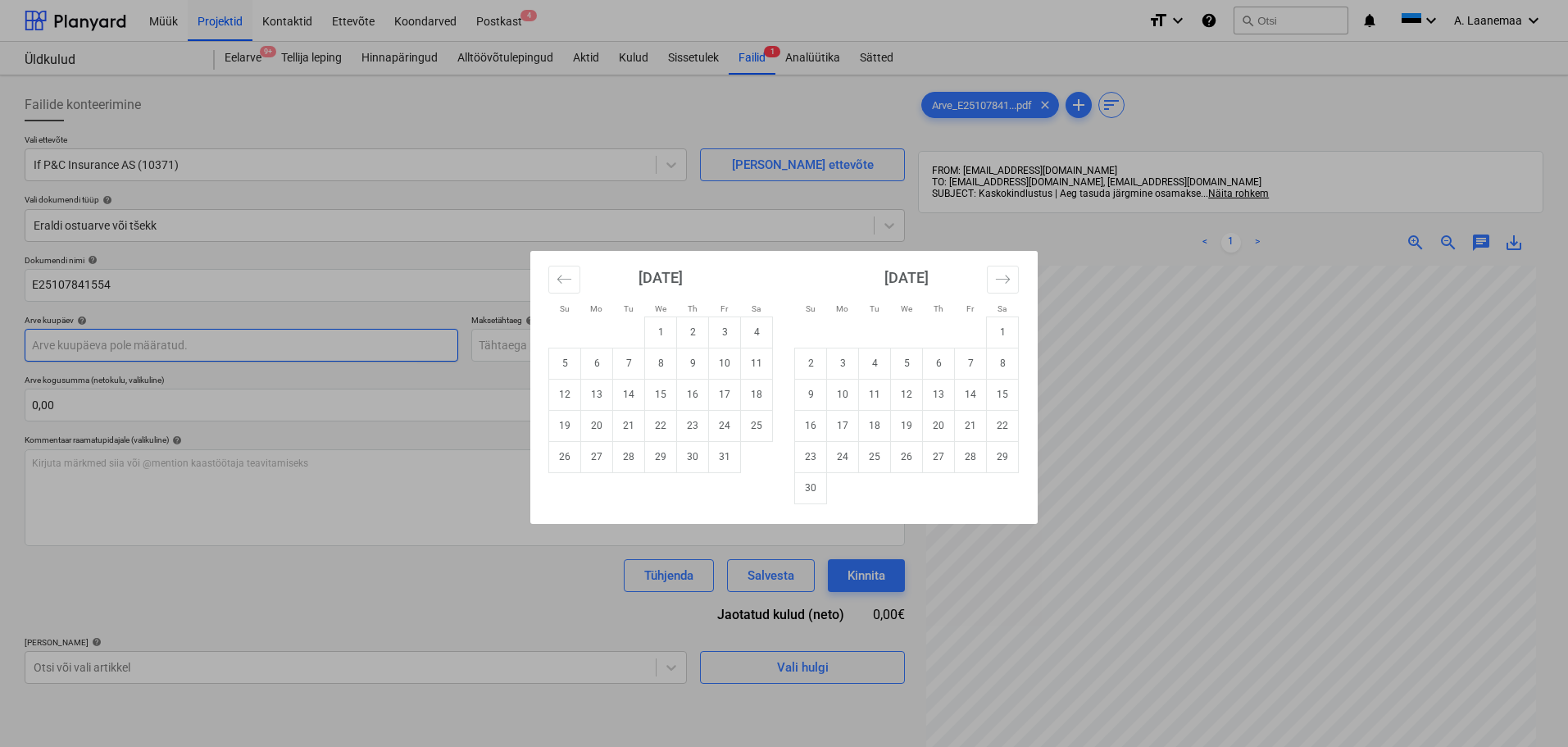
click at [162, 337] on body "Müük Projektid Kontaktid Ettevõte Koondarved Postkast 4 format_size keyboard_ar…" at bounding box center [784, 374] width 1568 height 747
click at [572, 370] on td "5" at bounding box center [565, 363] width 32 height 31
type input "[DATE]"
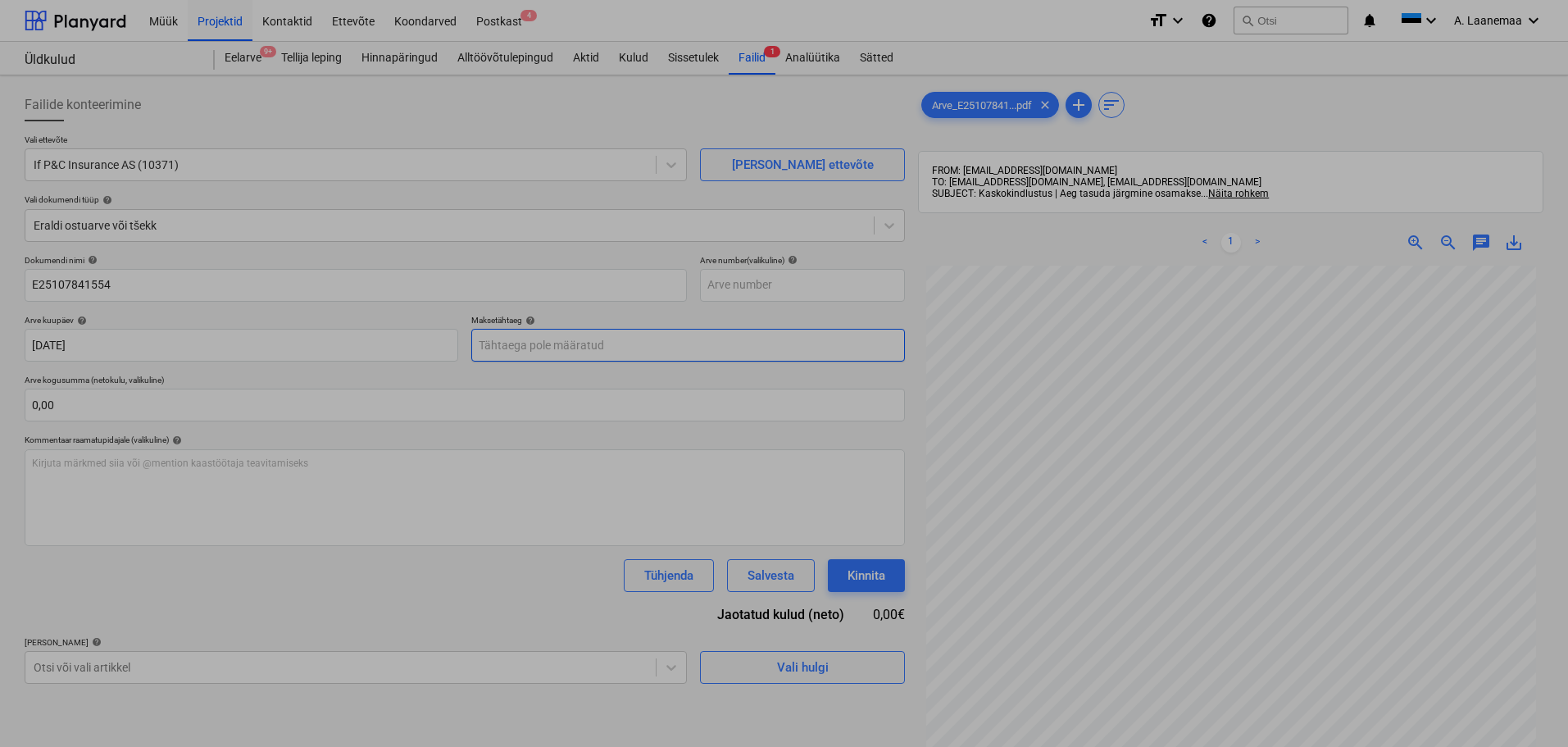
click at [569, 346] on body "Müük Projektid Kontaktid Ettevõte Koondarved Postkast 4 format_size keyboard_ar…" at bounding box center [784, 374] width 1568 height 747
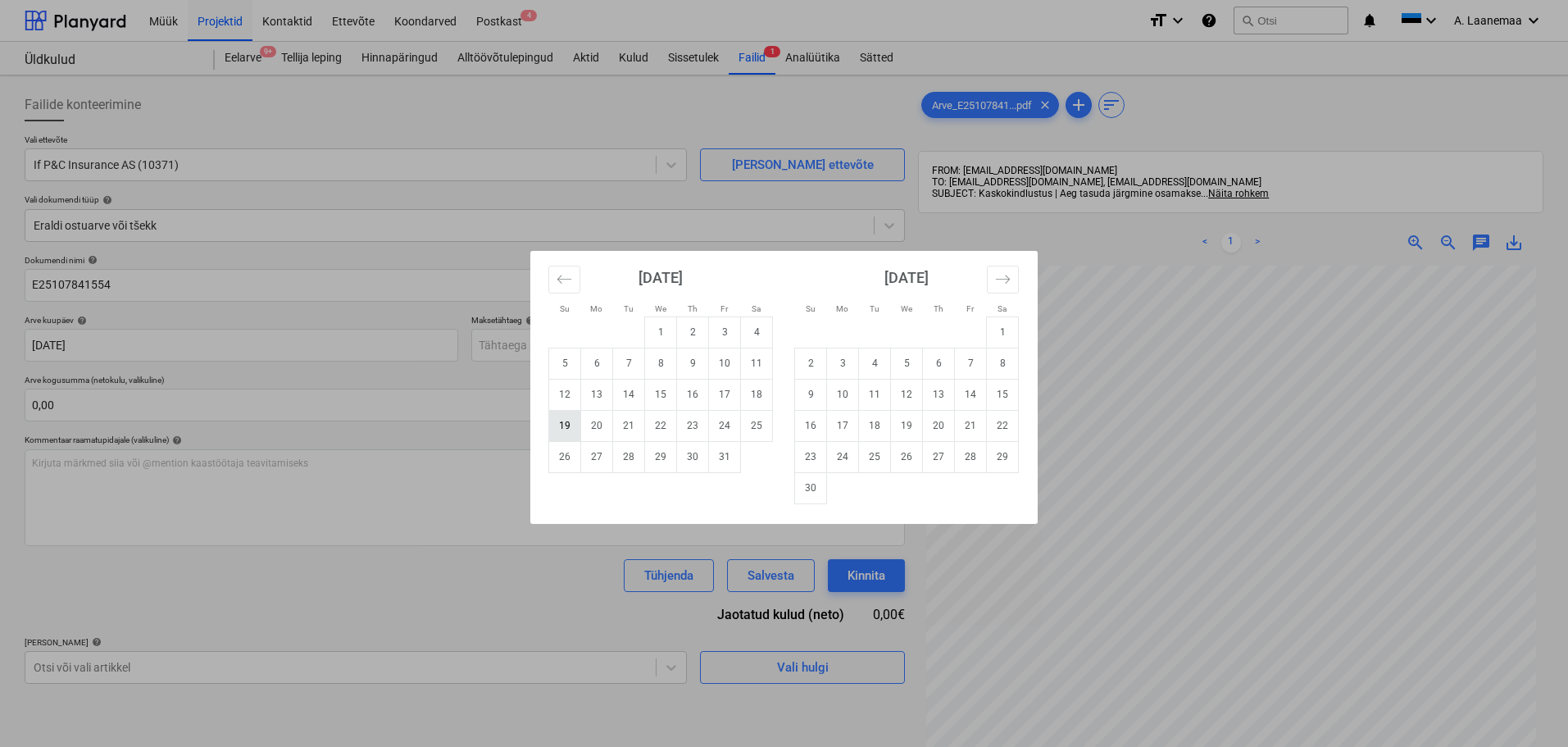
click at [571, 428] on td "19" at bounding box center [565, 425] width 32 height 31
type input "[DATE]"
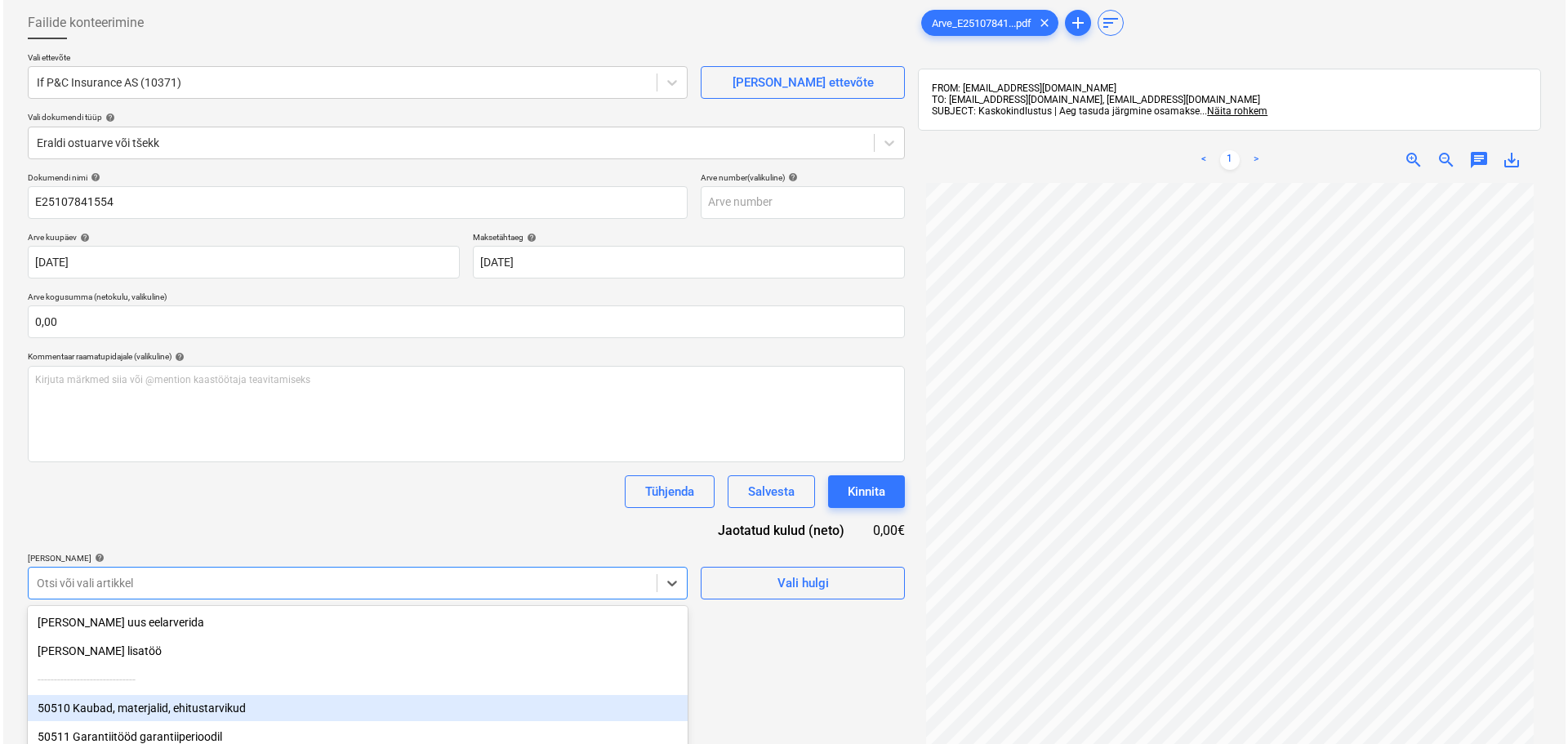
scroll to position [198, 0]
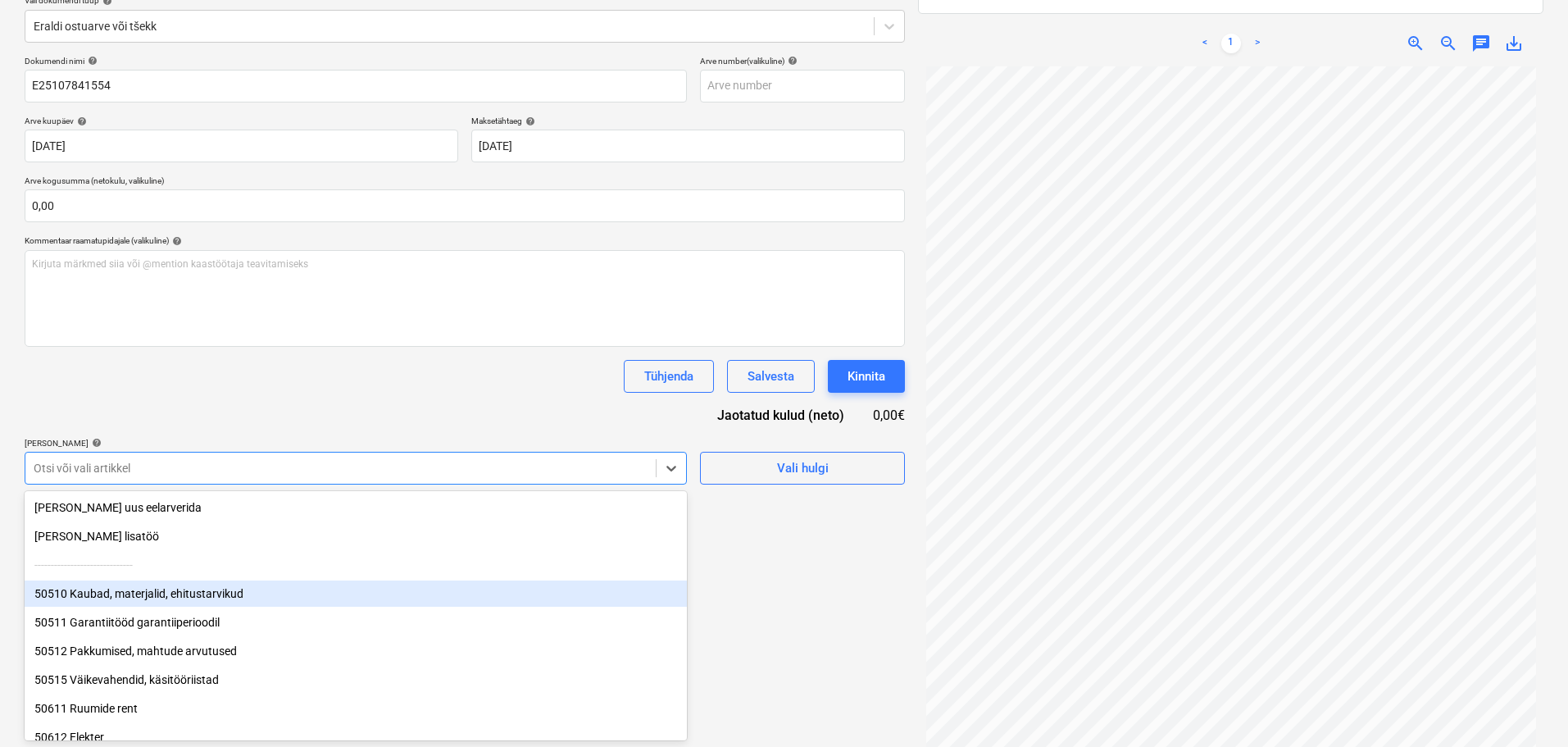
click at [353, 548] on body "Müük Projektid Kontaktid Ettevõte Koondarved Postkast 4 format_size keyboard_ar…" at bounding box center [784, 174] width 1568 height 747
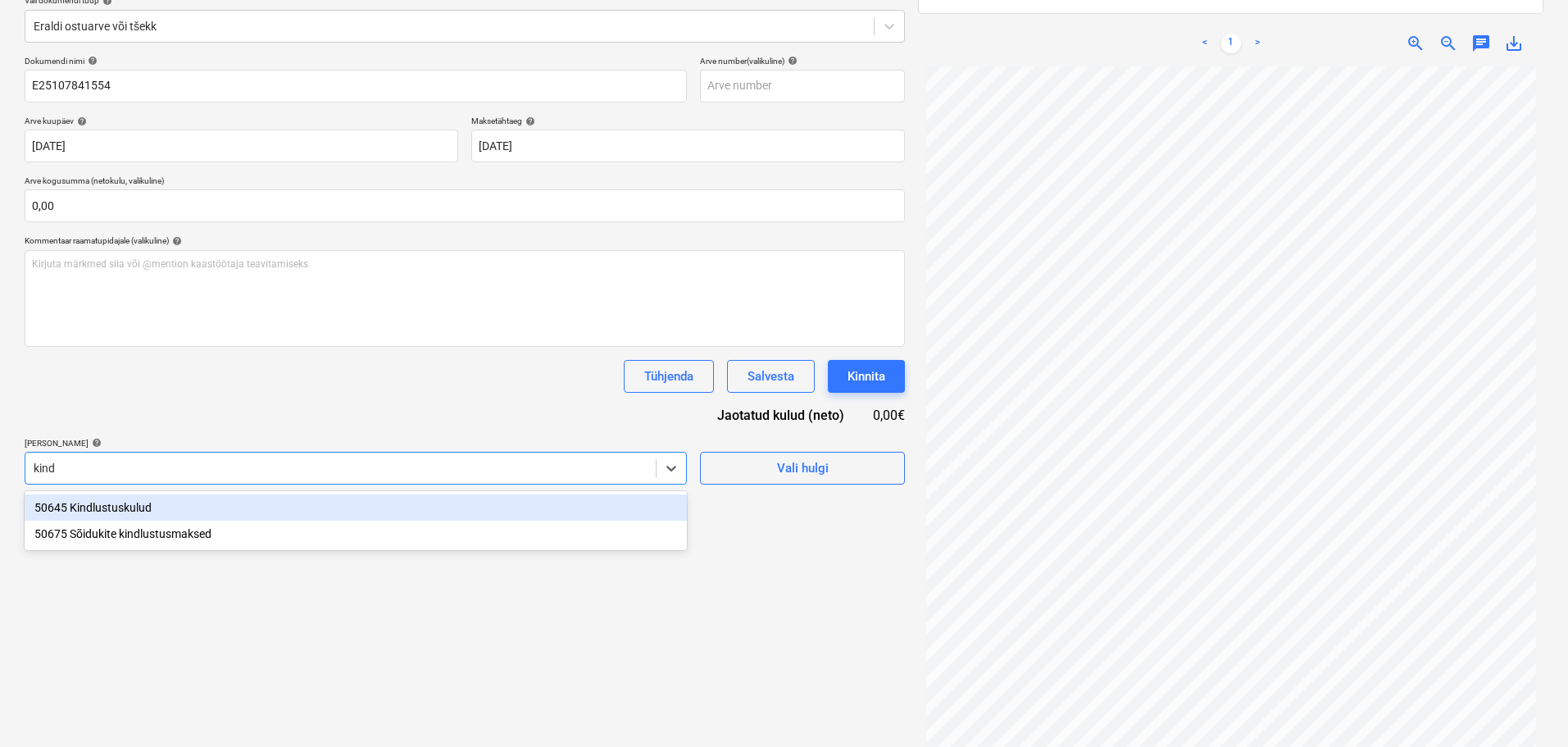
type input "kindl"
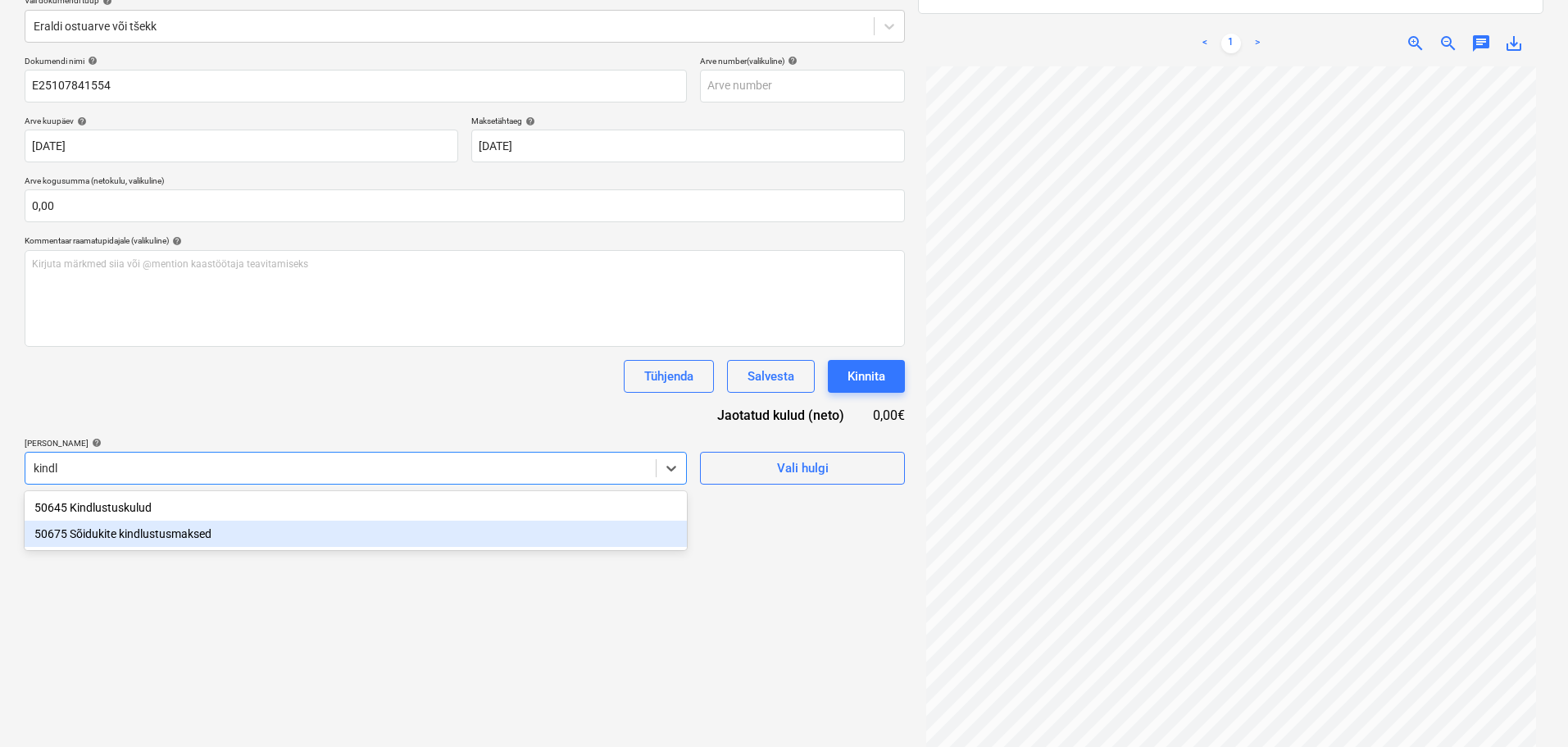
click at [191, 529] on div "50675 Sõidukite kindlustusmaksed" at bounding box center [355, 533] width 662 height 27
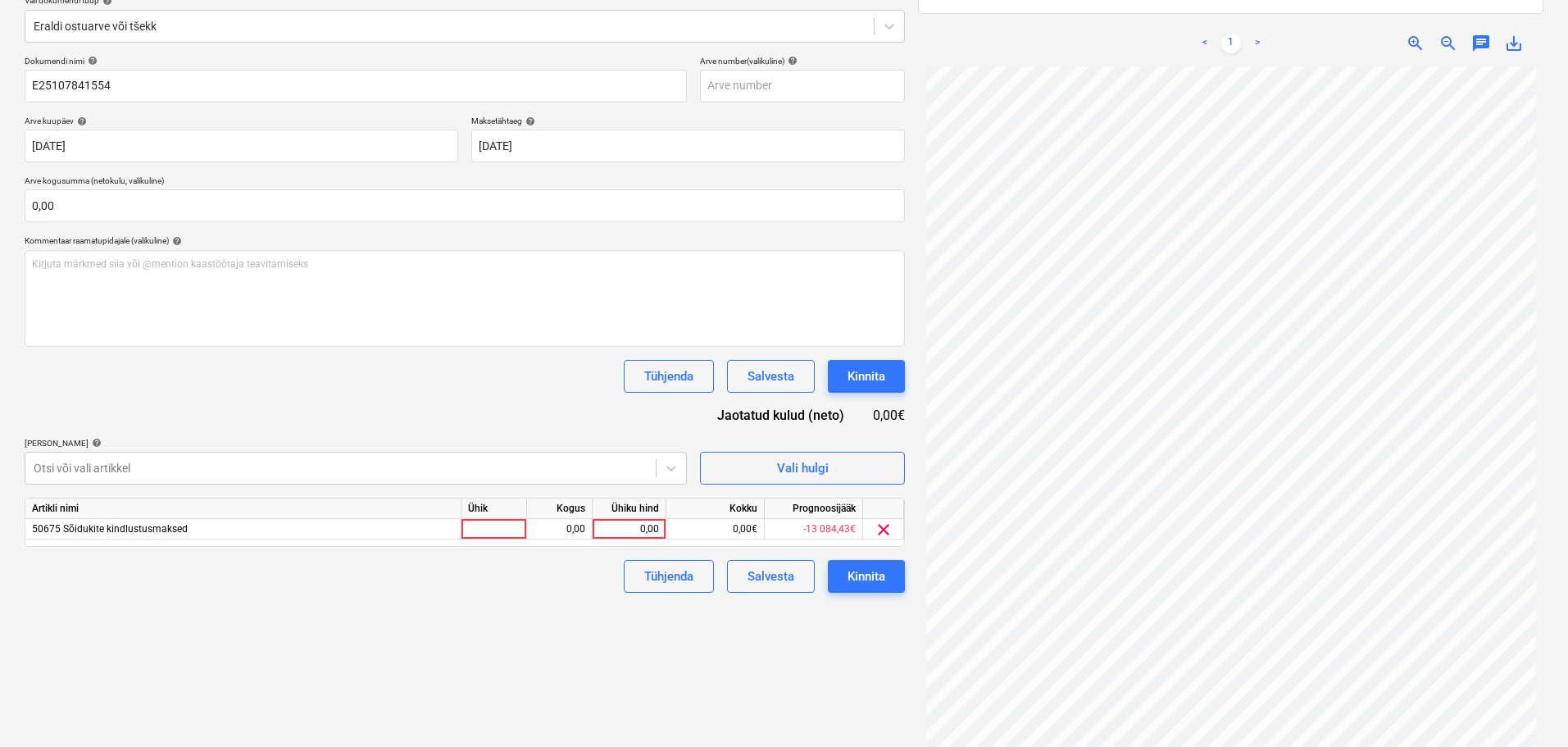
click at [754, 653] on div "Failide konteerimine Vali ettevõte If P&C Insurance AS (10371) [PERSON_NAME] uu…" at bounding box center [464, 328] width 893 height 891
click at [625, 529] on div "0,00" at bounding box center [629, 529] width 60 height 21
type input "166,34"
click at [851, 579] on div "Kinnita" at bounding box center [866, 576] width 38 height 21
